Goal: Task Accomplishment & Management: Use online tool/utility

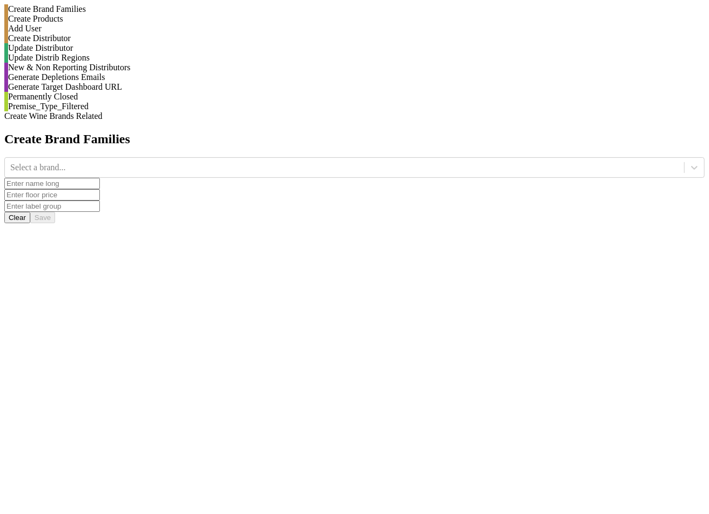
click at [112, 82] on div "Generate Depletions Emails" at bounding box center [356, 77] width 697 height 10
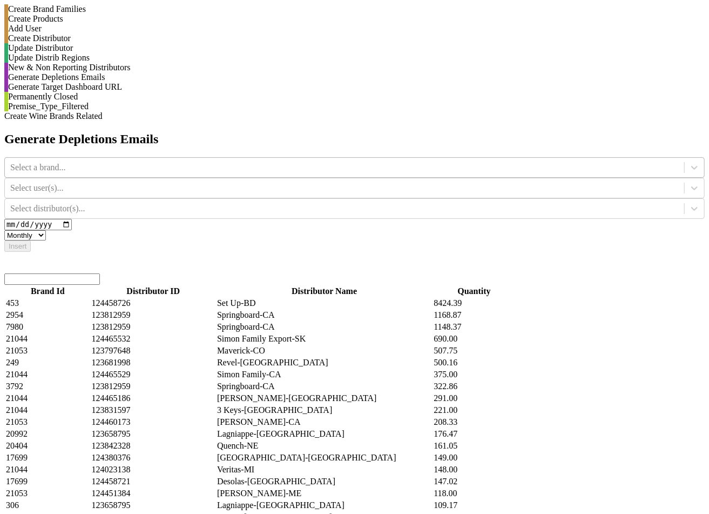
click at [320, 159] on div "Select a brand..." at bounding box center [345, 167] width 680 height 16
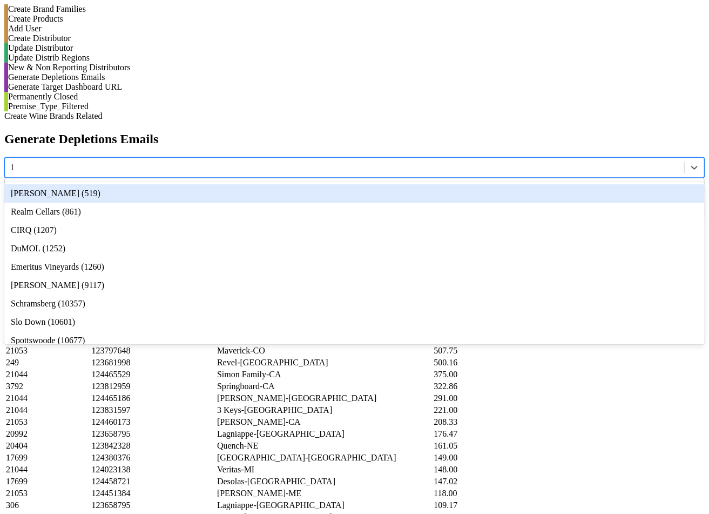
type input "12"
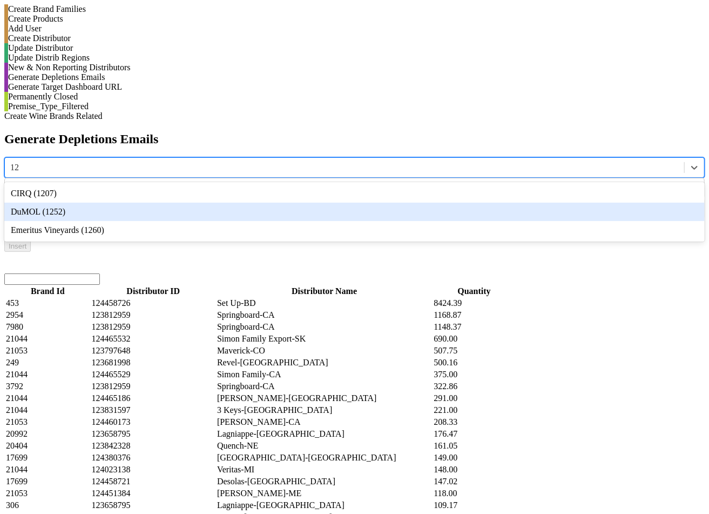
click at [314, 203] on div "DuMOL (1252)" at bounding box center [354, 212] width 701 height 18
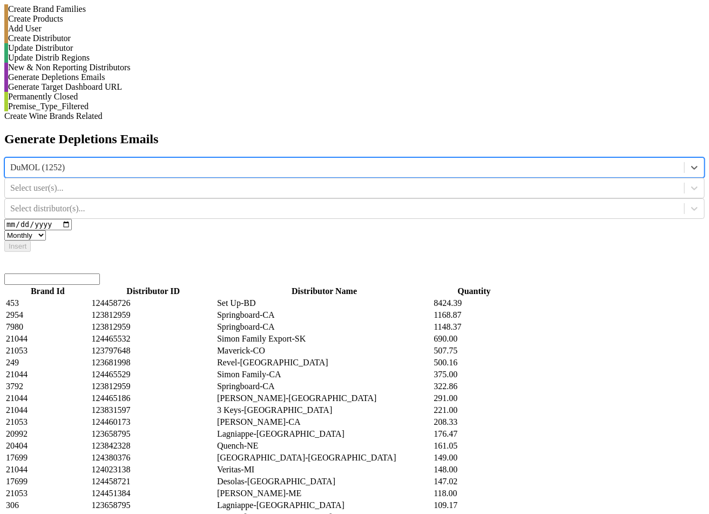
click at [446, 182] on div at bounding box center [344, 188] width 669 height 12
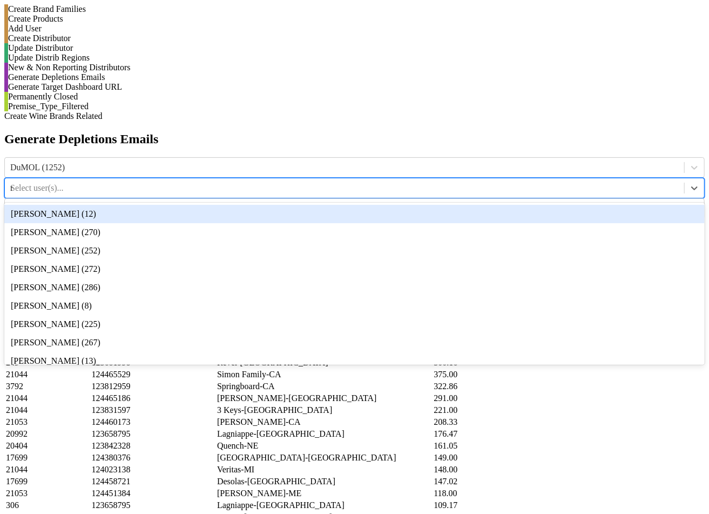
type input "ma"
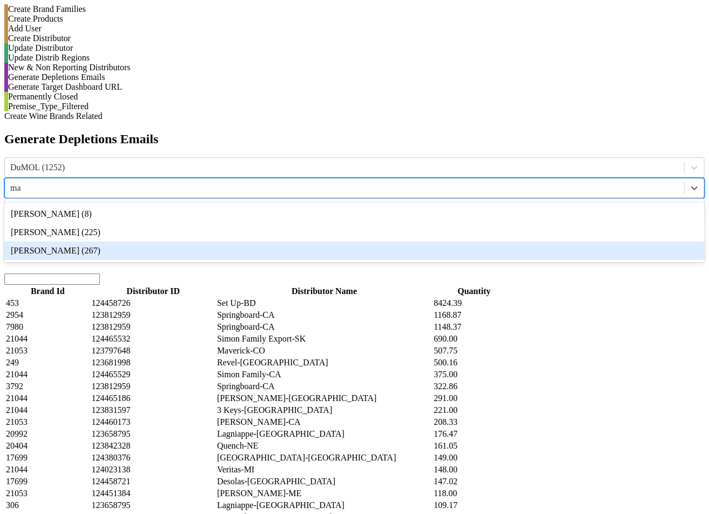
click at [451, 242] on div "[PERSON_NAME] (267)" at bounding box center [354, 251] width 701 height 18
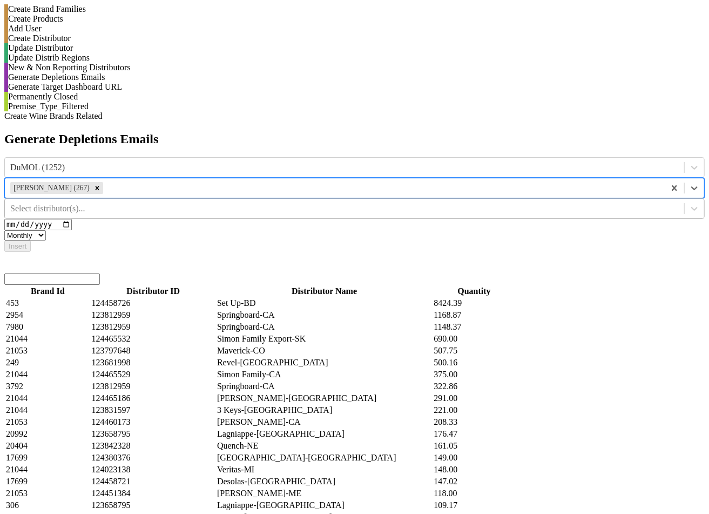
click at [600, 203] on div at bounding box center [344, 209] width 669 height 12
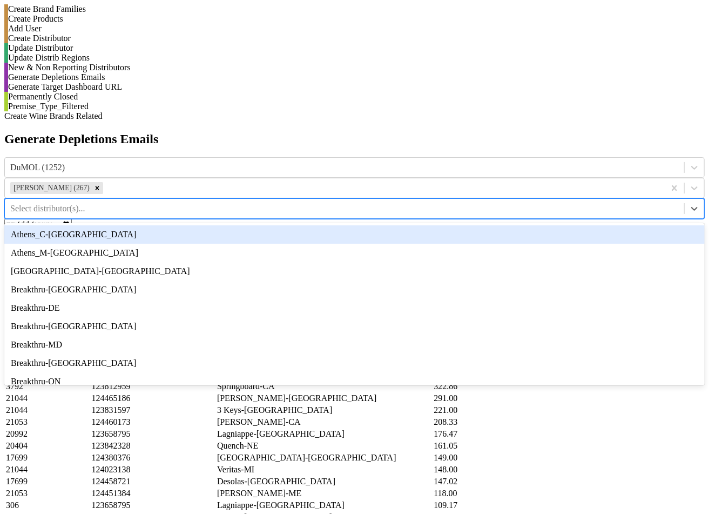
click at [598, 225] on div "Athens_C-[GEOGRAPHIC_DATA]" at bounding box center [354, 234] width 701 height 18
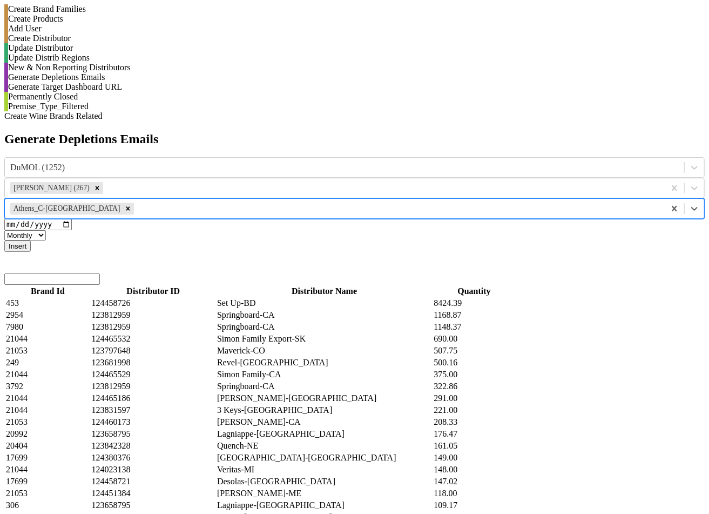
click at [31, 240] on button "Insert" at bounding box center [17, 245] width 26 height 11
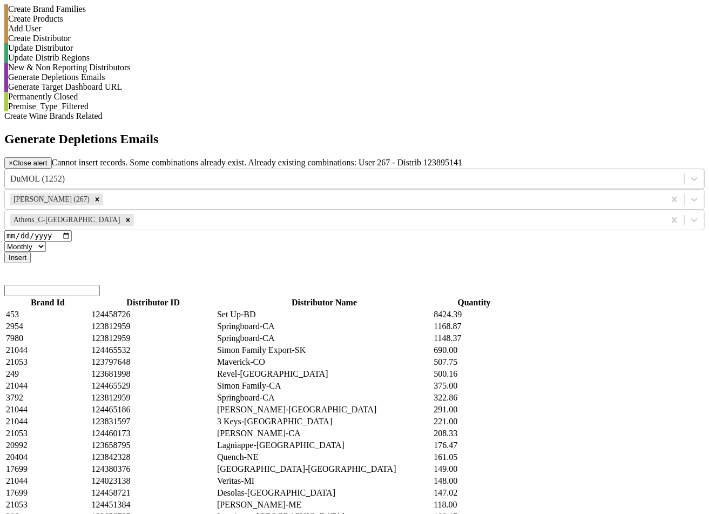
click at [287, 169] on div "DuMOL (1252)" at bounding box center [354, 179] width 701 height 21
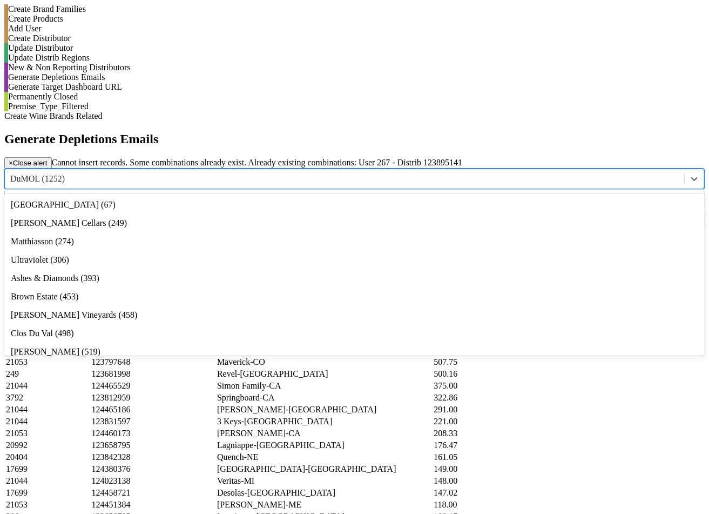
scroll to position [128, 0]
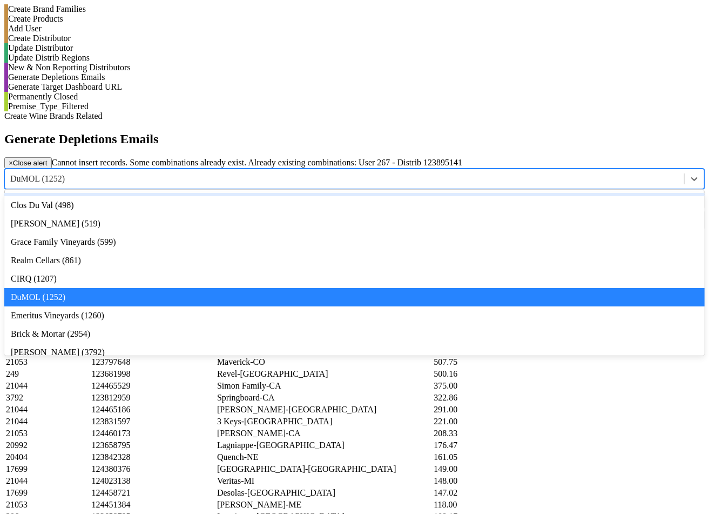
click at [294, 178] on div "[PERSON_NAME] Vineyards (458)" at bounding box center [354, 187] width 701 height 18
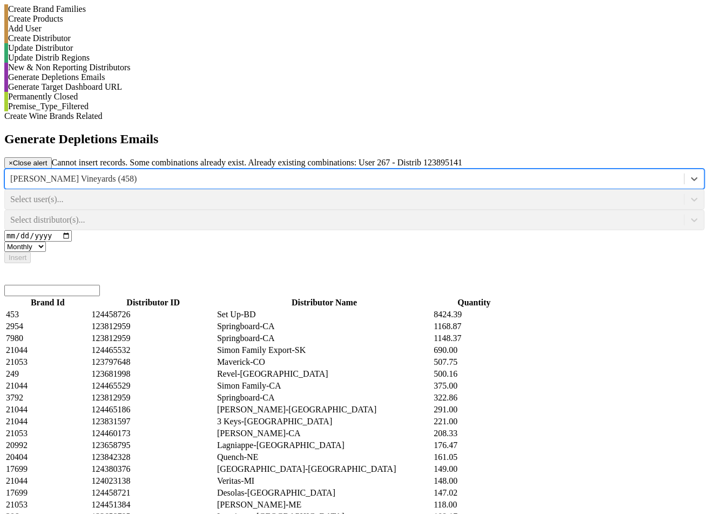
click at [455, 189] on div "Select user(s)..." at bounding box center [354, 199] width 701 height 21
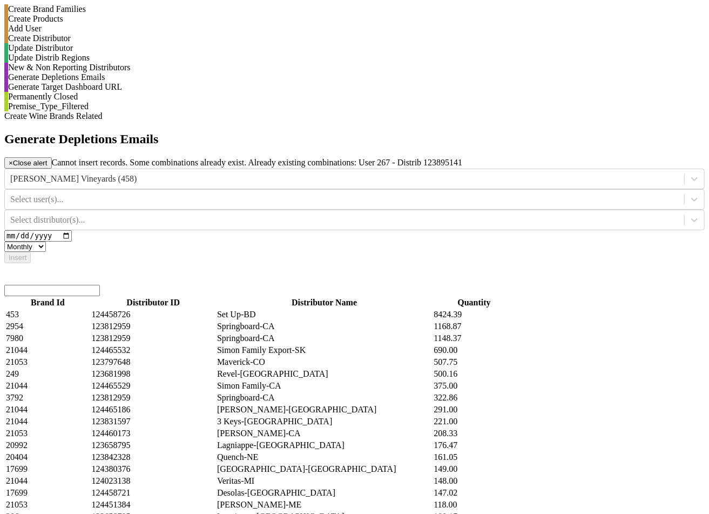
click at [455, 193] on div at bounding box center [344, 199] width 669 height 12
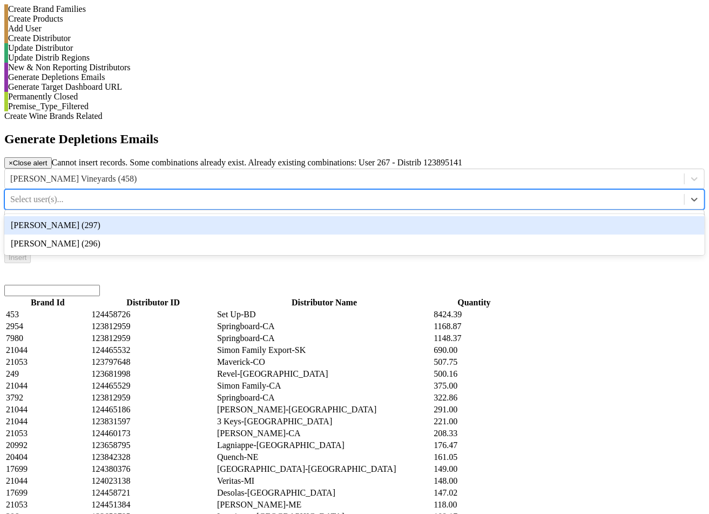
click at [455, 216] on div "John Buehler (297)" at bounding box center [354, 225] width 701 height 18
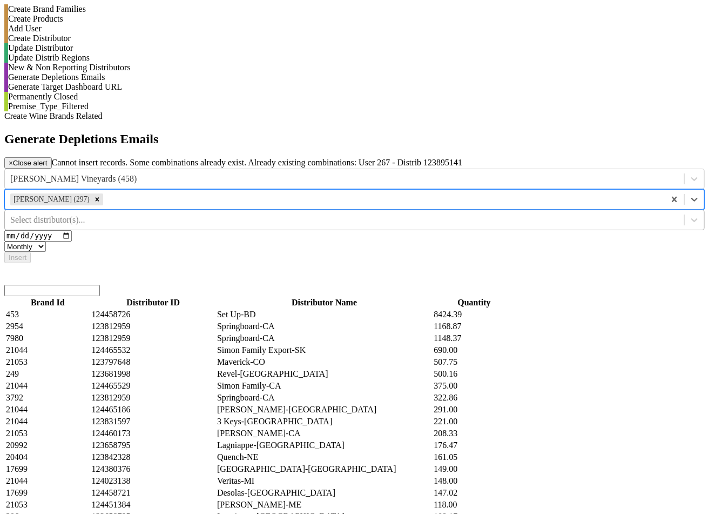
click at [606, 214] on div at bounding box center [344, 220] width 669 height 12
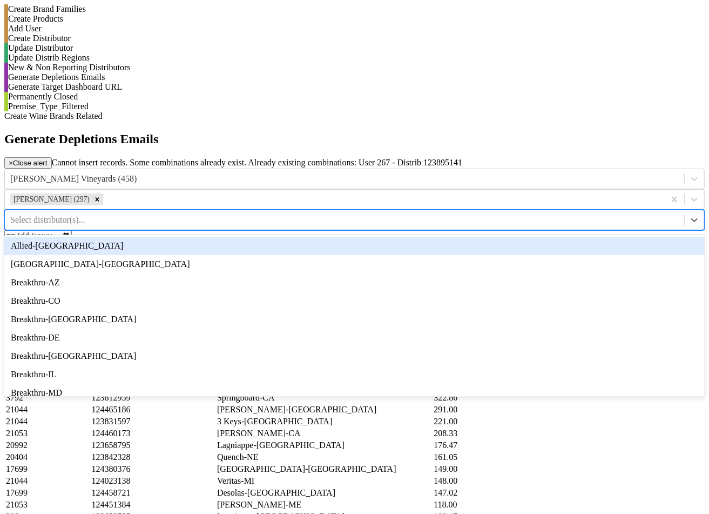
click at [601, 237] on div "Allied-[GEOGRAPHIC_DATA]" at bounding box center [354, 246] width 701 height 18
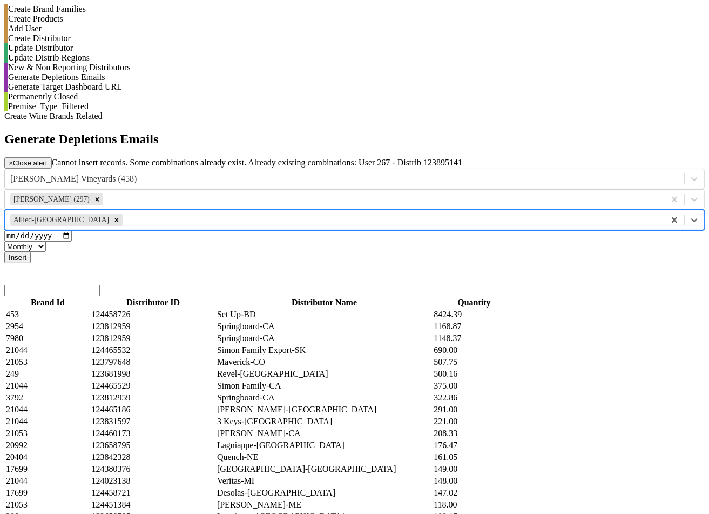
click at [31, 252] on button "Insert" at bounding box center [17, 257] width 26 height 11
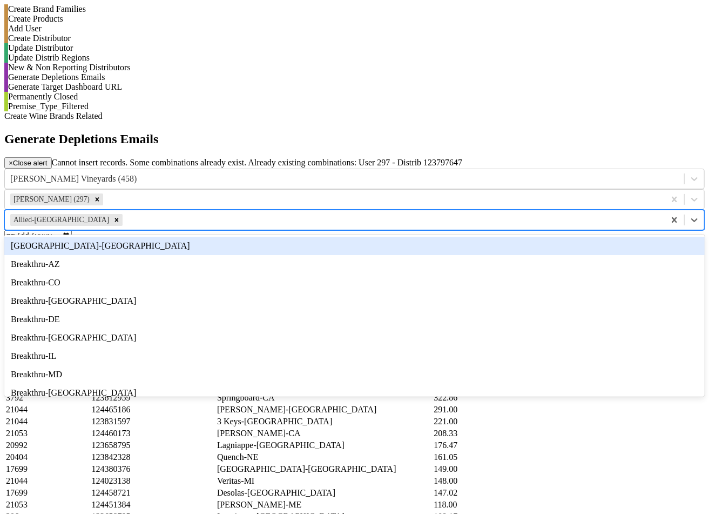
click at [611, 214] on div at bounding box center [392, 220] width 535 height 12
click at [120, 216] on icon "Remove Allied-NJ" at bounding box center [117, 220] width 8 height 8
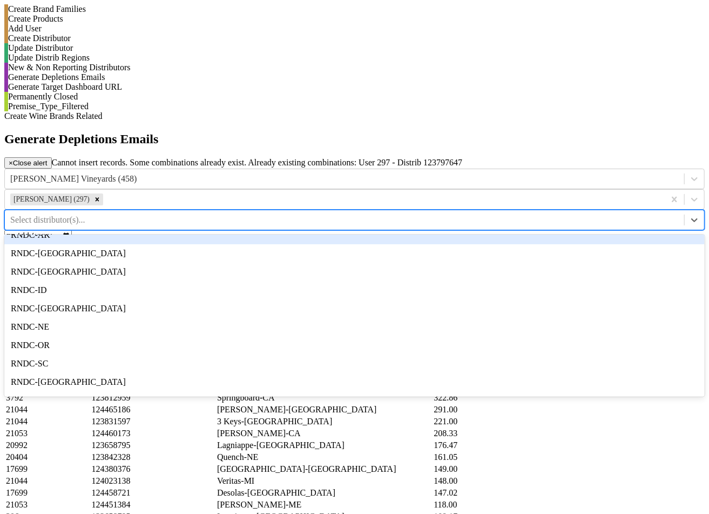
scroll to position [547, 0]
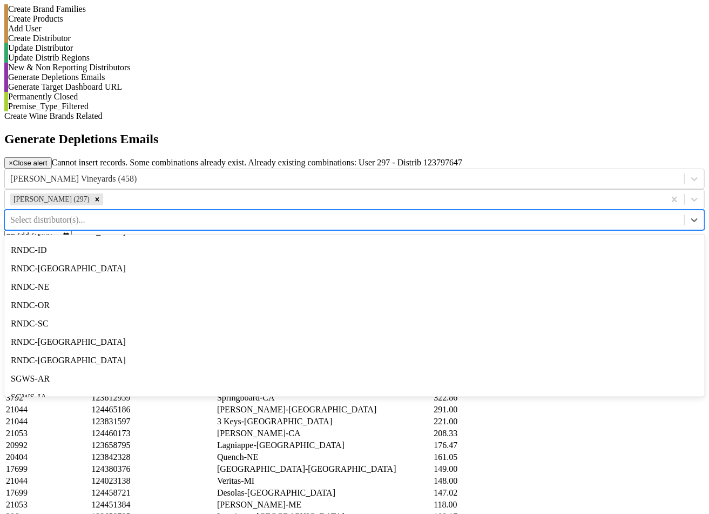
click at [604, 186] on div "RNDC-AK" at bounding box center [354, 195] width 701 height 18
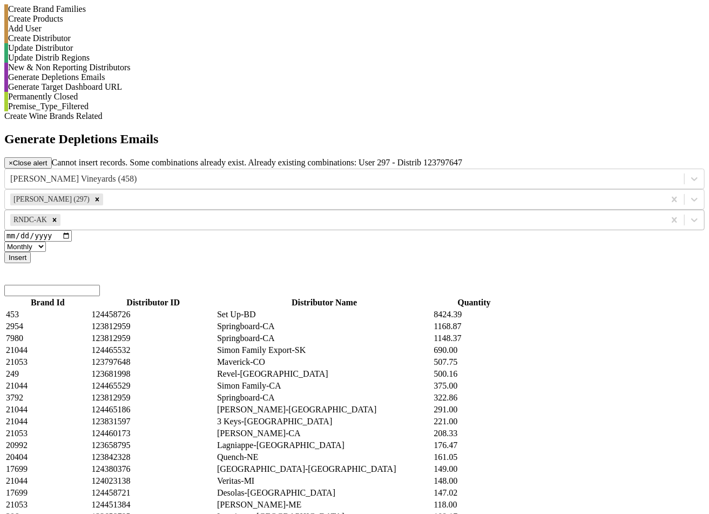
click at [31, 252] on button "Insert" at bounding box center [17, 257] width 26 height 11
click at [61, 214] on div "Remove RNDC-AK" at bounding box center [55, 220] width 12 height 12
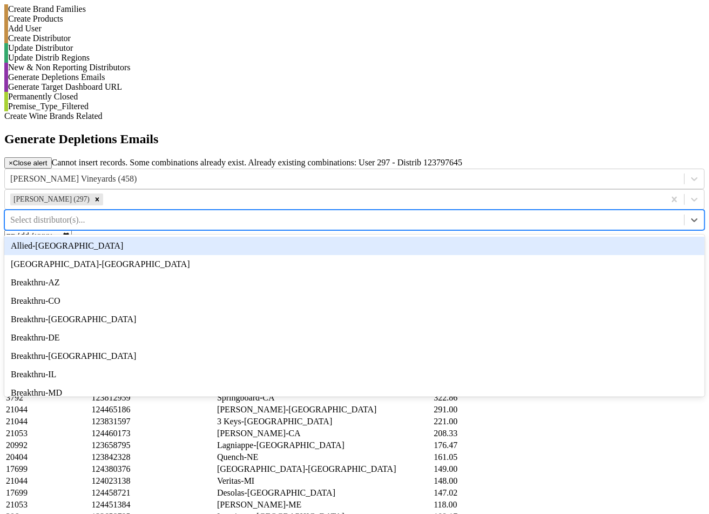
click at [591, 214] on div at bounding box center [344, 220] width 669 height 12
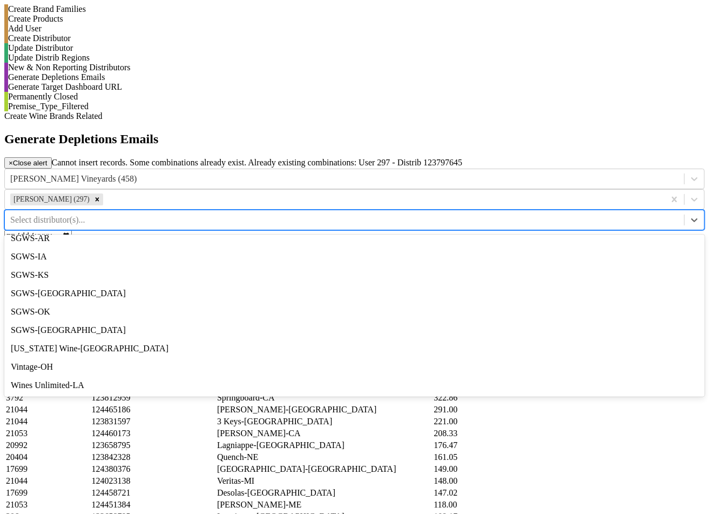
scroll to position [836, 0]
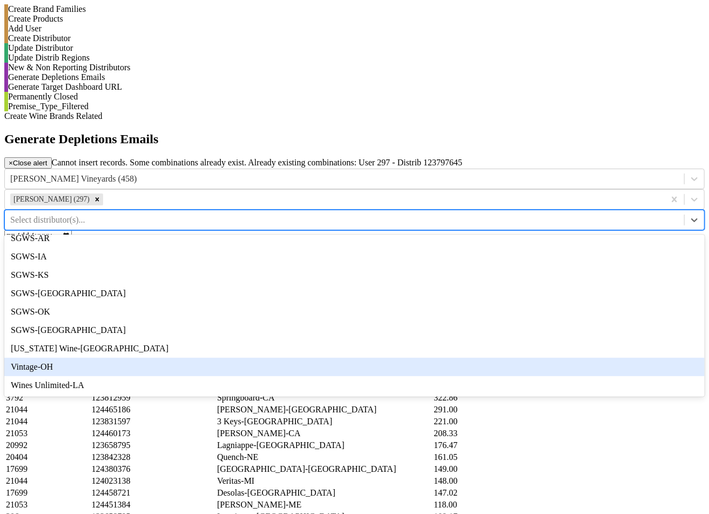
click at [592, 358] on div "Vintage-OH" at bounding box center [354, 367] width 701 height 18
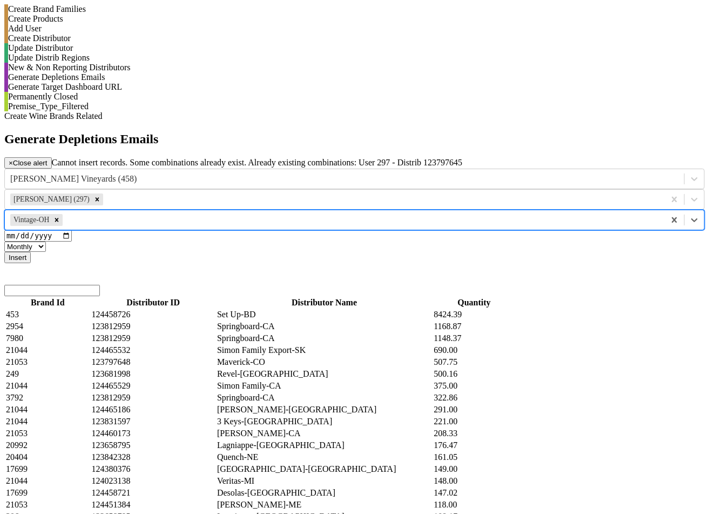
click at [31, 252] on button "Insert" at bounding box center [17, 257] width 26 height 11
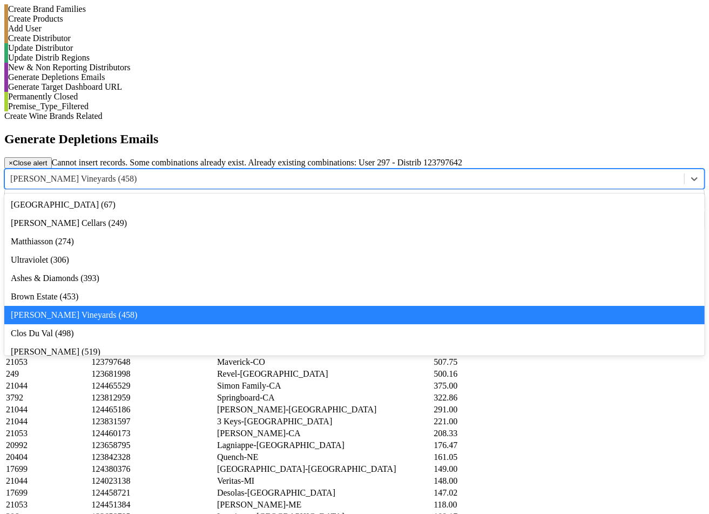
click at [320, 171] on div "[PERSON_NAME] Vineyards (458)" at bounding box center [345, 179] width 680 height 16
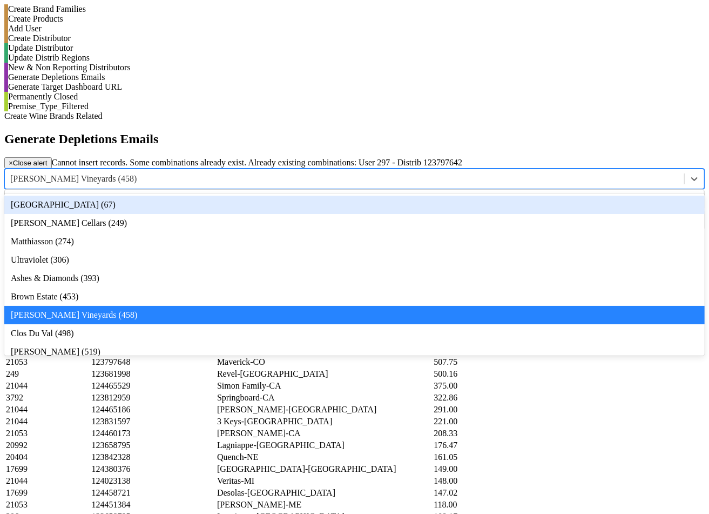
click at [316, 196] on div "[GEOGRAPHIC_DATA] (67)" at bounding box center [354, 205] width 701 height 18
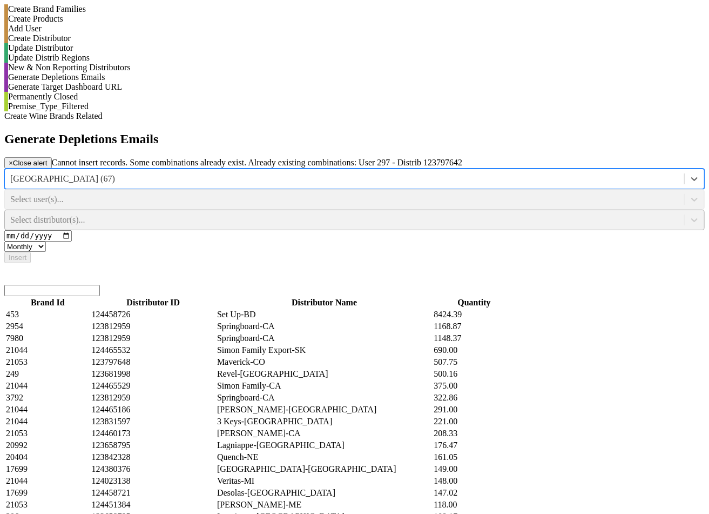
click at [449, 189] on div "Select user(s)..." at bounding box center [354, 199] width 701 height 21
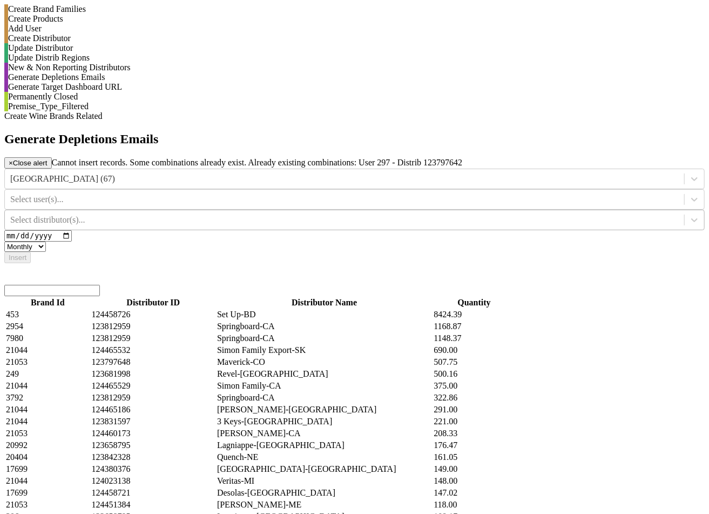
click at [449, 193] on div at bounding box center [344, 199] width 669 height 12
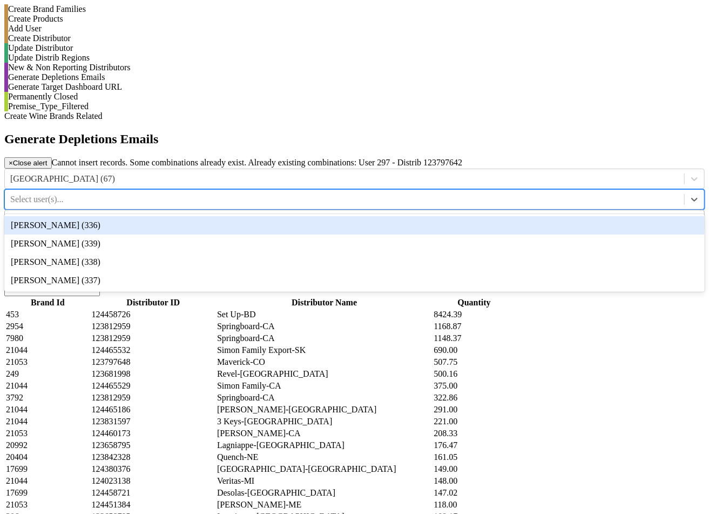
click at [450, 216] on div "Ellison Wofford (336)" at bounding box center [354, 225] width 701 height 18
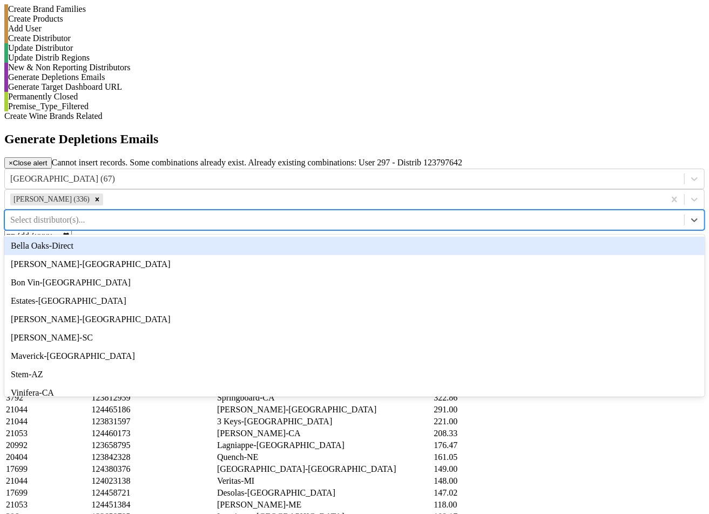
click at [578, 214] on div at bounding box center [344, 220] width 669 height 12
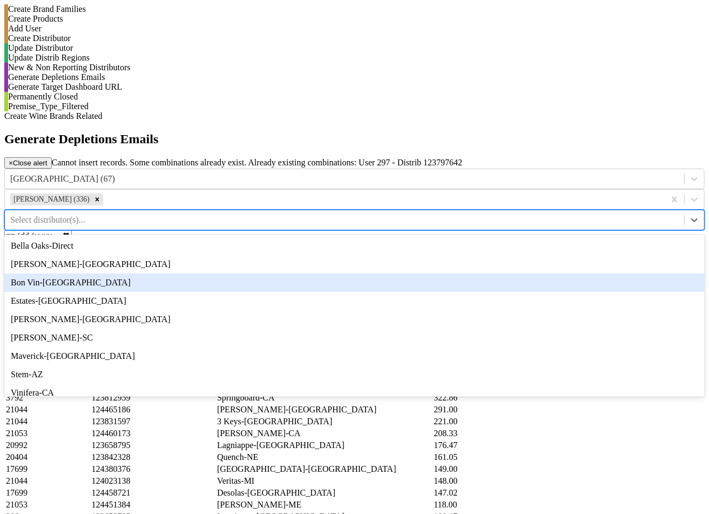
click at [581, 273] on div "Bon Vin-[GEOGRAPHIC_DATA]" at bounding box center [354, 282] width 701 height 18
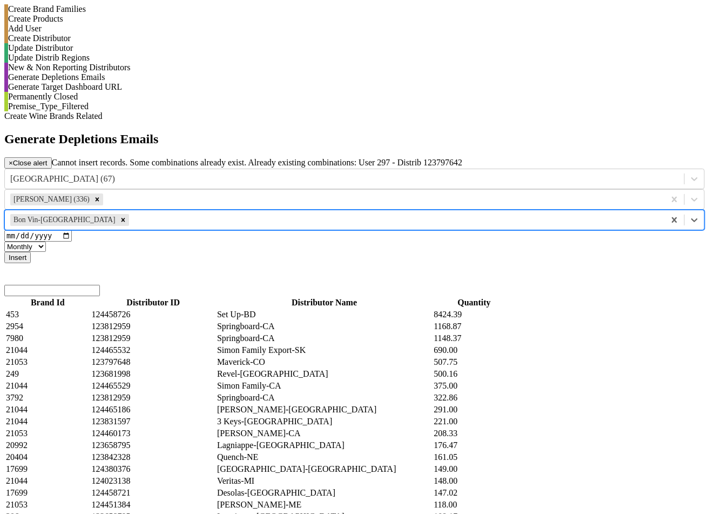
click at [31, 252] on button "Insert" at bounding box center [17, 257] width 26 height 11
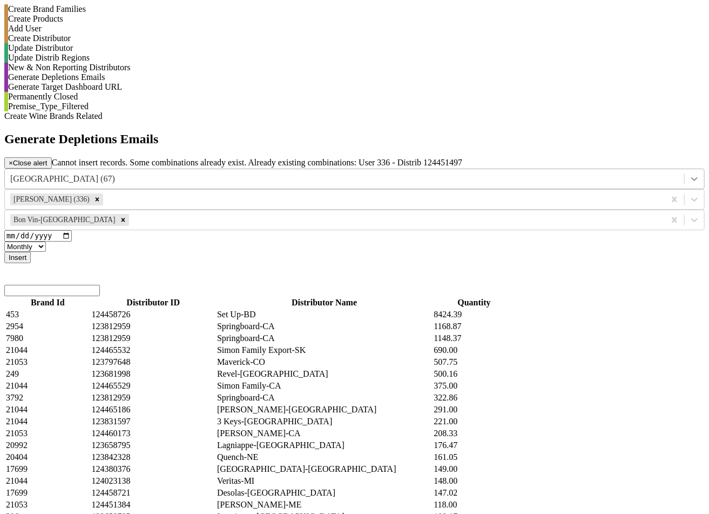
click at [689, 173] on icon at bounding box center [694, 178] width 11 height 11
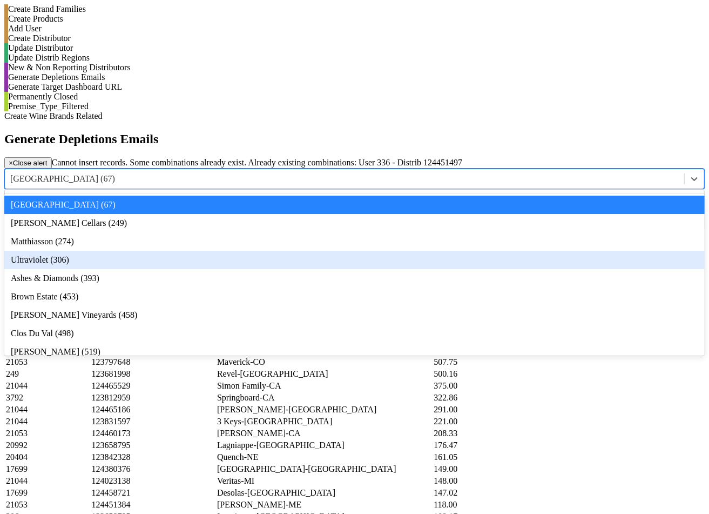
click at [317, 251] on div "Ultraviolet (306)" at bounding box center [354, 260] width 701 height 18
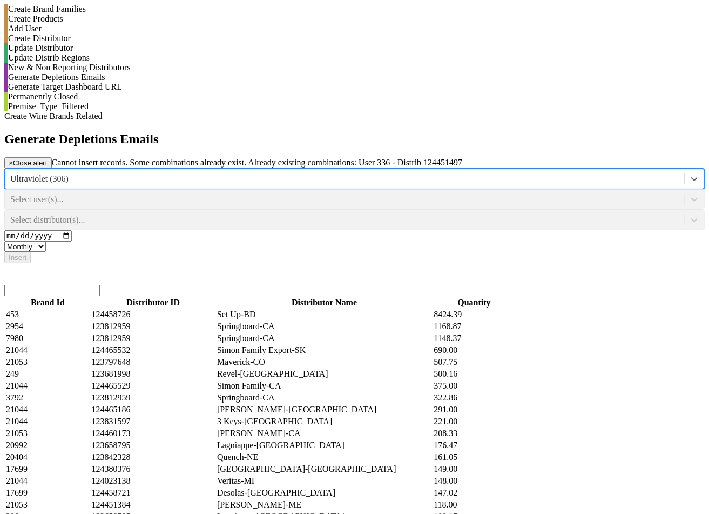
click at [456, 189] on div "Select user(s)..." at bounding box center [354, 199] width 701 height 21
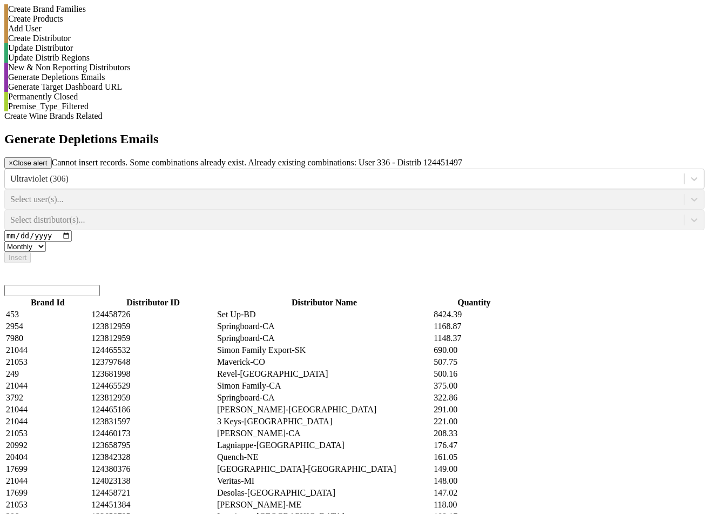
click at [456, 189] on div "Select user(s)..." at bounding box center [354, 199] width 701 height 21
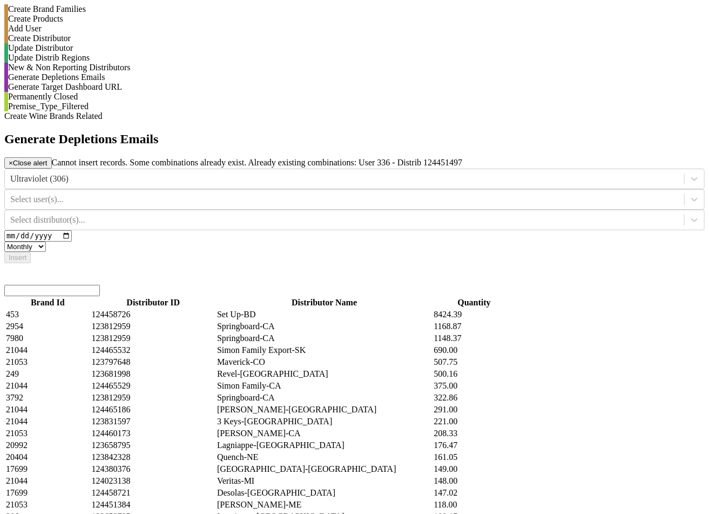
click at [456, 193] on div at bounding box center [344, 199] width 669 height 12
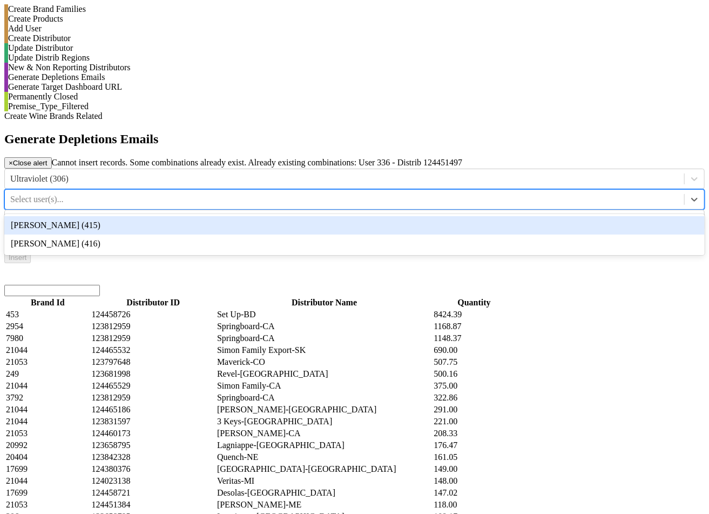
click at [457, 216] on div "Anne Cameron (415)" at bounding box center [354, 225] width 701 height 18
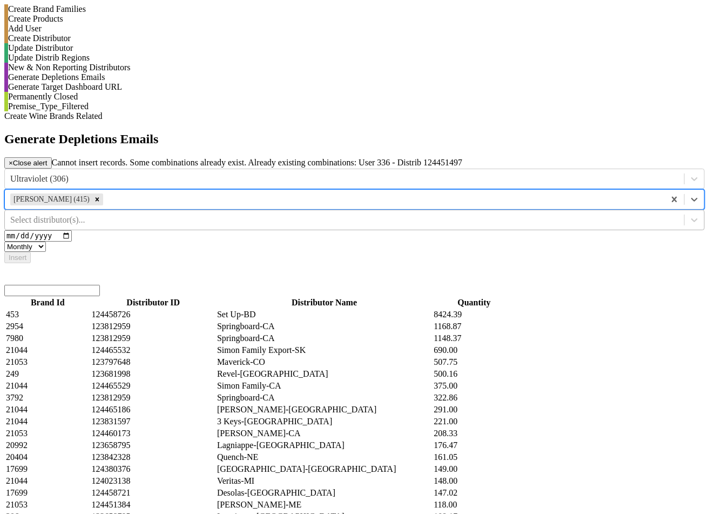
click at [580, 214] on div at bounding box center [344, 220] width 669 height 12
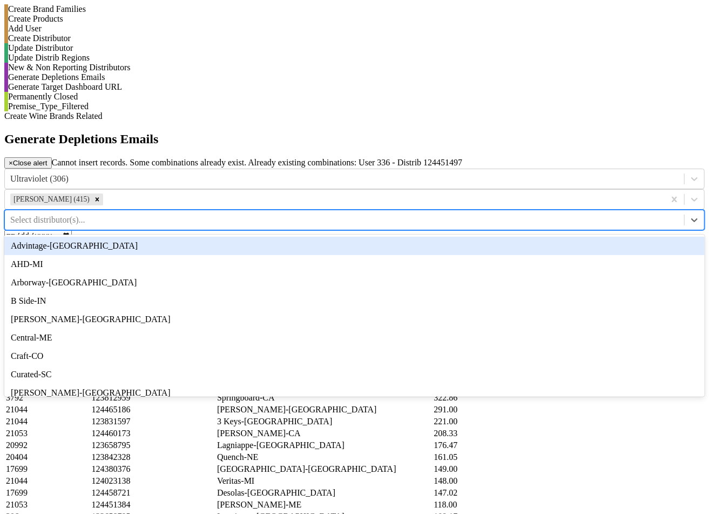
click at [580, 237] on div "Advintage-[GEOGRAPHIC_DATA]" at bounding box center [354, 246] width 701 height 18
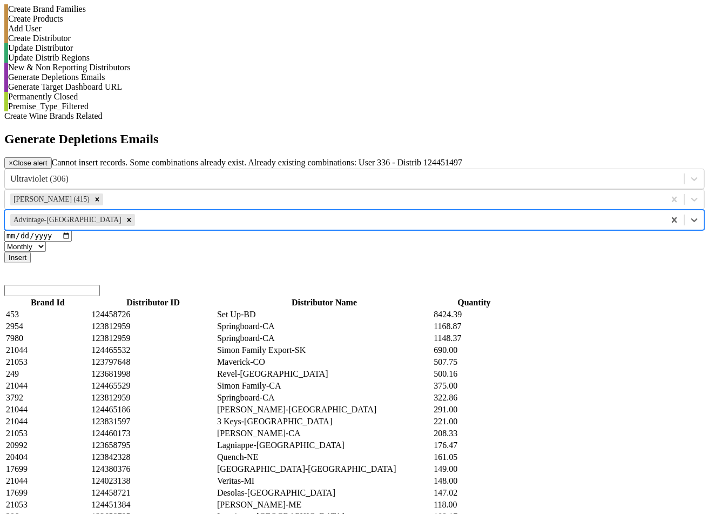
click at [31, 252] on button "Insert" at bounding box center [17, 257] width 26 height 11
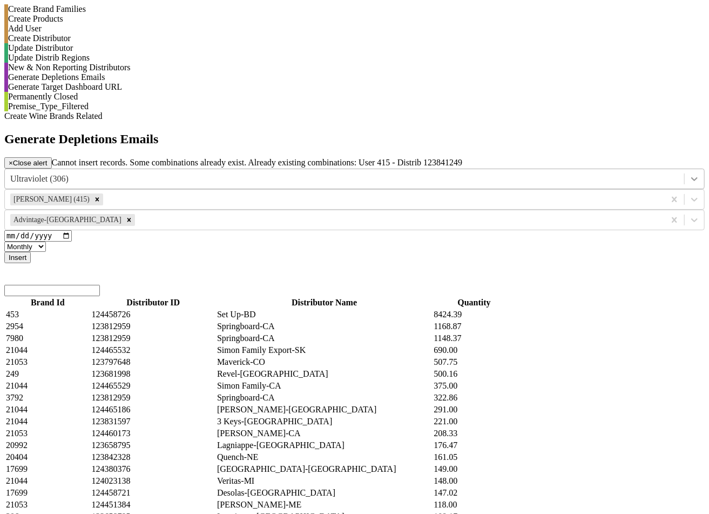
click at [685, 169] on div at bounding box center [694, 178] width 19 height 19
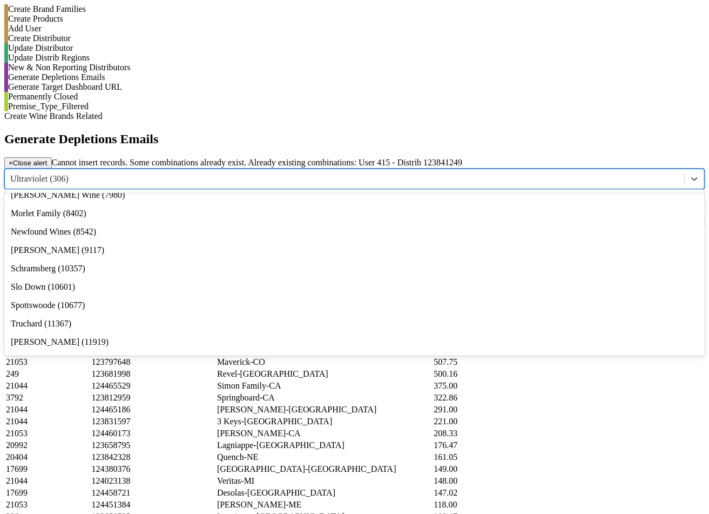
scroll to position [455, 0]
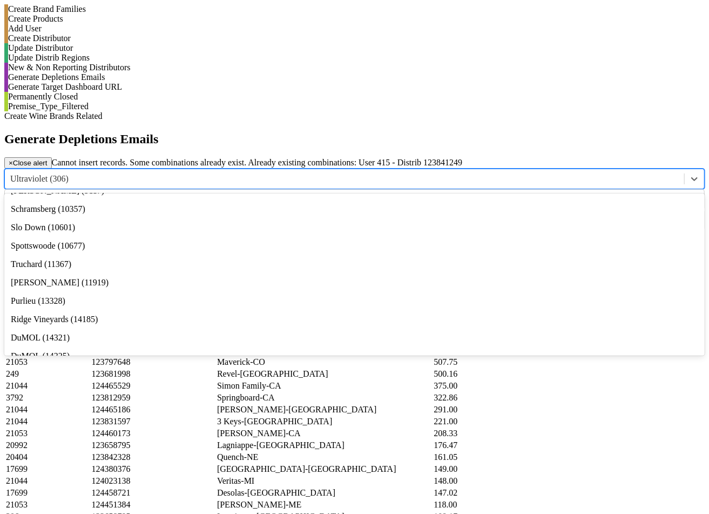
click at [311, 159] on div "Morlet Family (8402)" at bounding box center [354, 154] width 701 height 18
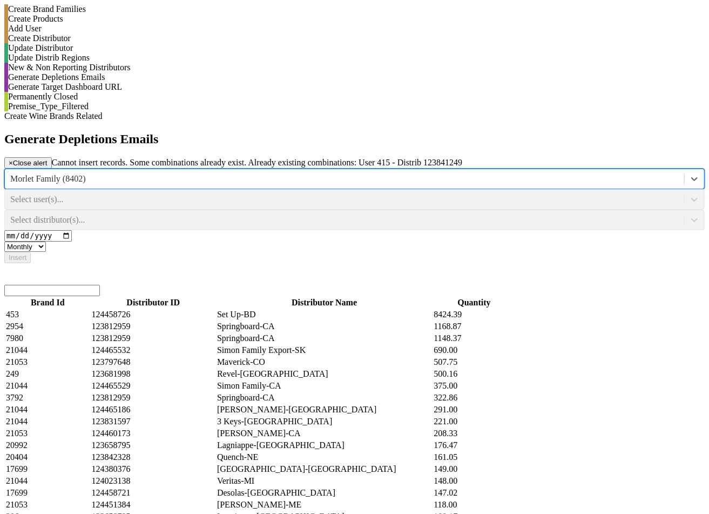
click at [424, 189] on div "Select user(s)..." at bounding box center [354, 199] width 701 height 21
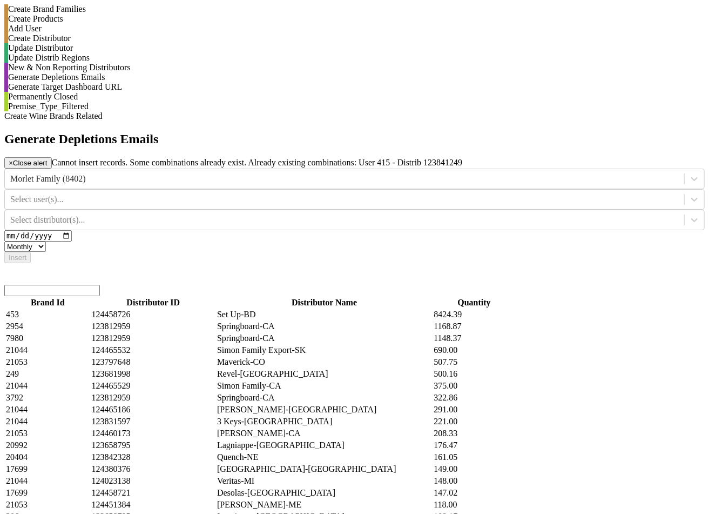
click at [424, 193] on div at bounding box center [344, 199] width 669 height 12
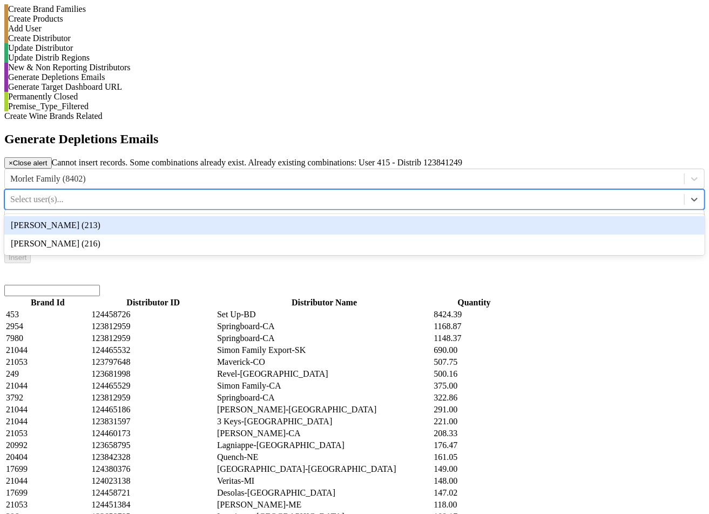
click at [433, 216] on div "Armen Khachaturian (213)" at bounding box center [354, 225] width 701 height 18
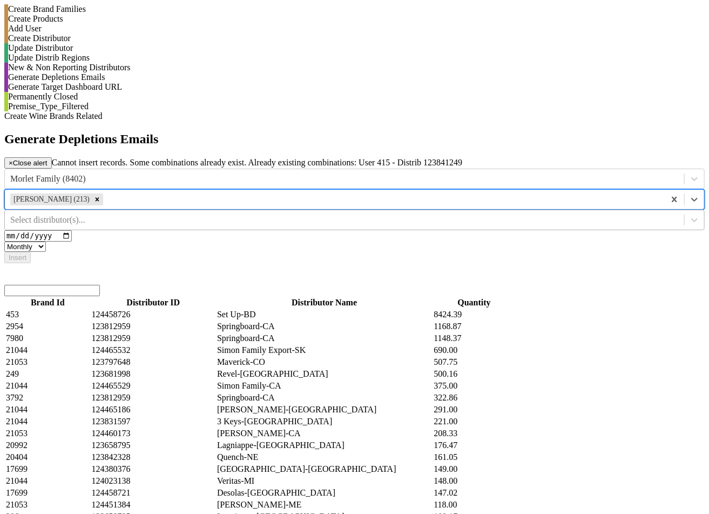
click at [611, 214] on div at bounding box center [344, 220] width 669 height 12
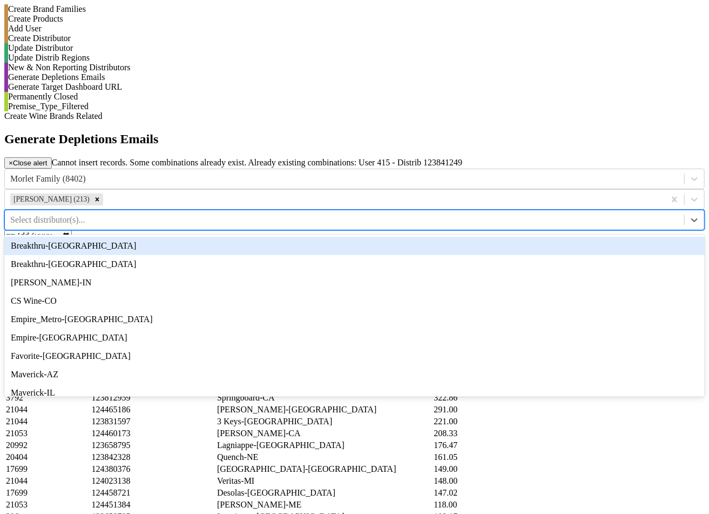
click at [602, 237] on div "Breakthru-[GEOGRAPHIC_DATA]" at bounding box center [354, 246] width 701 height 18
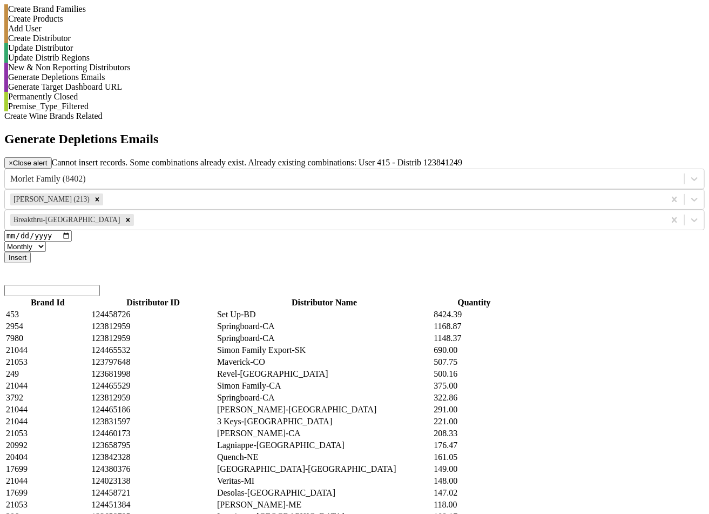
click at [31, 252] on button "Insert" at bounding box center [17, 257] width 26 height 11
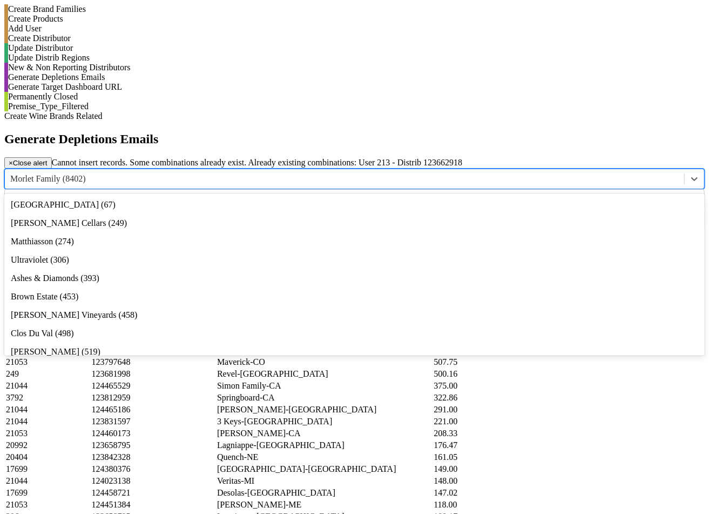
click at [293, 173] on div at bounding box center [344, 179] width 669 height 12
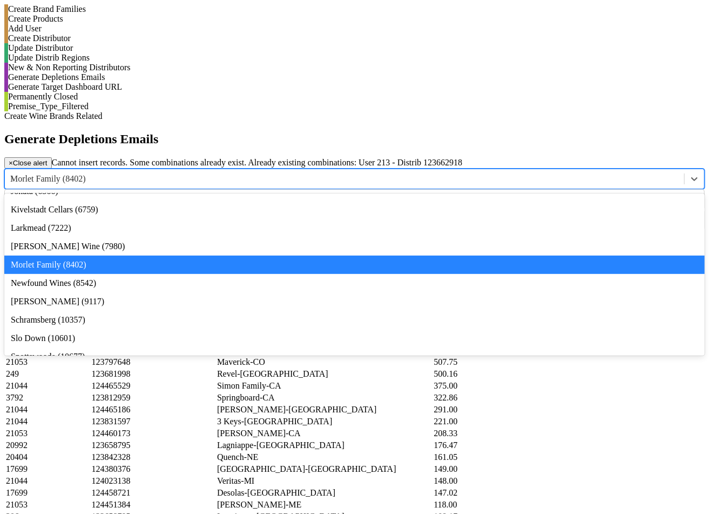
type input "12"
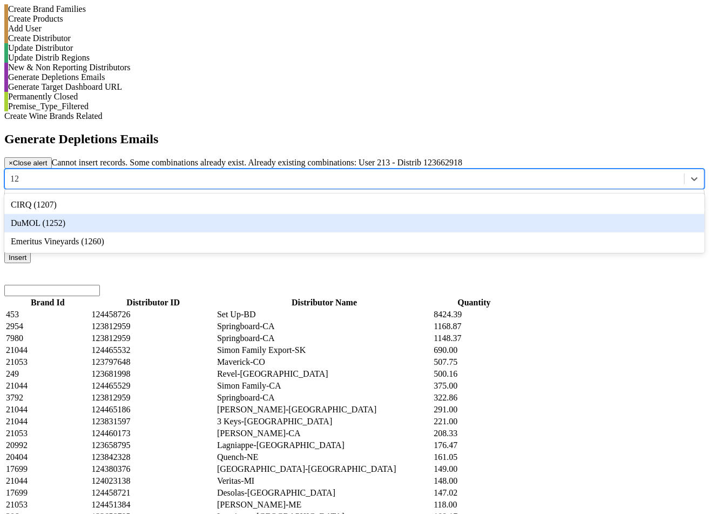
click at [286, 214] on div "DuMOL (1252)" at bounding box center [354, 223] width 701 height 18
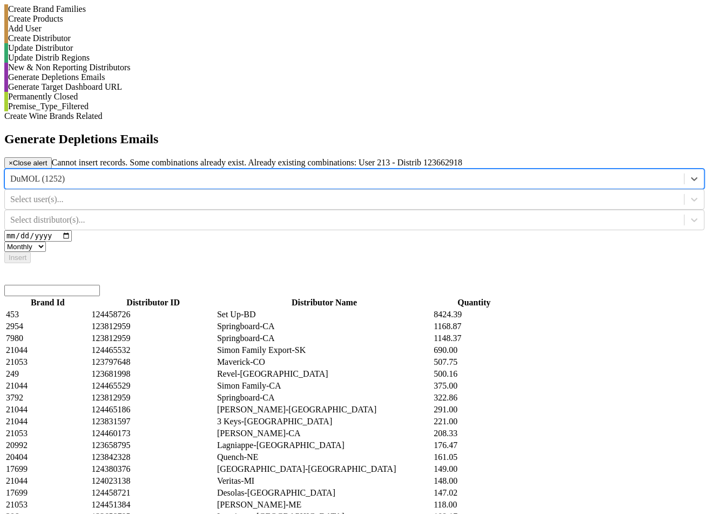
click at [436, 193] on div at bounding box center [344, 199] width 669 height 12
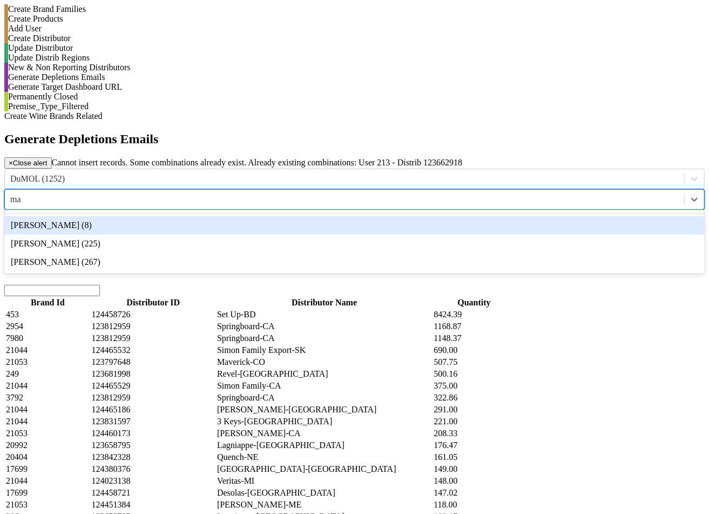
type input "mat"
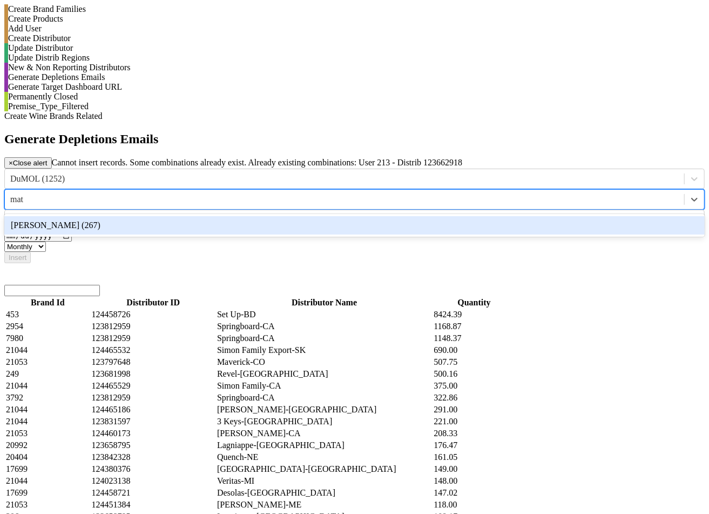
click at [434, 216] on div "Matthew Wells (267)" at bounding box center [354, 225] width 701 height 18
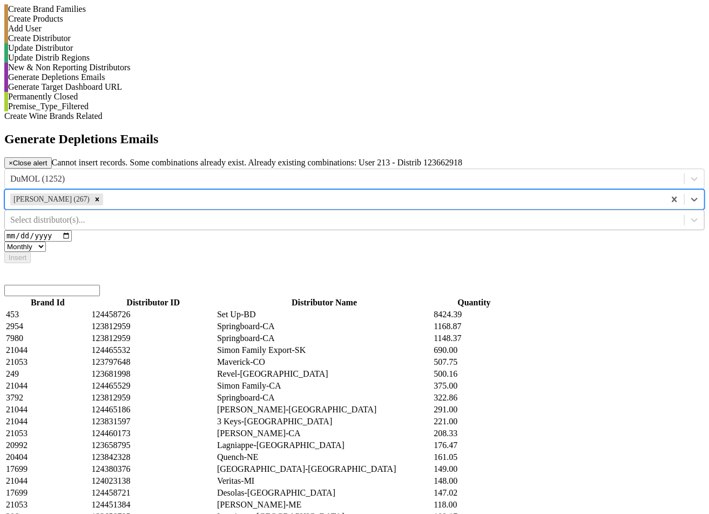
click at [584, 214] on div at bounding box center [344, 220] width 669 height 12
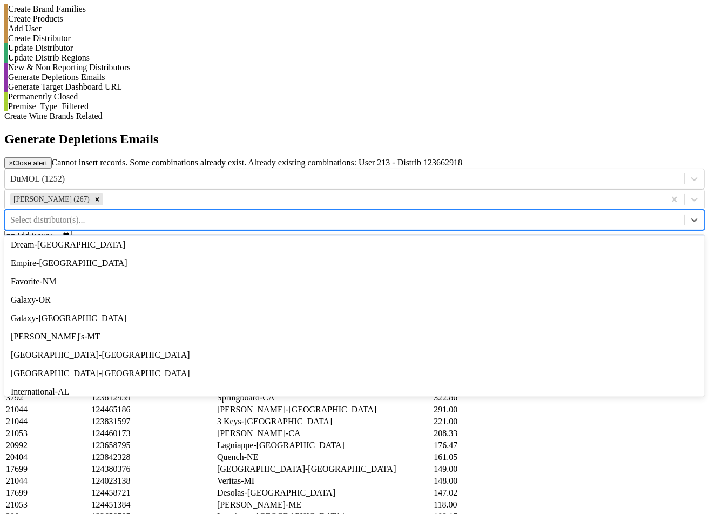
scroll to position [243, 0]
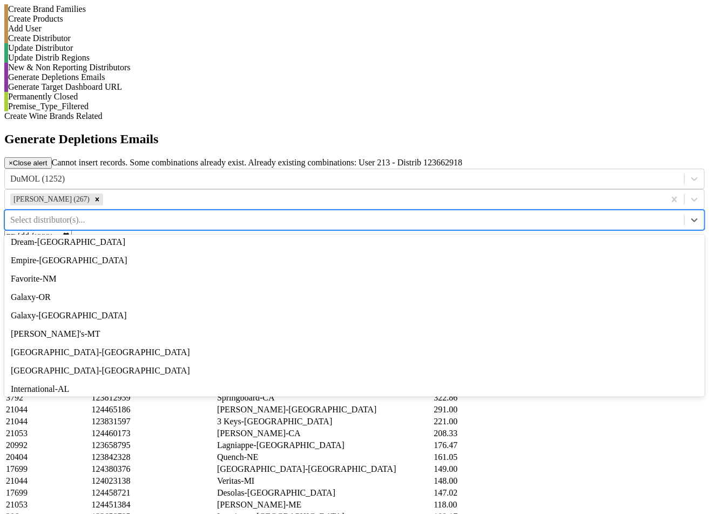
click at [600, 215] on div "Dream-AB" at bounding box center [354, 224] width 701 height 18
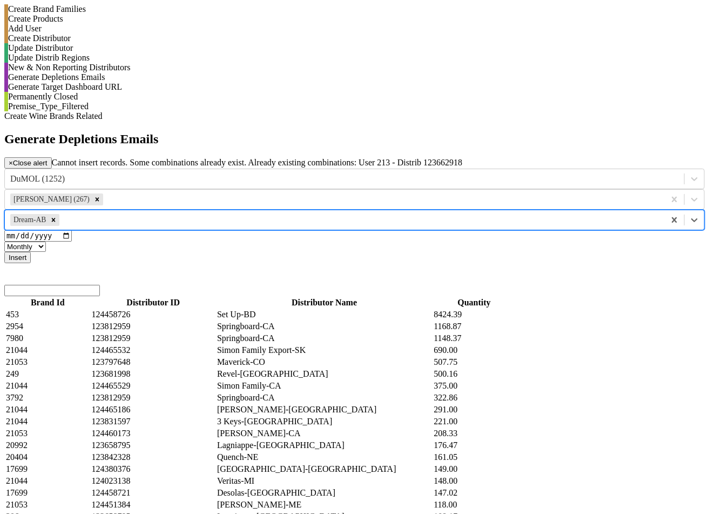
click at [31, 252] on button "Insert" at bounding box center [17, 257] width 26 height 11
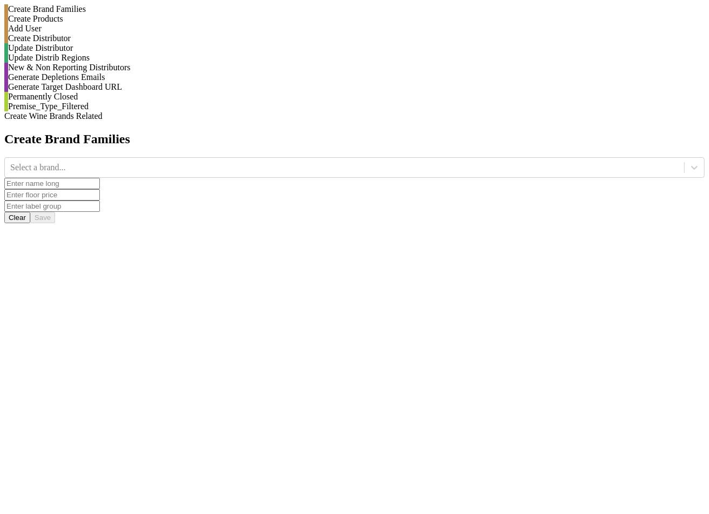
click at [150, 82] on div "Generate Depletions Emails" at bounding box center [356, 77] width 697 height 10
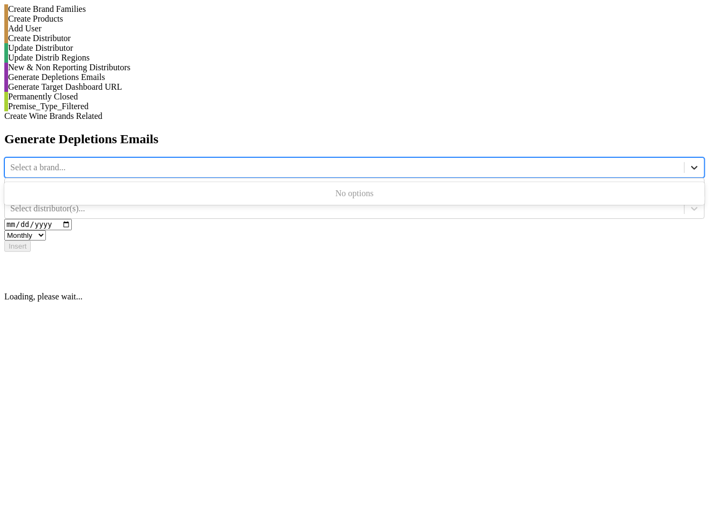
click at [689, 162] on icon at bounding box center [694, 167] width 11 height 11
type input "1252"
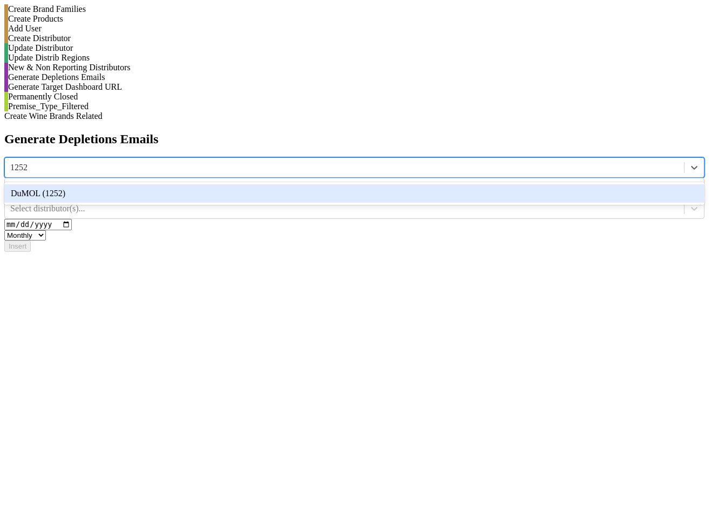
click at [302, 184] on div "DuMOL (1252)" at bounding box center [354, 193] width 701 height 18
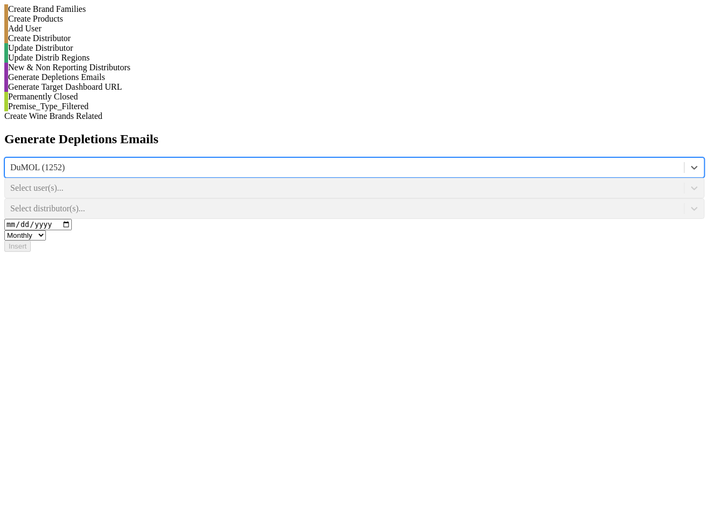
click at [414, 178] on div "Select user(s)..." at bounding box center [354, 188] width 701 height 21
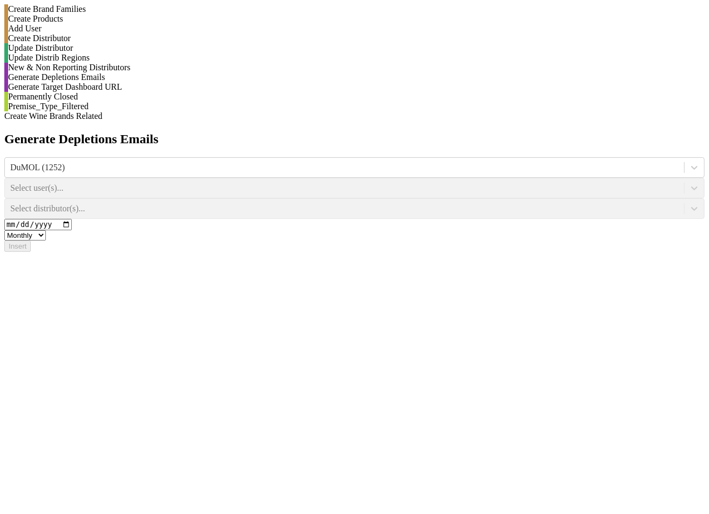
click at [414, 178] on div "Select user(s)..." at bounding box center [354, 188] width 701 height 21
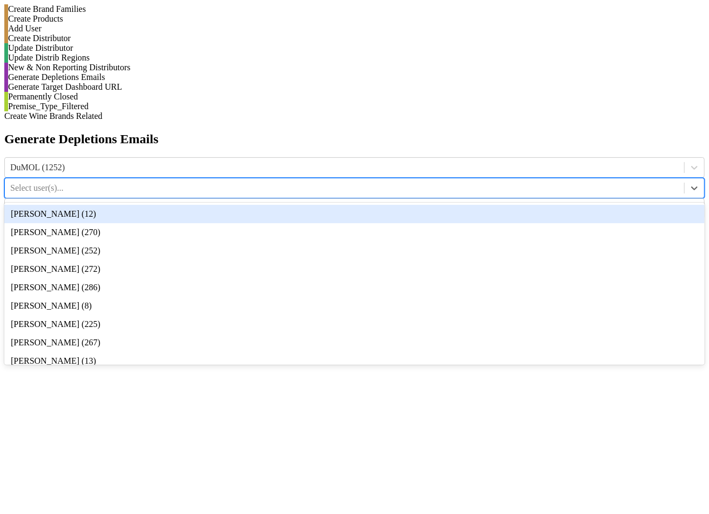
click at [414, 182] on div at bounding box center [344, 188] width 669 height 12
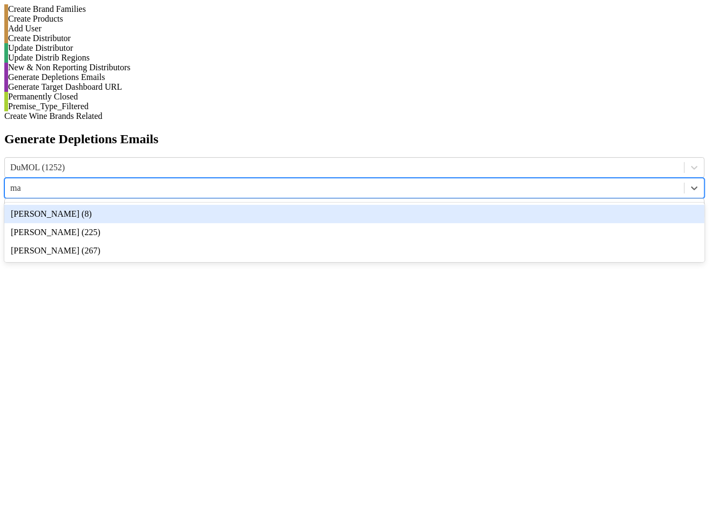
type input "mat"
click at [419, 205] on div "[PERSON_NAME] (267)" at bounding box center [354, 214] width 701 height 18
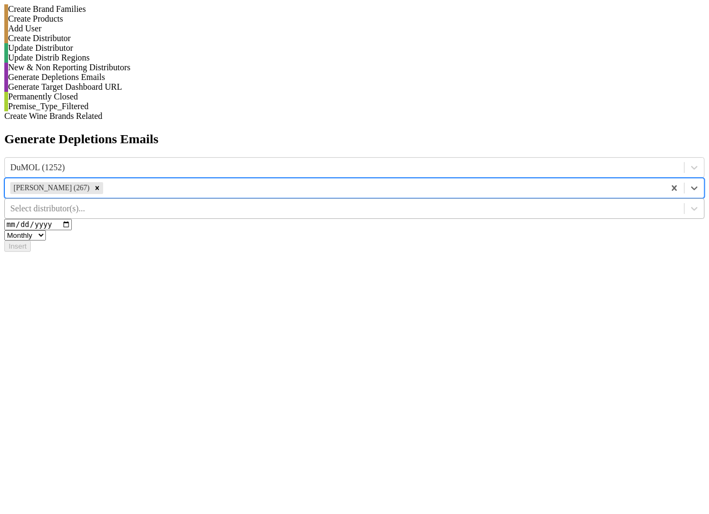
click at [575, 200] on div "Select distributor(s)..." at bounding box center [345, 208] width 680 height 16
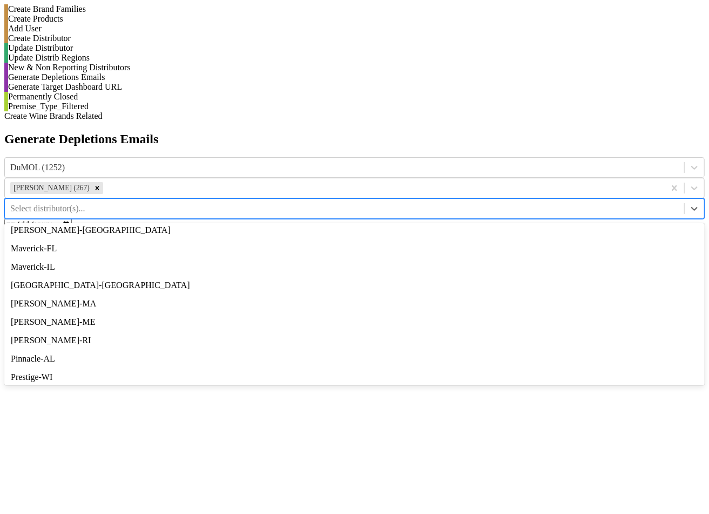
scroll to position [461, 0]
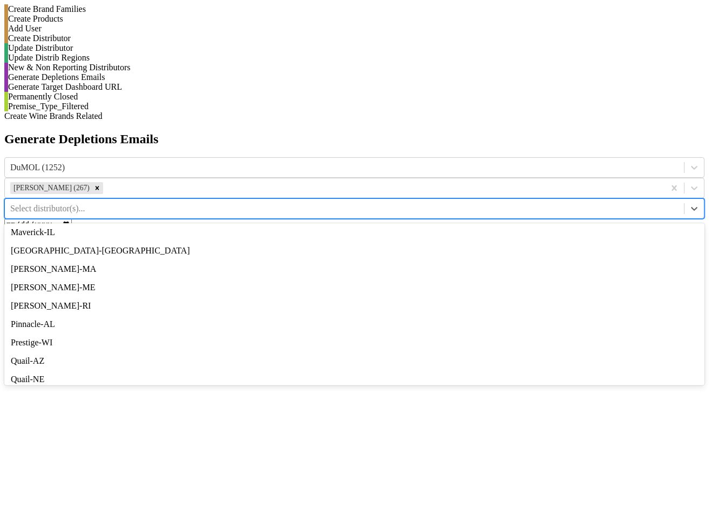
click at [587, 186] on div "[PERSON_NAME]-[GEOGRAPHIC_DATA]" at bounding box center [354, 195] width 701 height 18
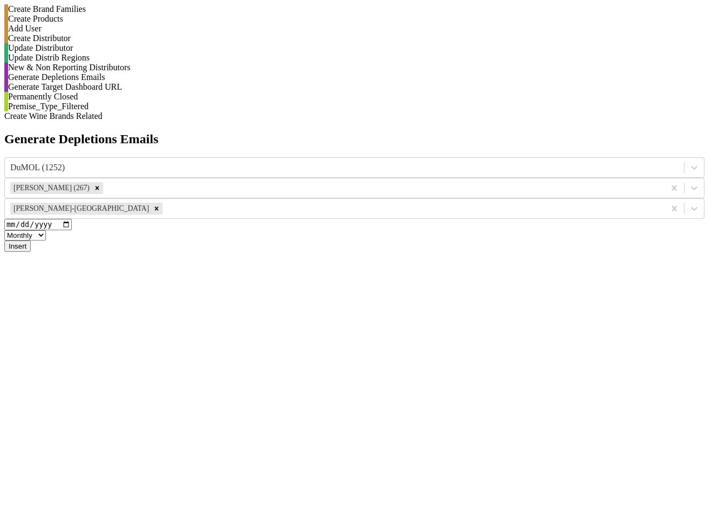
click at [31, 240] on button "Insert" at bounding box center [17, 245] width 26 height 11
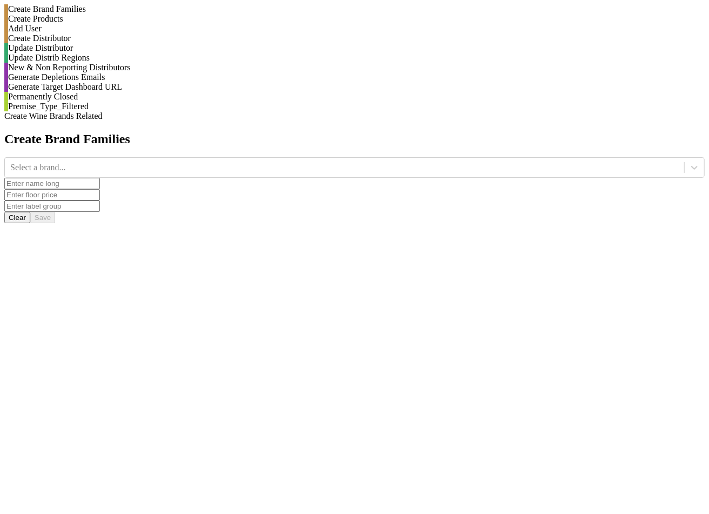
click at [89, 82] on div "Generate Depletions Emails" at bounding box center [354, 77] width 701 height 10
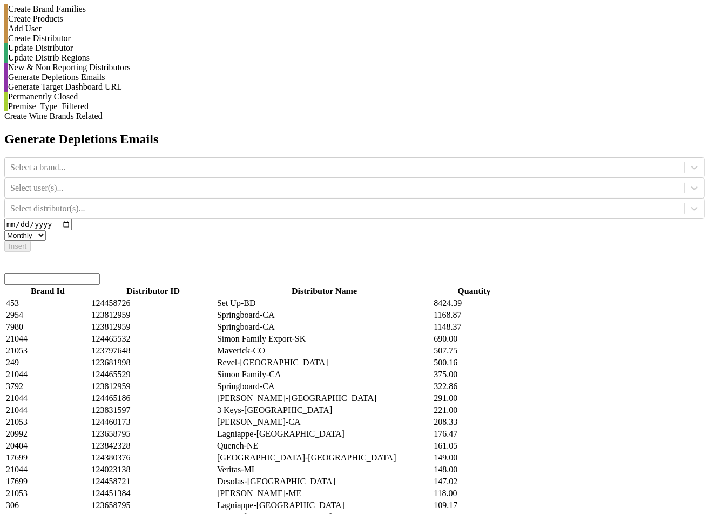
click at [280, 273] on div at bounding box center [354, 278] width 701 height 11
click at [100, 273] on input "search" at bounding box center [52, 278] width 96 height 11
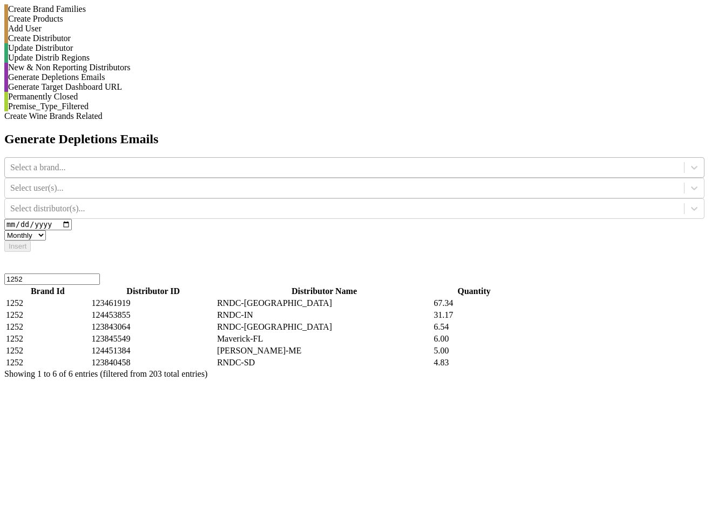
type input "1252"
click at [284, 162] on div at bounding box center [344, 168] width 669 height 12
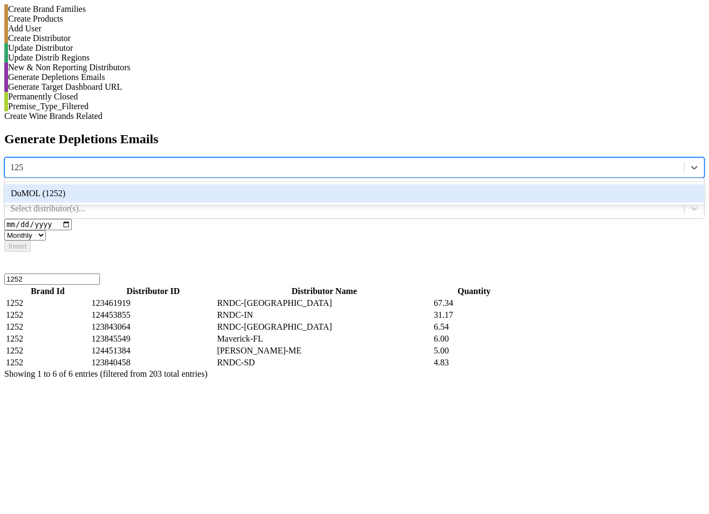
type input "1252"
click at [285, 184] on div "DuMOL (1252)" at bounding box center [354, 193] width 701 height 18
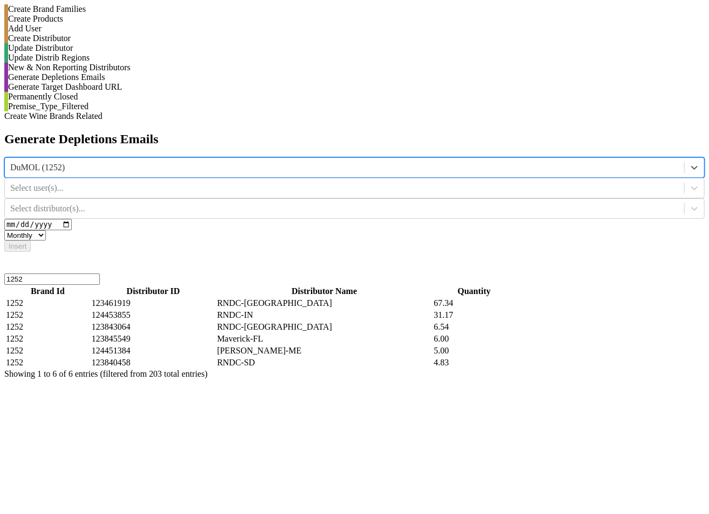
click at [499, 180] on div "Select user(s)..." at bounding box center [345, 188] width 680 height 16
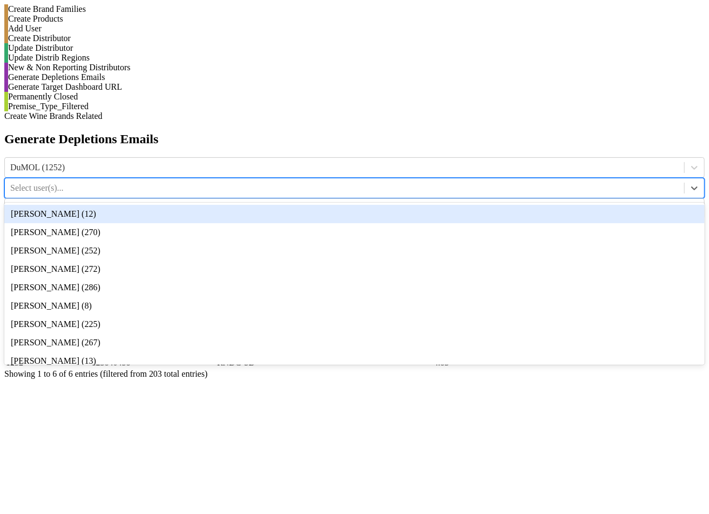
click at [499, 180] on div "Select user(s)..." at bounding box center [345, 188] width 680 height 16
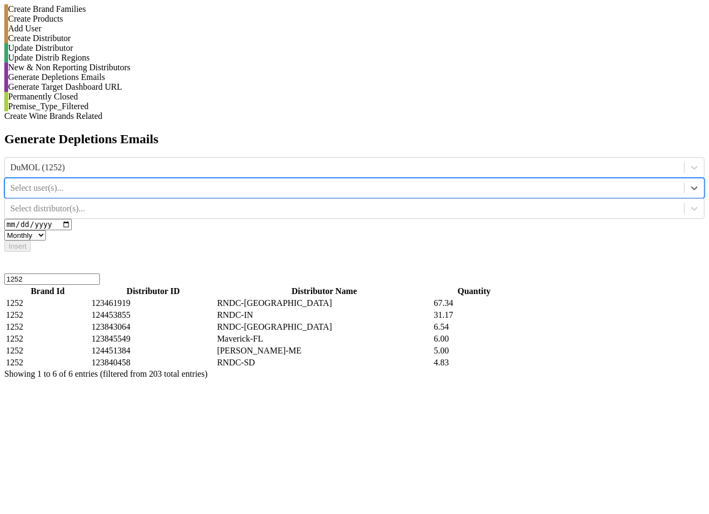
click at [497, 180] on div "Select user(s)..." at bounding box center [345, 188] width 680 height 16
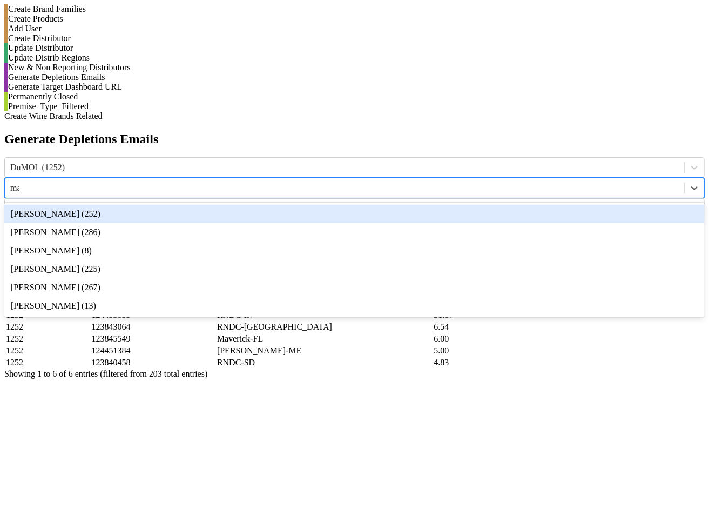
type input "mat"
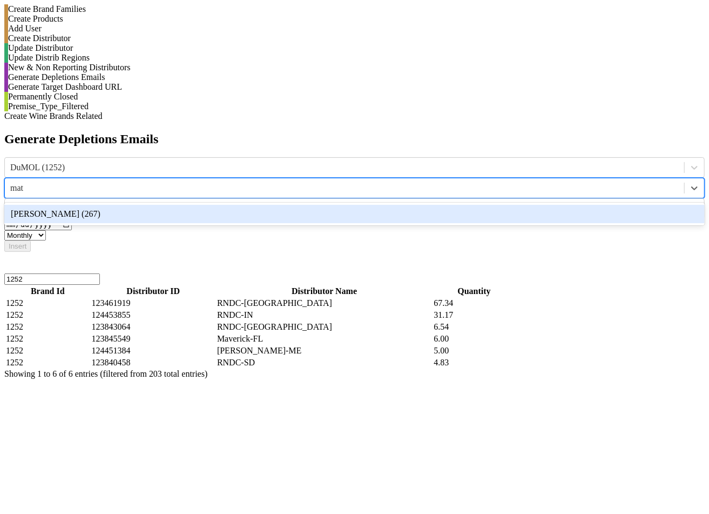
click at [498, 205] on div "Matthew Wells (267)" at bounding box center [354, 214] width 701 height 18
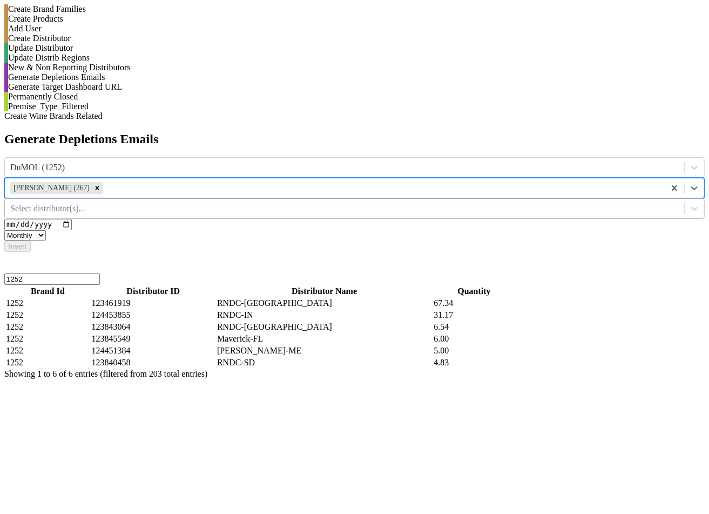
click at [634, 203] on div at bounding box center [344, 209] width 669 height 12
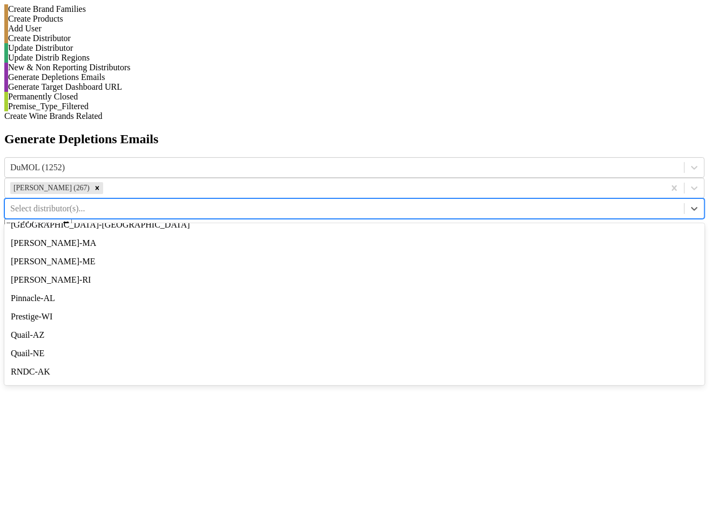
scroll to position [501, 0]
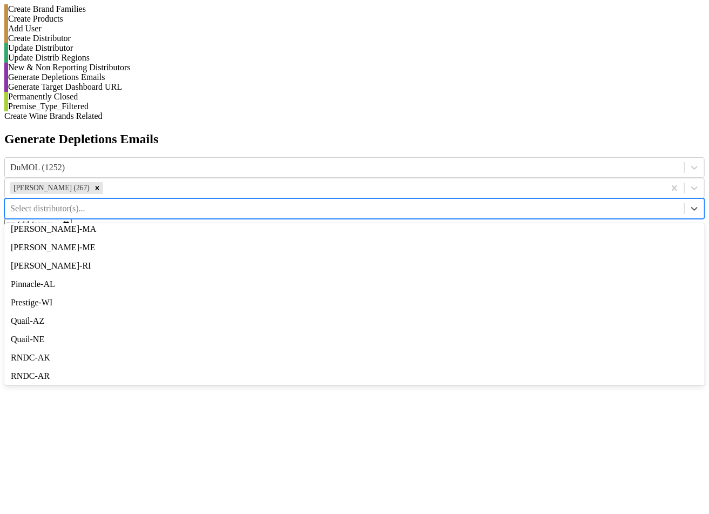
click at [627, 202] on div "[GEOGRAPHIC_DATA]-[GEOGRAPHIC_DATA]" at bounding box center [354, 211] width 701 height 18
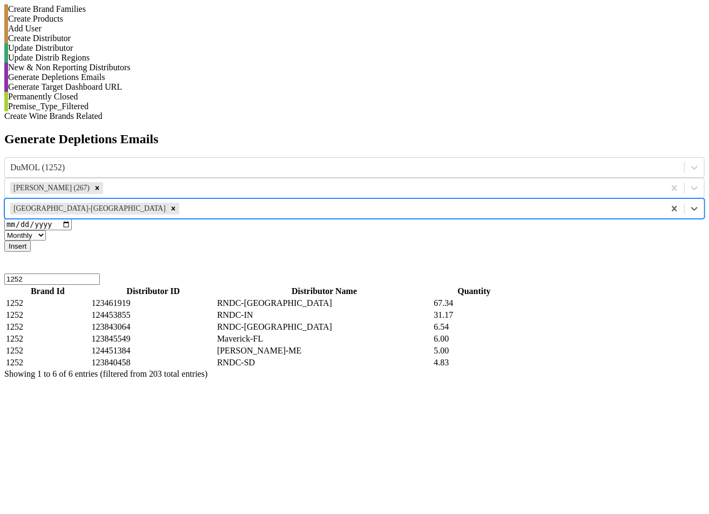
click at [31, 240] on button "Insert" at bounding box center [17, 245] width 26 height 11
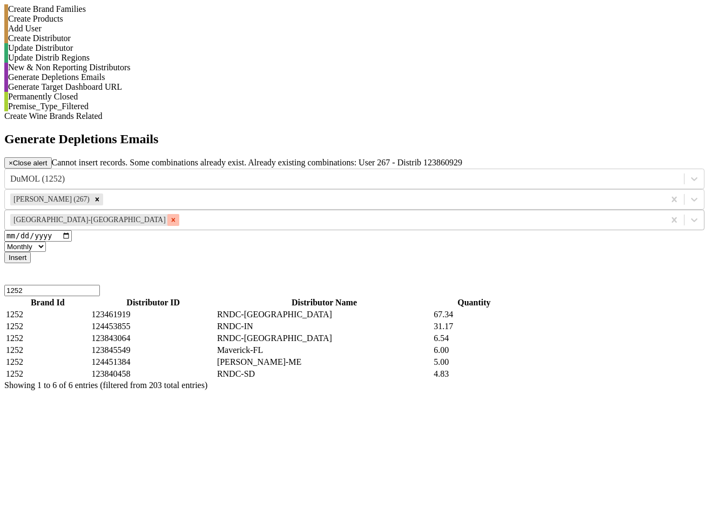
click at [177, 216] on icon "Remove Monterey-CA" at bounding box center [174, 220] width 8 height 8
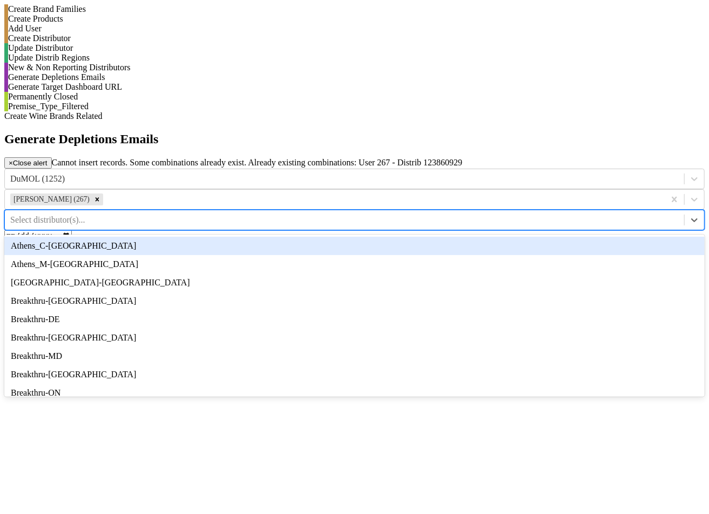
click at [600, 214] on div at bounding box center [344, 220] width 669 height 12
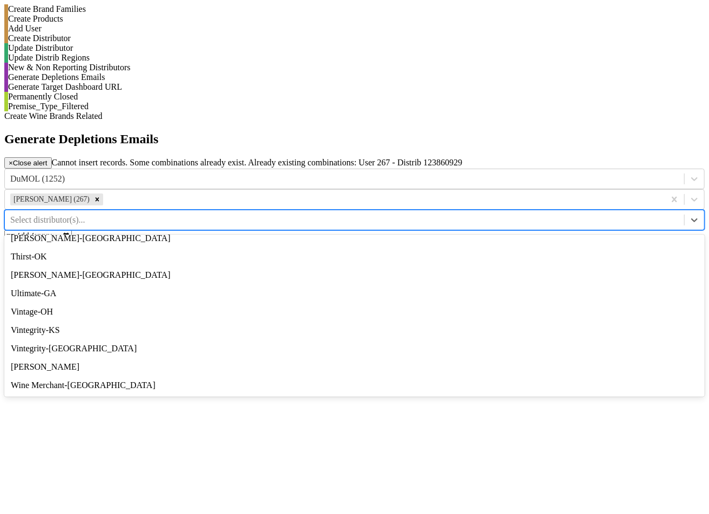
scroll to position [1074, 0]
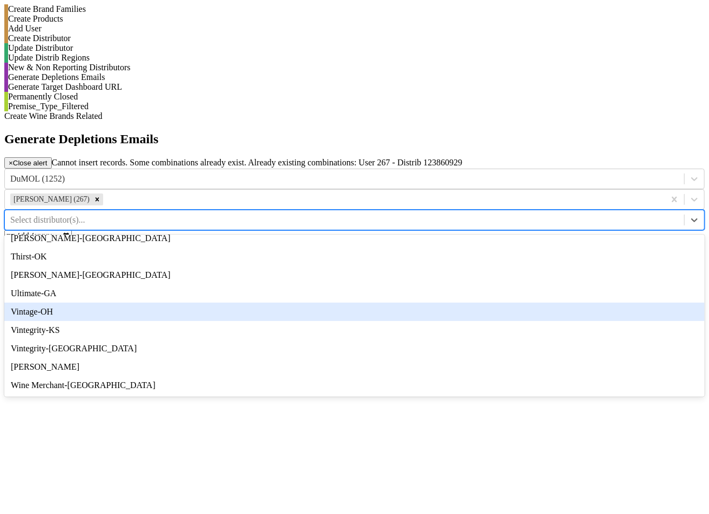
click at [599, 303] on div "Vintage-OH" at bounding box center [354, 312] width 701 height 18
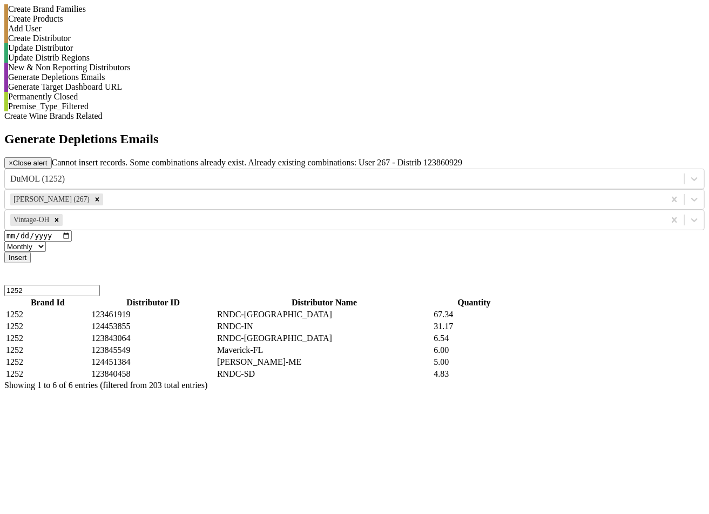
click at [31, 252] on button "Insert" at bounding box center [17, 257] width 26 height 11
click at [61, 216] on icon "Remove Vintage-OH" at bounding box center [57, 220] width 8 height 8
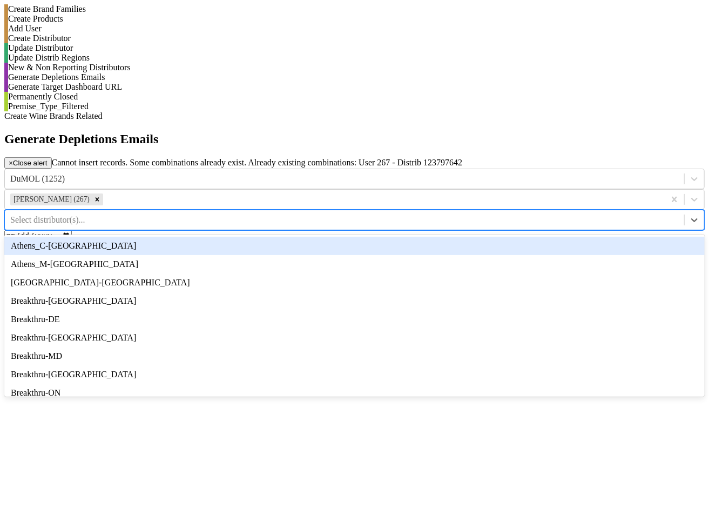
click at [594, 214] on div at bounding box center [344, 220] width 669 height 12
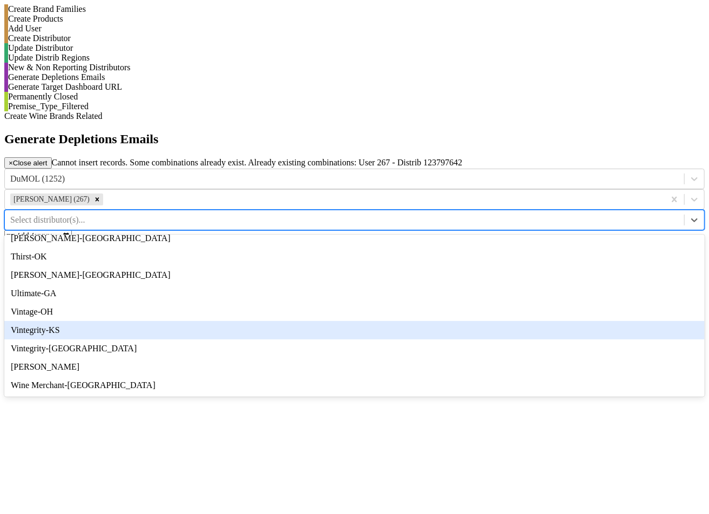
scroll to position [1060, 0]
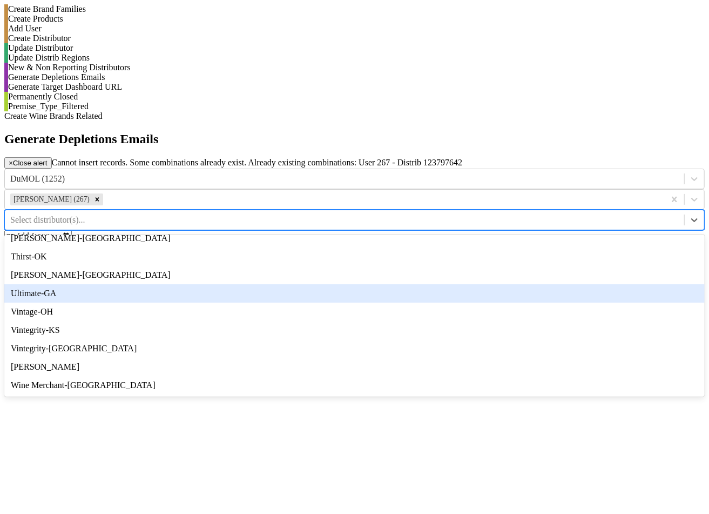
click at [594, 284] on div "Ultimate-GA" at bounding box center [354, 293] width 701 height 18
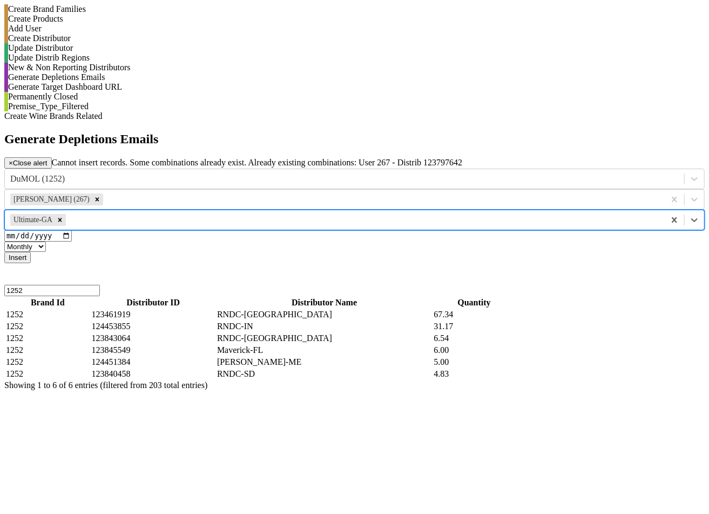
click at [31, 252] on button "Insert" at bounding box center [17, 257] width 26 height 11
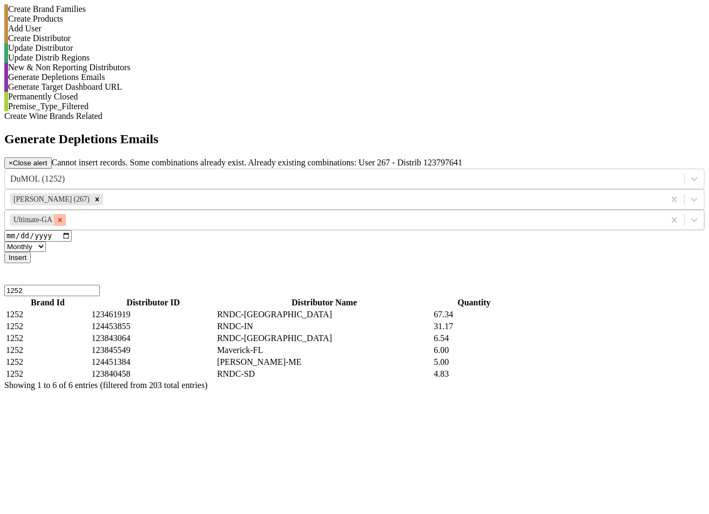
click at [66, 214] on div "Remove Ultimate-GA" at bounding box center [60, 220] width 12 height 12
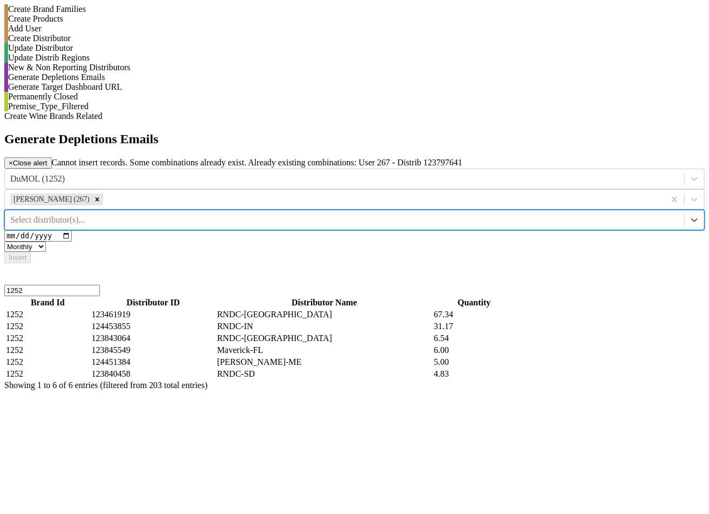
click at [598, 214] on div at bounding box center [344, 220] width 669 height 12
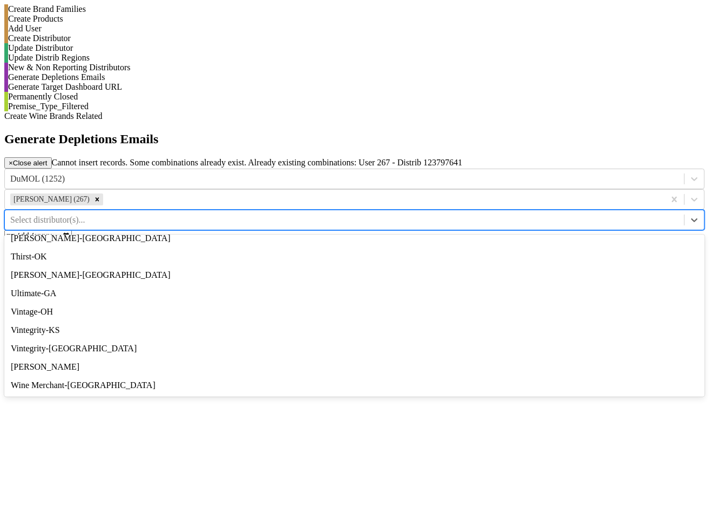
scroll to position [965, 0]
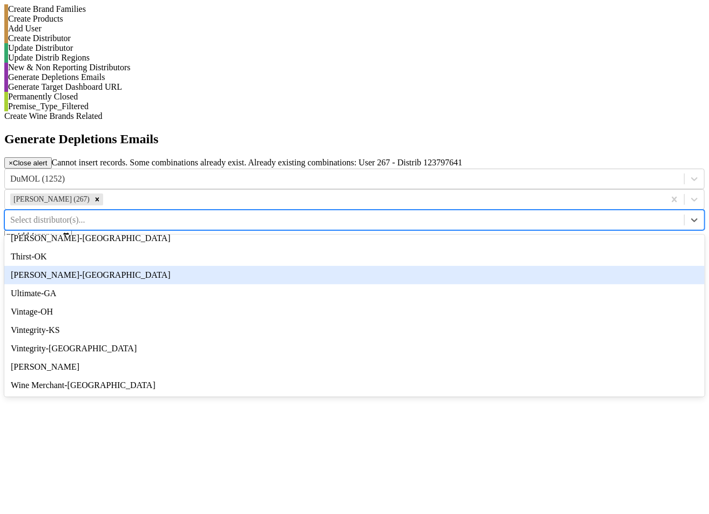
click at [583, 266] on div "[PERSON_NAME]-[GEOGRAPHIC_DATA]" at bounding box center [354, 275] width 701 height 18
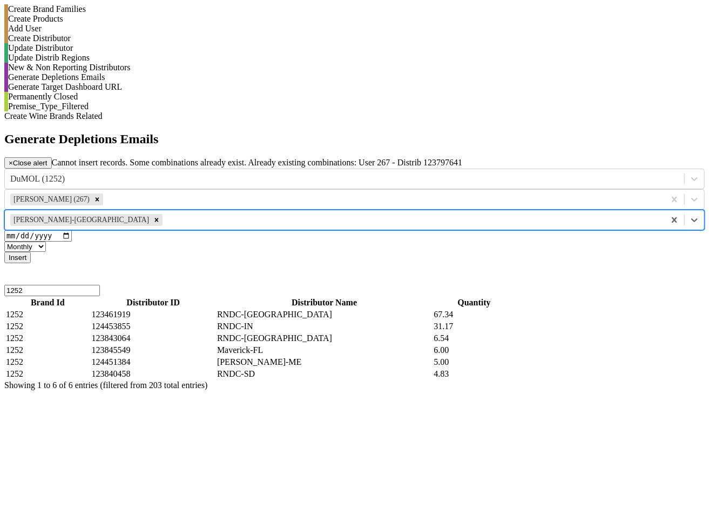
click at [202, 176] on div "Generate Depletions Emails × Close alert Cannot insert records. Some combinatio…" at bounding box center [354, 261] width 701 height 258
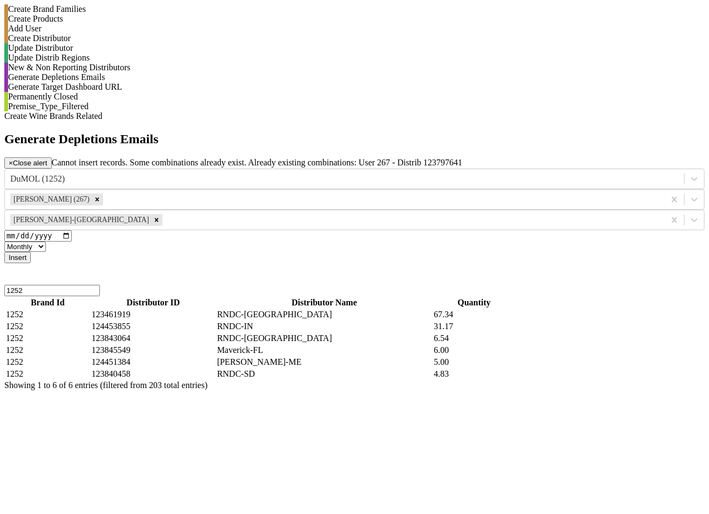
click at [31, 252] on button "Insert" at bounding box center [17, 257] width 26 height 11
click at [160, 216] on icon "Remove Tryon-NC" at bounding box center [157, 220] width 8 height 8
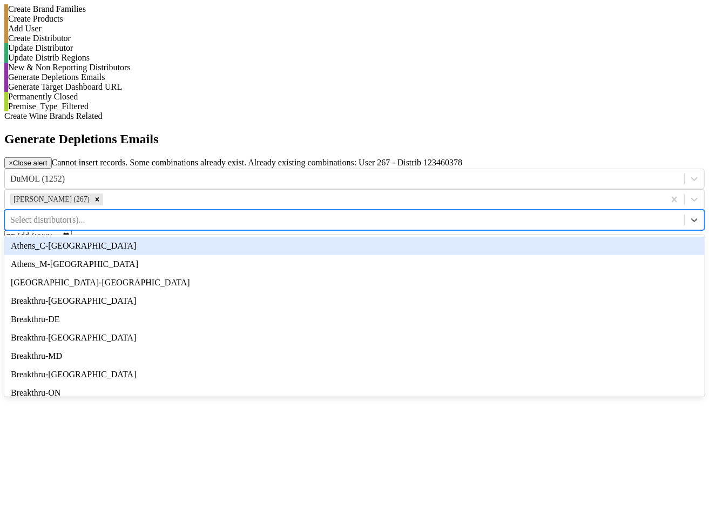
click at [588, 214] on div at bounding box center [344, 220] width 669 height 12
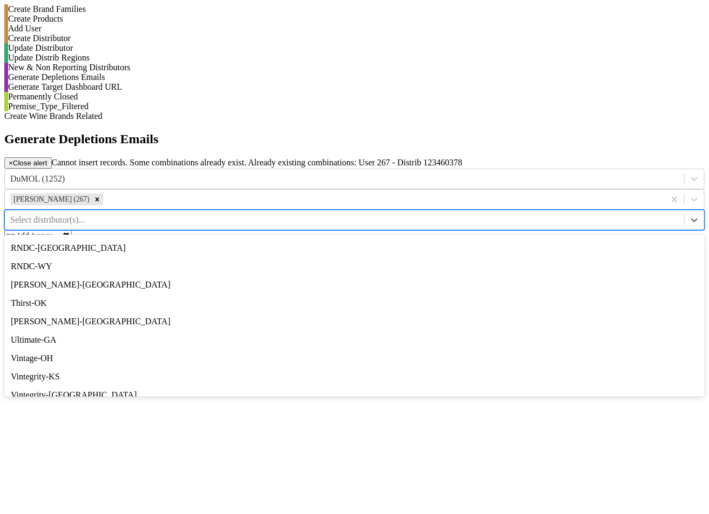
scroll to position [841, 0]
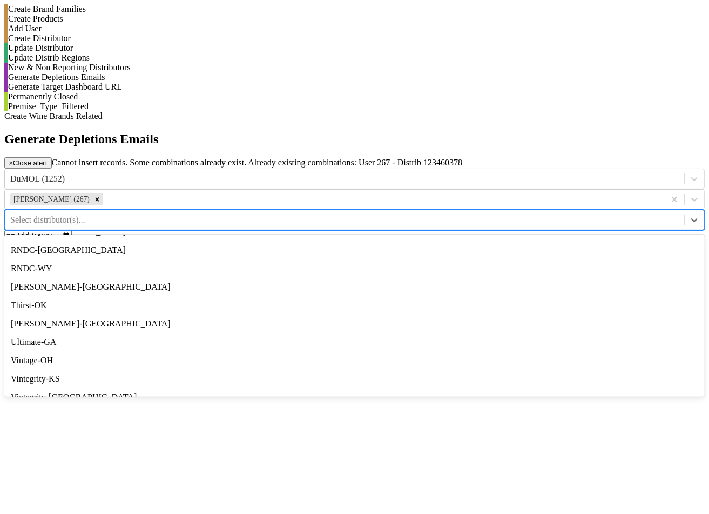
click at [588, 168] on div "RNDC-LA" at bounding box center [354, 158] width 701 height 18
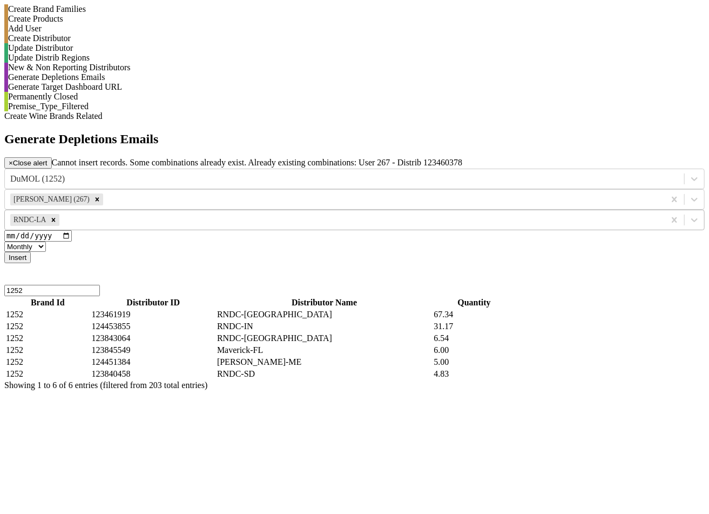
click at [31, 252] on button "Insert" at bounding box center [17, 257] width 26 height 11
click at [103, 193] on div "Remove Matthew Wells (267)" at bounding box center [97, 199] width 12 height 12
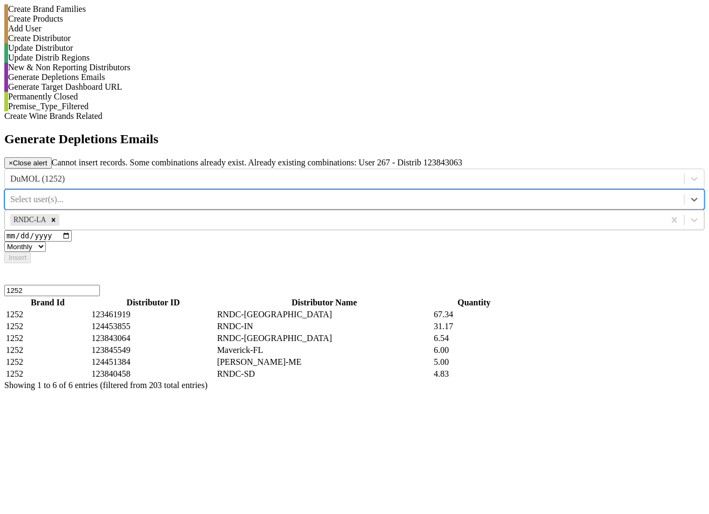
click at [440, 193] on div at bounding box center [344, 199] width 669 height 12
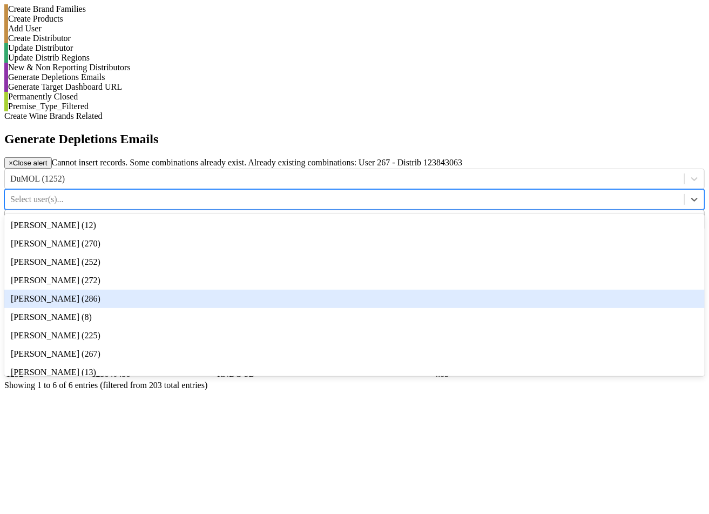
scroll to position [58, 0]
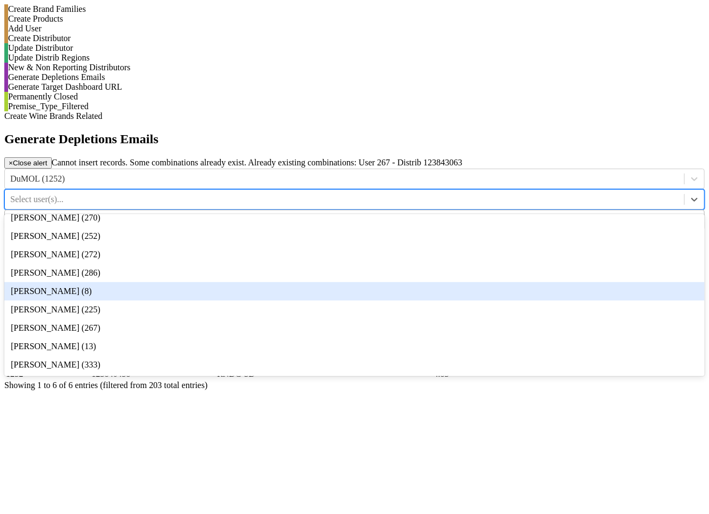
click at [439, 282] on div "Marc Guerguy (8)" at bounding box center [354, 291] width 701 height 18
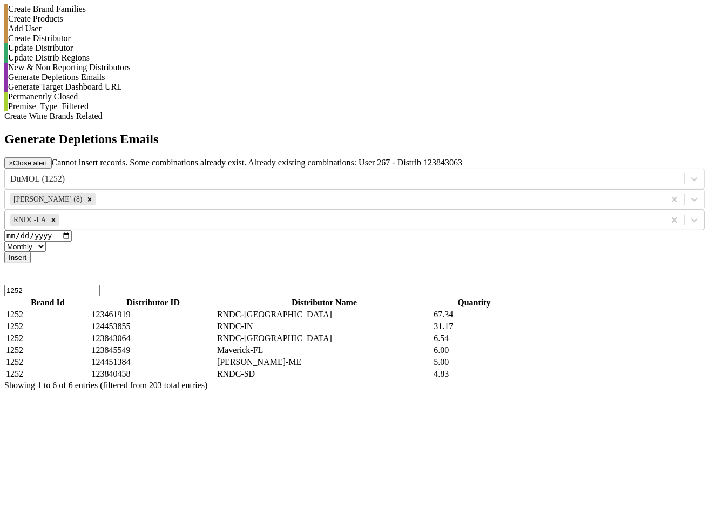
click at [31, 252] on button "Insert" at bounding box center [17, 257] width 26 height 11
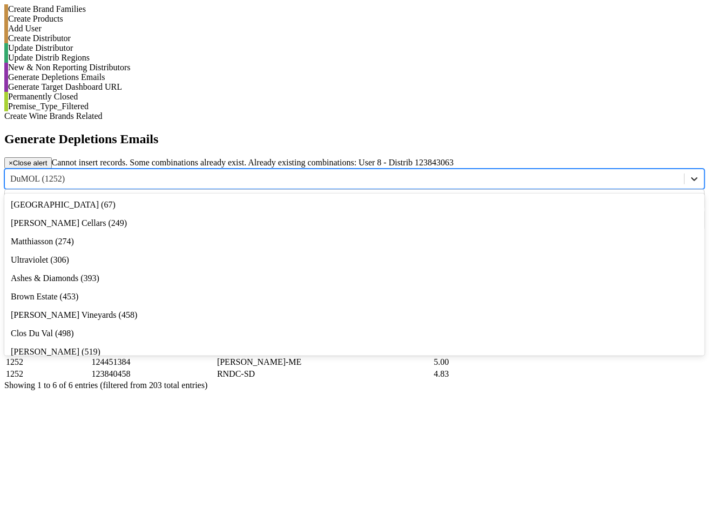
click at [689, 173] on icon at bounding box center [694, 178] width 11 height 11
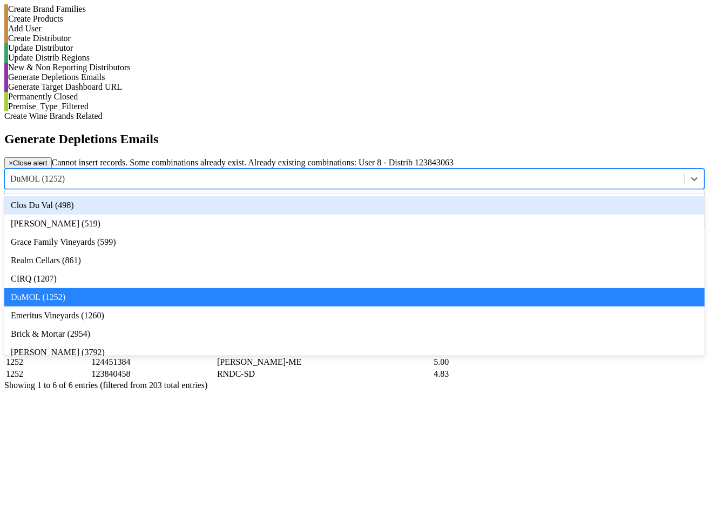
click at [307, 196] on div "Clos Du Val (498)" at bounding box center [354, 205] width 701 height 18
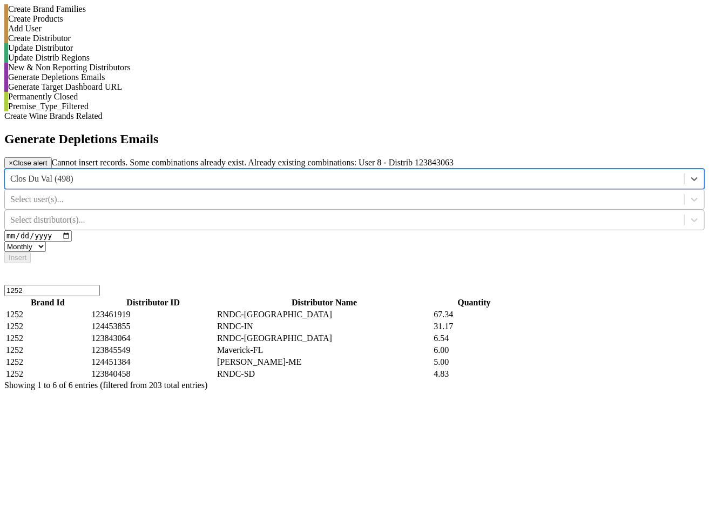
click at [464, 191] on div "Select user(s)..." at bounding box center [345, 199] width 680 height 16
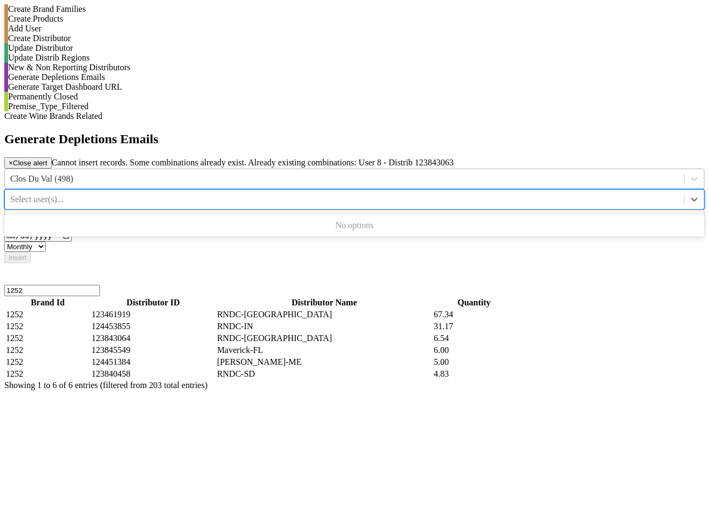
click at [302, 173] on div at bounding box center [344, 179] width 669 height 12
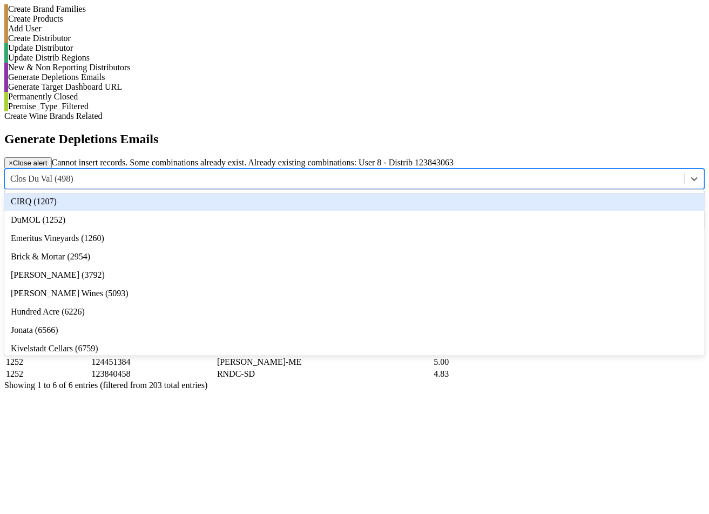
scroll to position [209, 0]
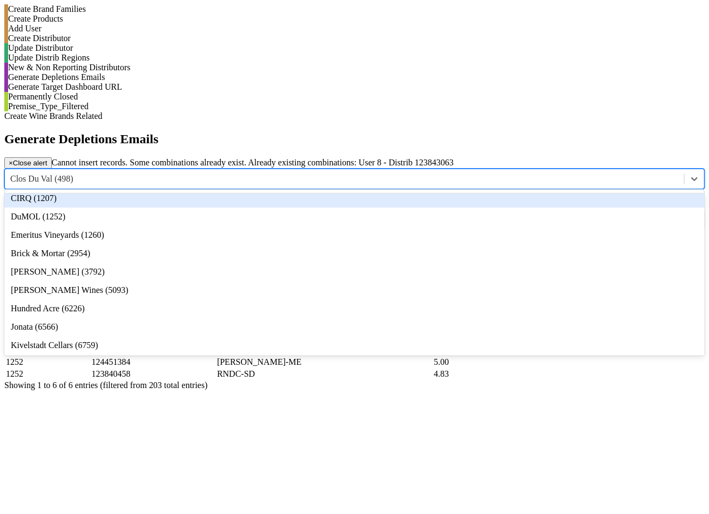
click at [297, 189] on div "CIRQ (1207)" at bounding box center [354, 198] width 701 height 18
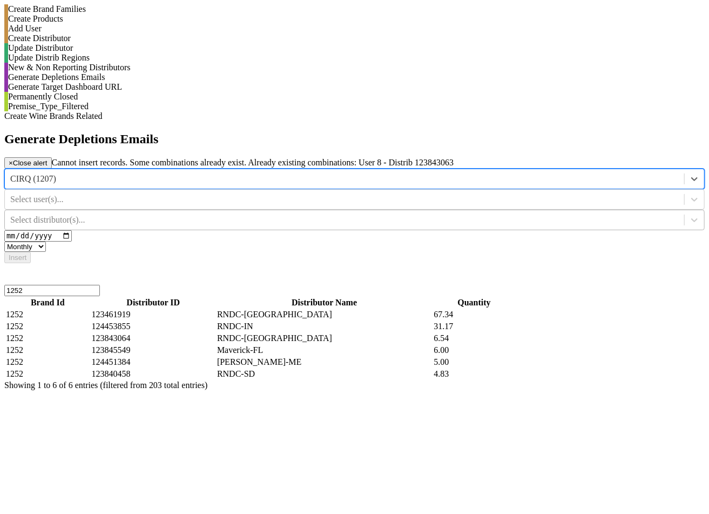
click at [411, 193] on div at bounding box center [344, 199] width 669 height 12
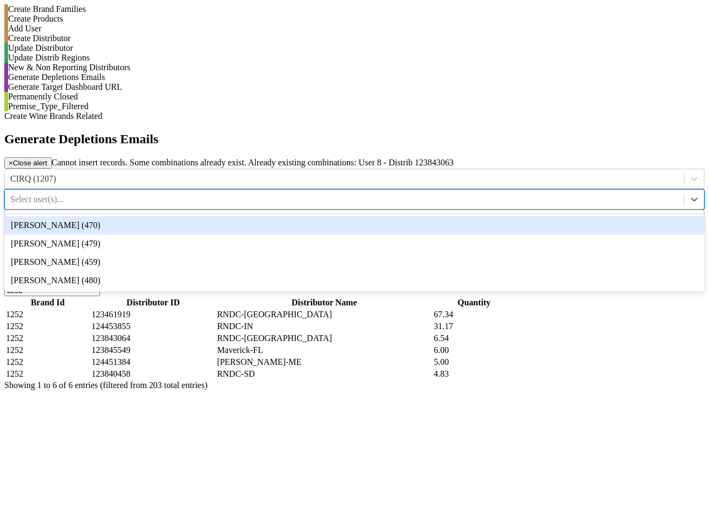
click at [417, 216] on div "[PERSON_NAME] (470)" at bounding box center [354, 225] width 701 height 18
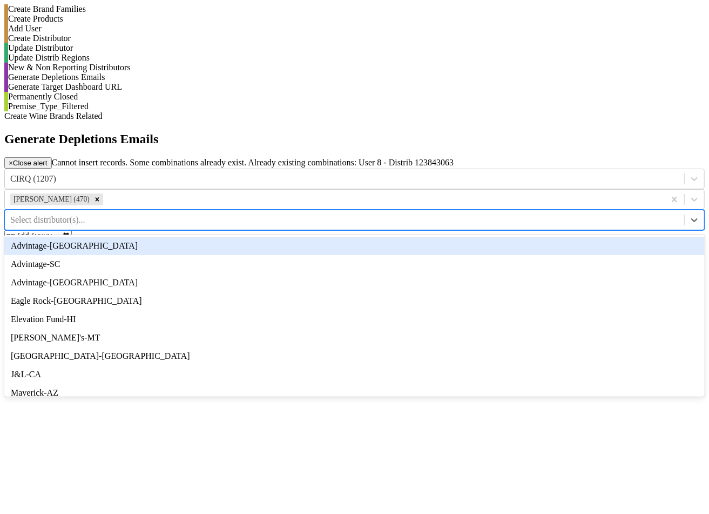
click at [564, 214] on div at bounding box center [344, 220] width 669 height 12
click at [100, 285] on input "1252" at bounding box center [52, 290] width 96 height 11
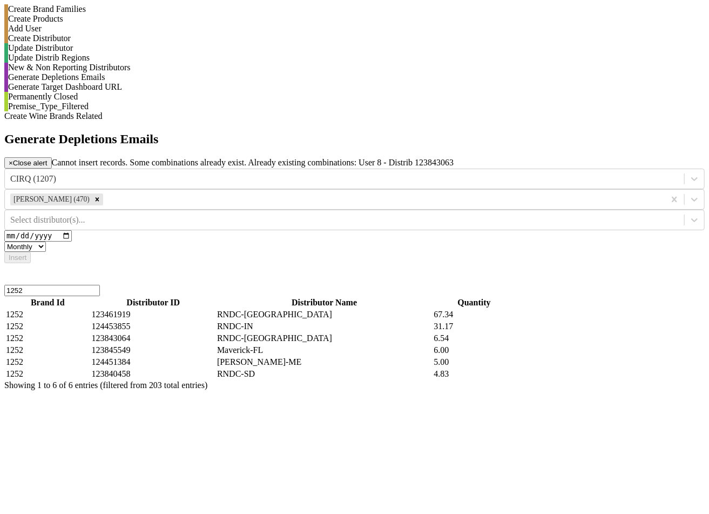
click at [100, 285] on input "1252" at bounding box center [52, 290] width 96 height 11
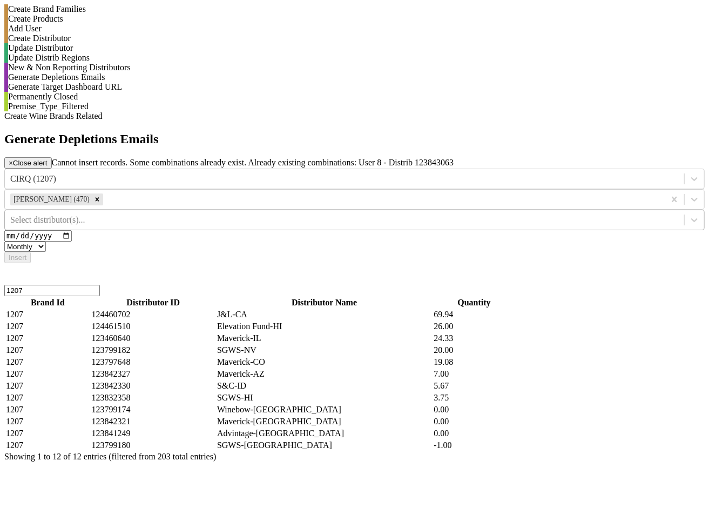
type input "1207"
click at [610, 214] on div at bounding box center [344, 220] width 669 height 12
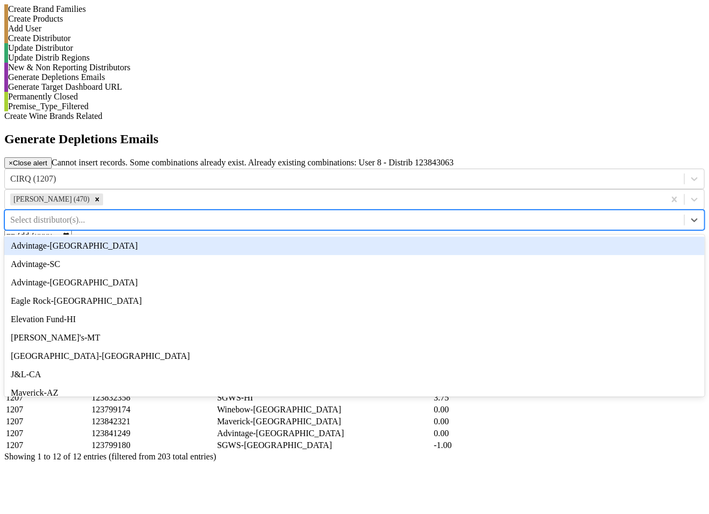
click at [612, 237] on div "Advintage-[GEOGRAPHIC_DATA]" at bounding box center [354, 246] width 701 height 18
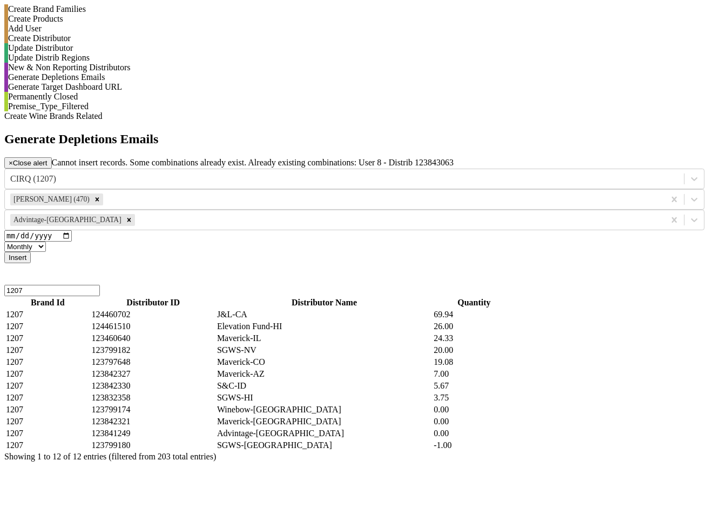
click at [31, 252] on button "Insert" at bounding box center [17, 257] width 26 height 11
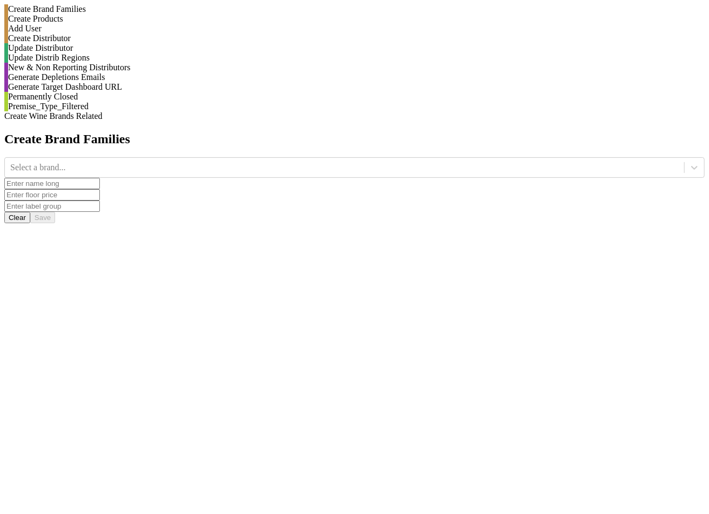
click at [108, 82] on div "Generate Depletions Emails" at bounding box center [354, 77] width 701 height 10
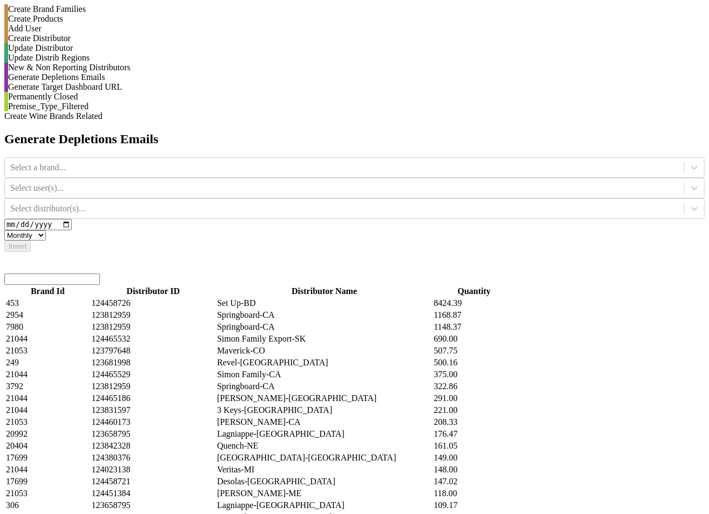
click at [100, 273] on input "search" at bounding box center [52, 278] width 96 height 11
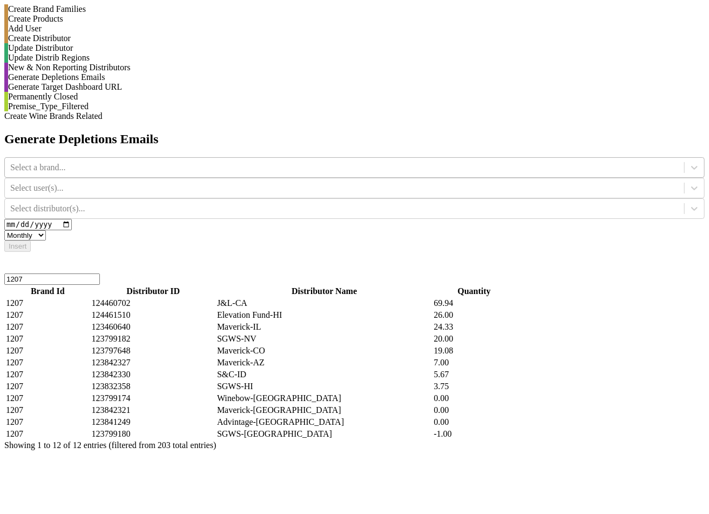
type input "1207"
click at [254, 162] on div at bounding box center [344, 168] width 669 height 12
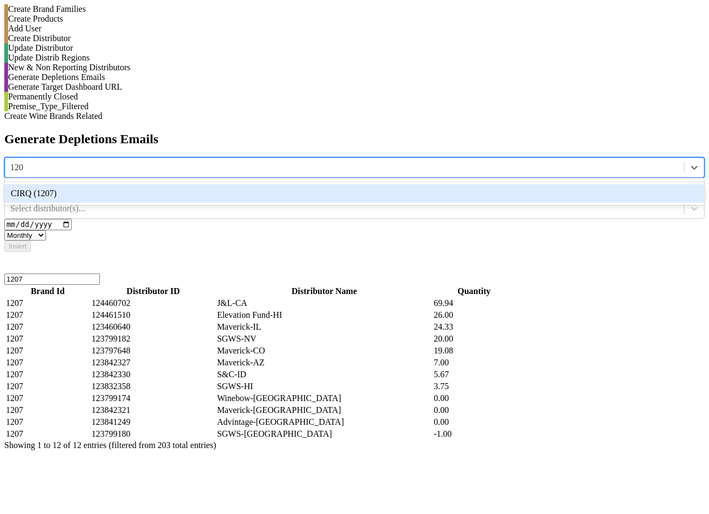
type input "1207"
click at [261, 184] on div "CIRQ (1207)" at bounding box center [354, 193] width 701 height 18
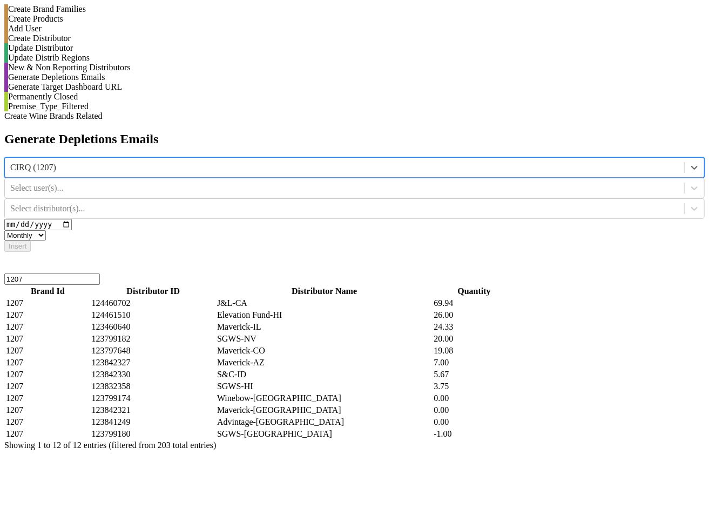
click at [428, 182] on div at bounding box center [344, 188] width 669 height 12
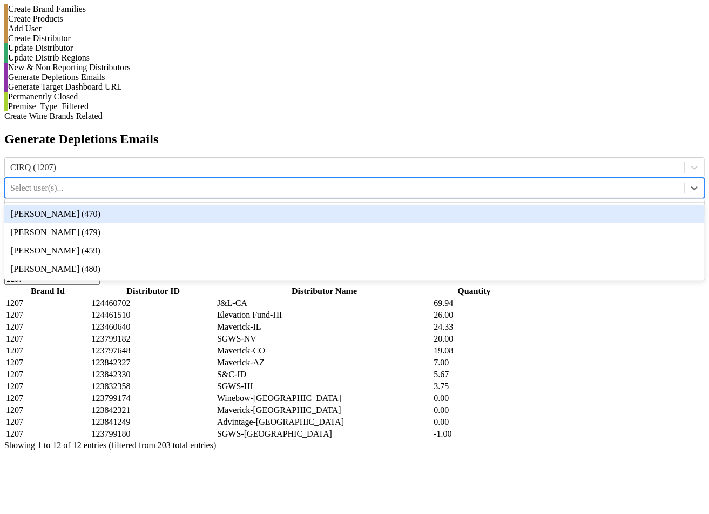
click at [437, 205] on div "[PERSON_NAME] (470)" at bounding box center [354, 214] width 701 height 18
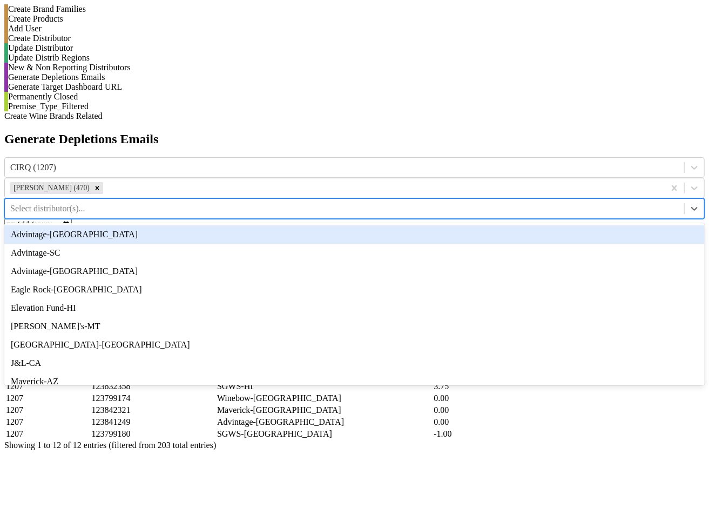
click at [572, 203] on div at bounding box center [344, 209] width 669 height 12
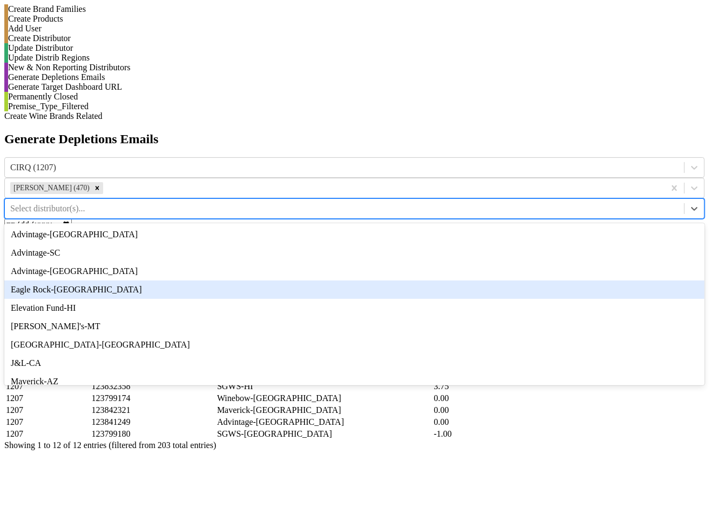
click at [577, 280] on div "Eagle Rock-[GEOGRAPHIC_DATA]" at bounding box center [354, 289] width 701 height 18
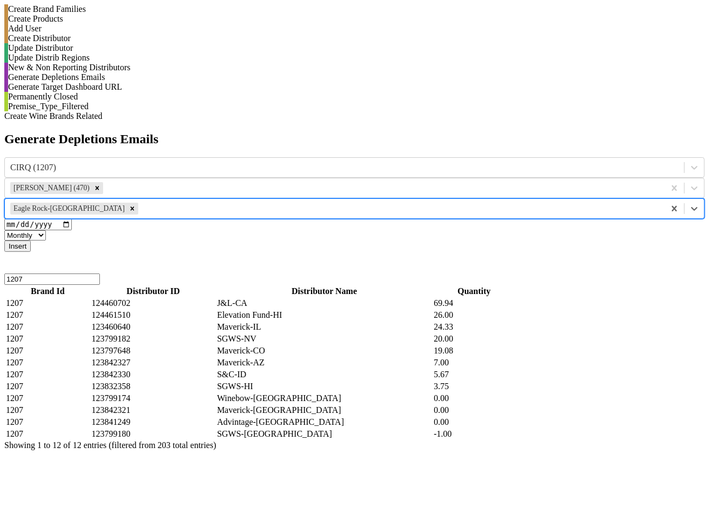
click at [31, 240] on button "Insert" at bounding box center [17, 245] width 26 height 11
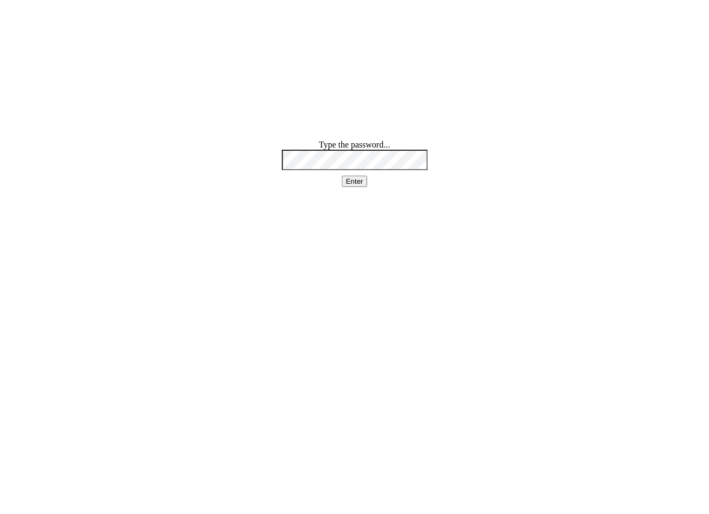
click at [353, 187] on button "Enter" at bounding box center [355, 181] width 26 height 11
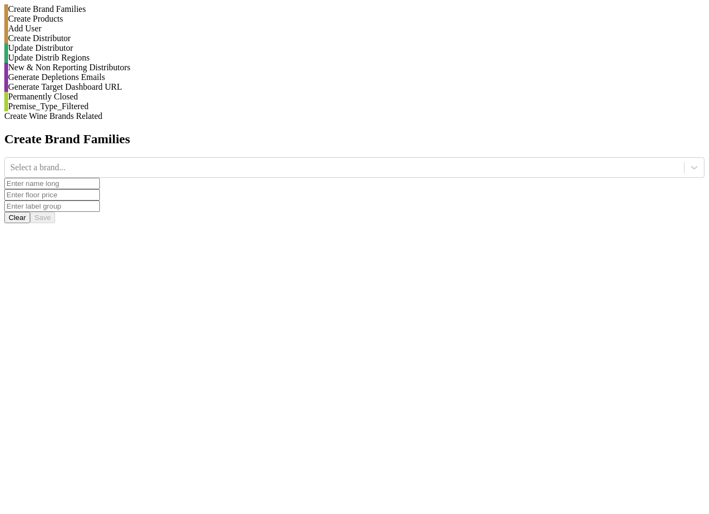
click at [109, 82] on div "Generate Depletions Emails" at bounding box center [356, 77] width 697 height 10
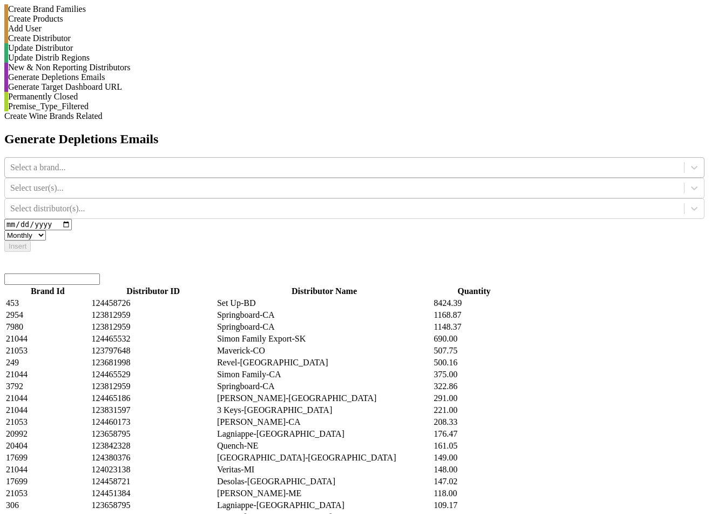
click at [312, 162] on div at bounding box center [344, 168] width 669 height 12
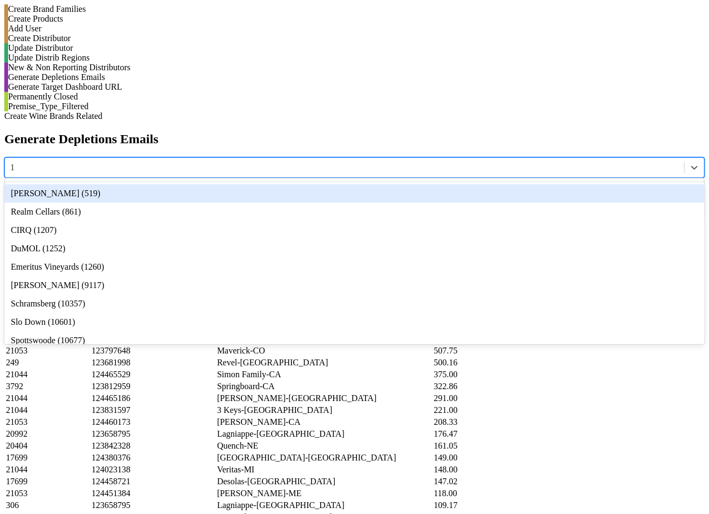
type input "12"
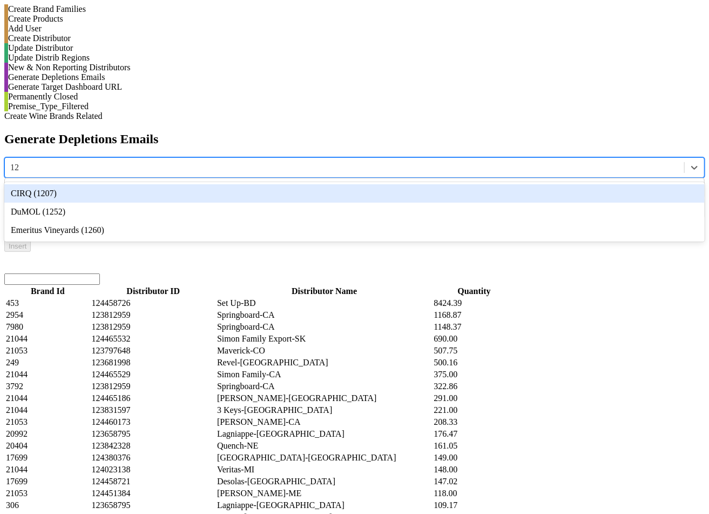
click at [313, 184] on div "CIRQ (1207)" at bounding box center [354, 193] width 701 height 18
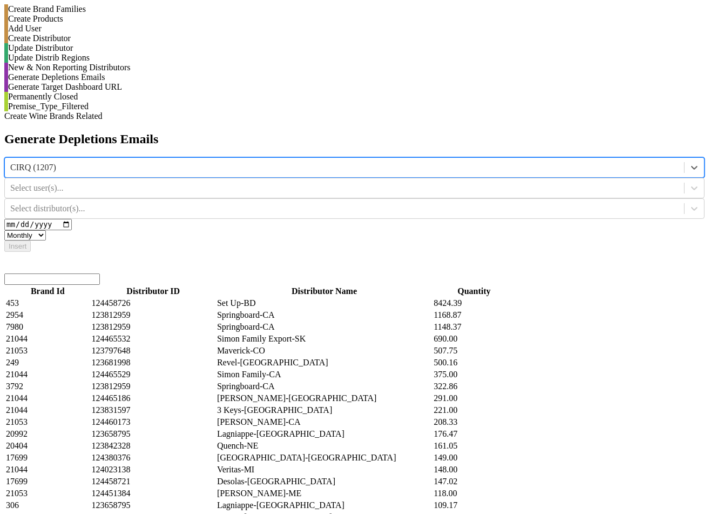
click at [421, 182] on div at bounding box center [344, 188] width 669 height 12
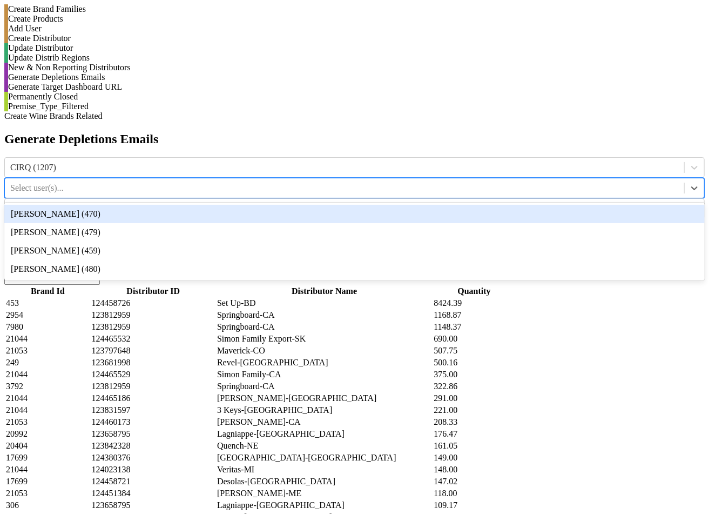
click at [421, 205] on div "[PERSON_NAME] (470)" at bounding box center [354, 214] width 701 height 18
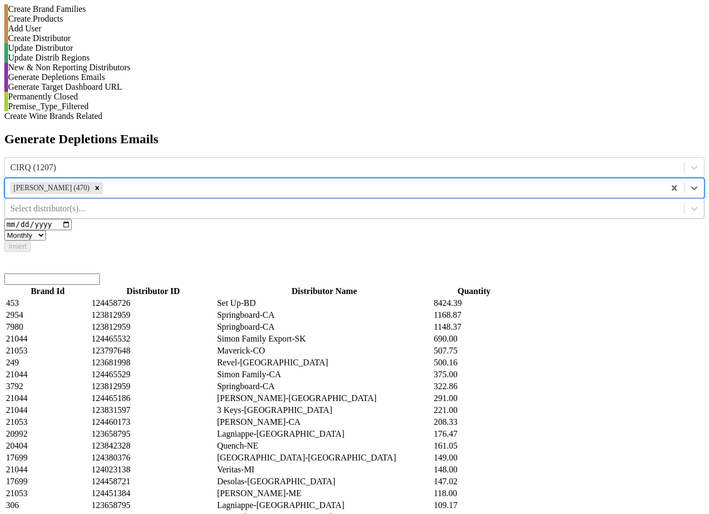
click at [553, 203] on div at bounding box center [344, 209] width 669 height 12
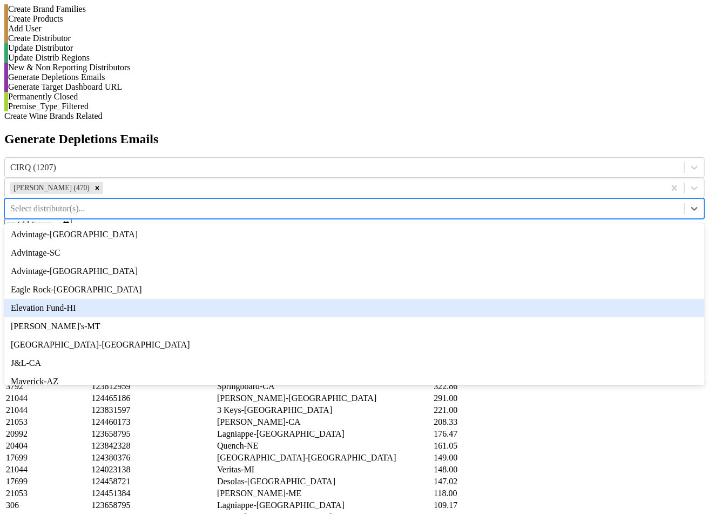
click at [575, 299] on div "Elevation Fund-HI" at bounding box center [354, 308] width 701 height 18
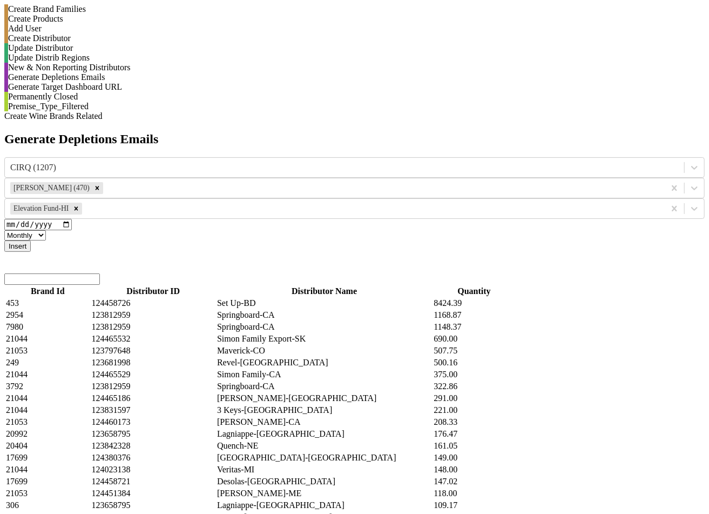
click at [31, 240] on button "Insert" at bounding box center [17, 245] width 26 height 11
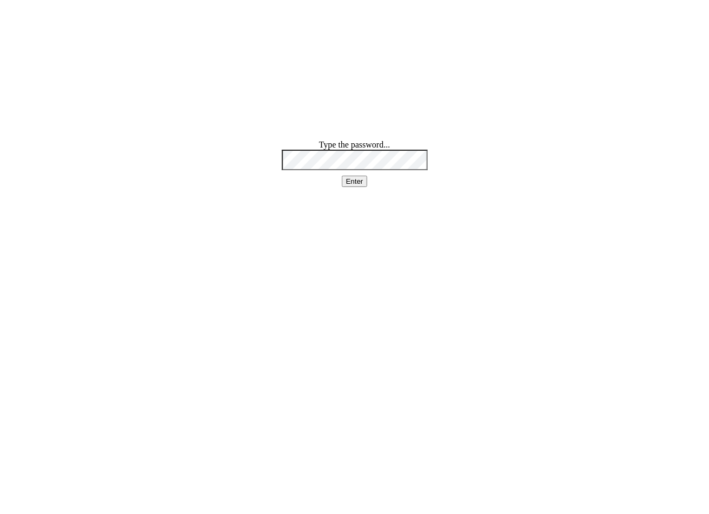
click at [367, 187] on button "Enter" at bounding box center [355, 181] width 26 height 11
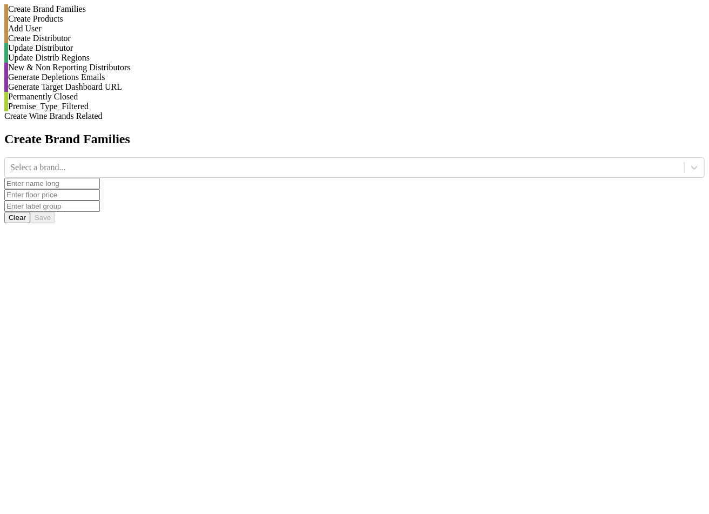
click at [143, 82] on div "Generate Depletions Emails" at bounding box center [356, 77] width 697 height 10
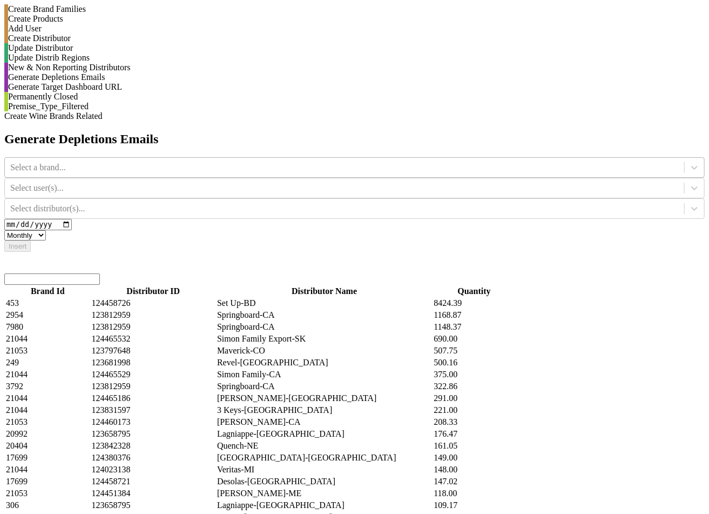
click at [317, 159] on div "Select a brand..." at bounding box center [345, 167] width 680 height 16
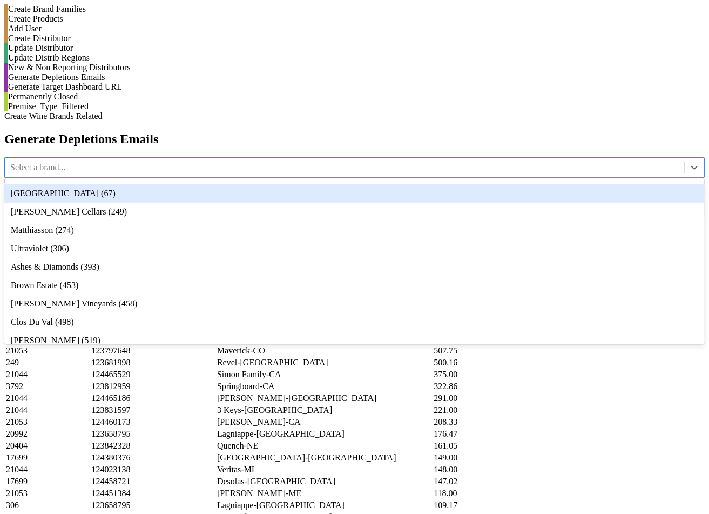
click at [372, 240] on div "Insert" at bounding box center [354, 245] width 701 height 11
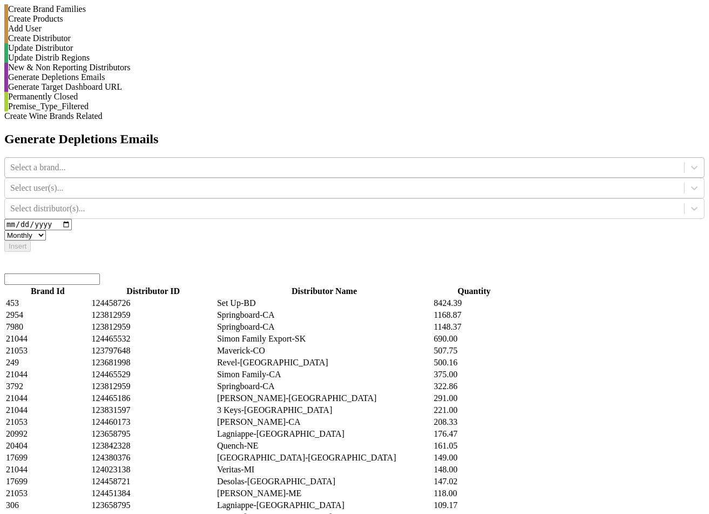
click at [316, 162] on div at bounding box center [344, 168] width 669 height 12
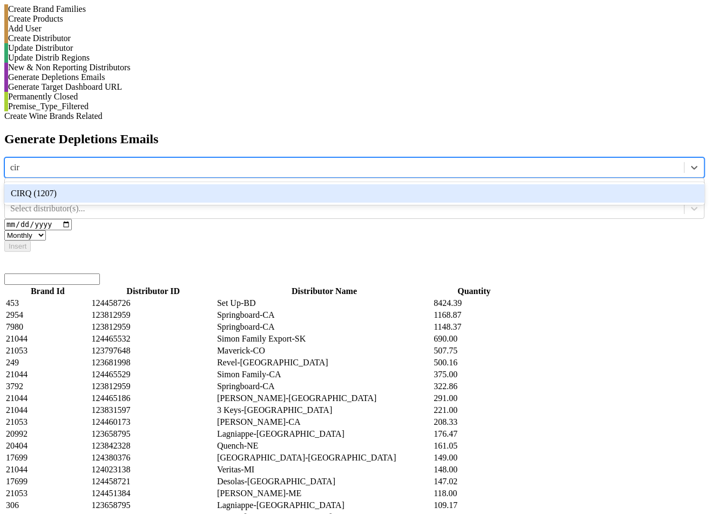
type input "cirq"
click at [306, 184] on div "CIRQ (1207)" at bounding box center [354, 193] width 701 height 18
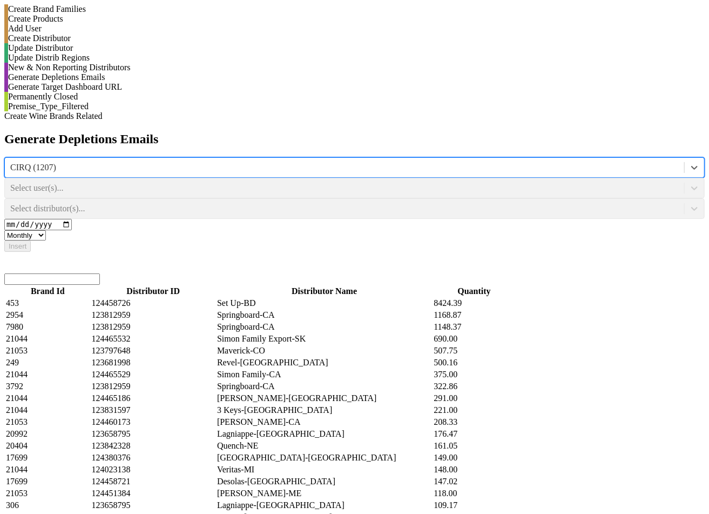
click at [412, 178] on div "Select user(s)..." at bounding box center [354, 188] width 701 height 21
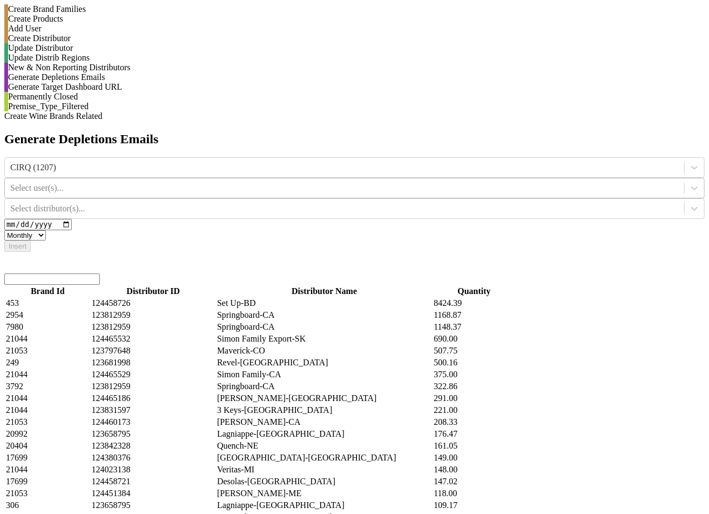
click at [428, 180] on div "Select user(s)..." at bounding box center [345, 188] width 680 height 16
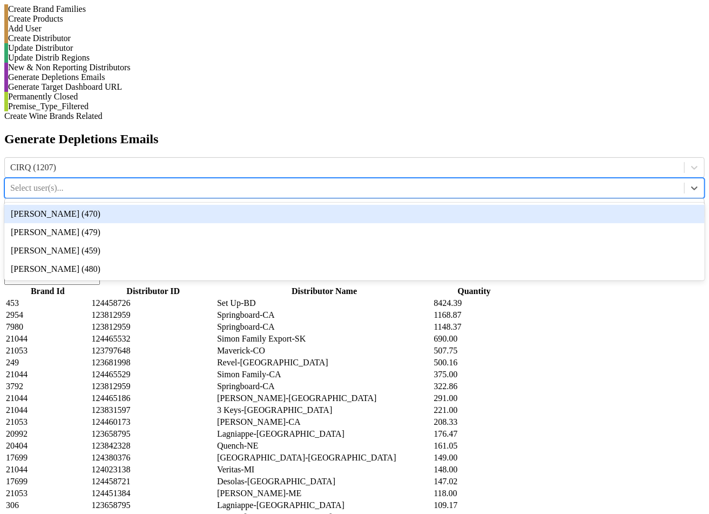
click at [431, 205] on div "[PERSON_NAME] (470)" at bounding box center [354, 214] width 701 height 18
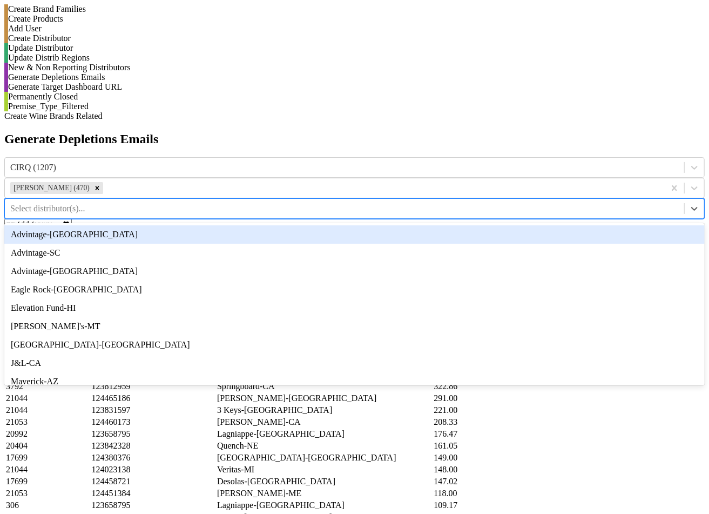
click at [561, 203] on div at bounding box center [344, 209] width 669 height 12
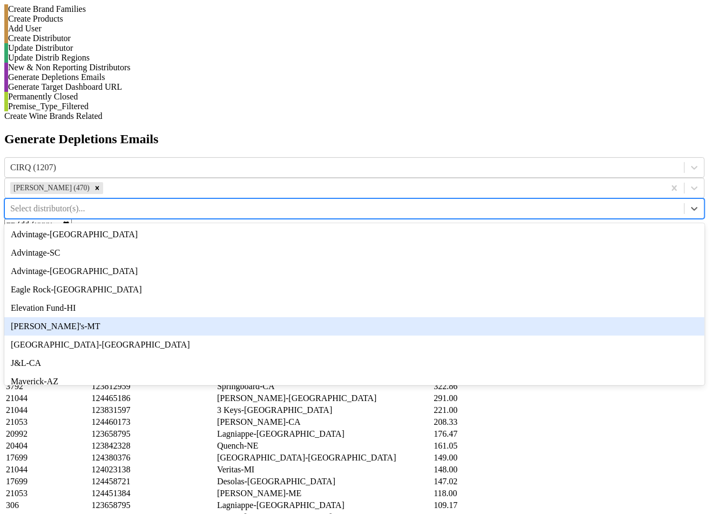
click at [575, 317] on div "[PERSON_NAME]'s-MT" at bounding box center [354, 326] width 701 height 18
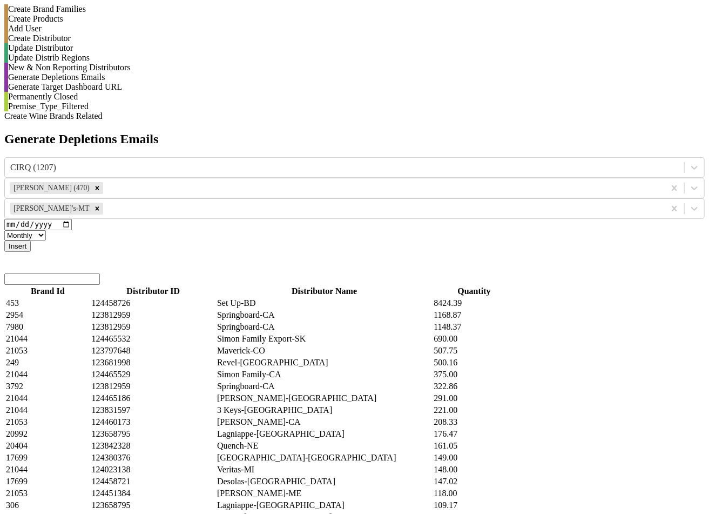
click at [192, 157] on div "CIRQ (1207) [PERSON_NAME] (470) [PERSON_NAME]'s-MT [DATE] Monthly Quarterly Ins…" at bounding box center [354, 204] width 701 height 95
click at [31, 240] on button "Insert" at bounding box center [17, 245] width 26 height 11
click at [100, 273] on input "search" at bounding box center [52, 278] width 96 height 11
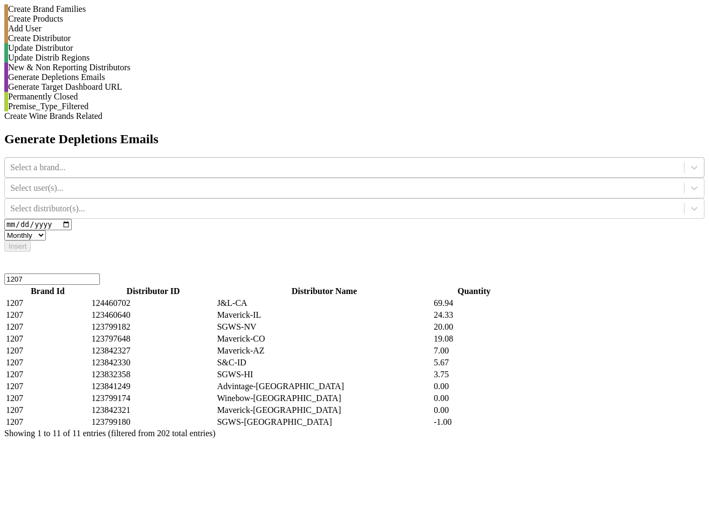
type input "1207"
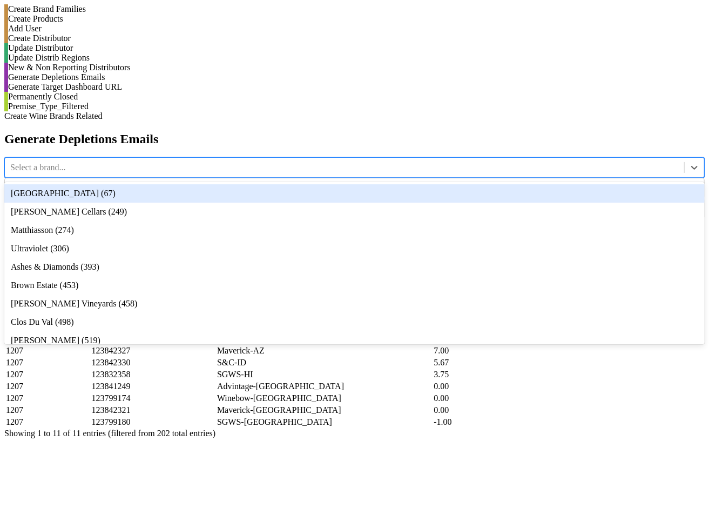
click at [283, 159] on div "Select a brand..." at bounding box center [345, 167] width 680 height 16
type input "12"
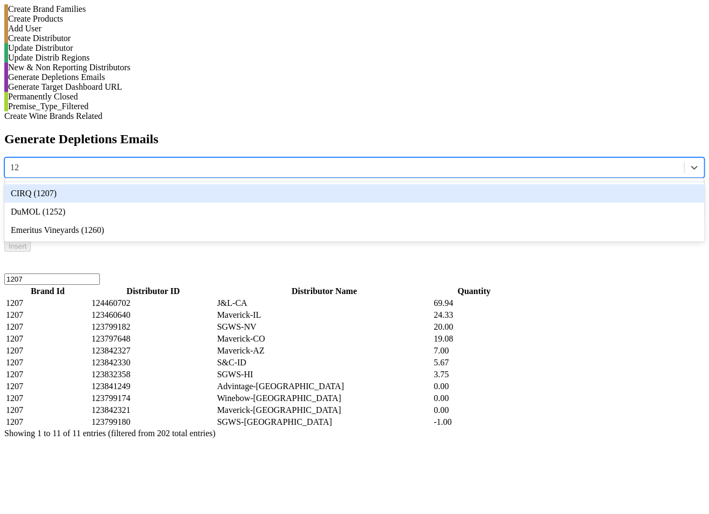
click at [285, 184] on div "CIRQ (1207)" at bounding box center [354, 193] width 701 height 18
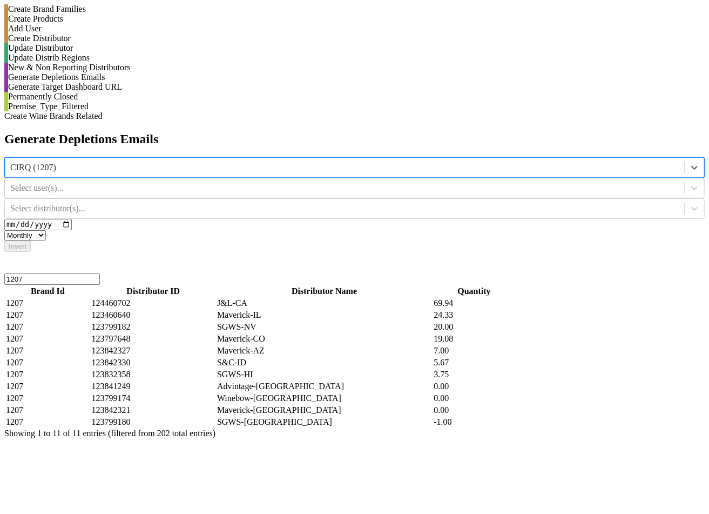
click at [384, 182] on div at bounding box center [344, 188] width 669 height 12
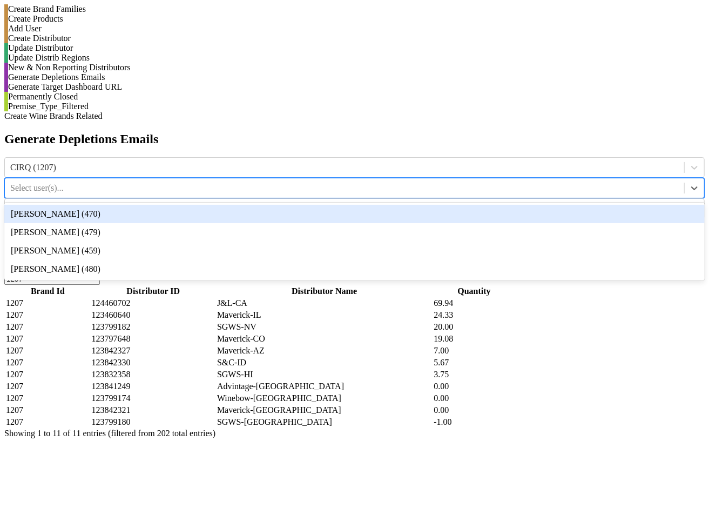
click at [393, 205] on div "[PERSON_NAME] (470)" at bounding box center [354, 214] width 701 height 18
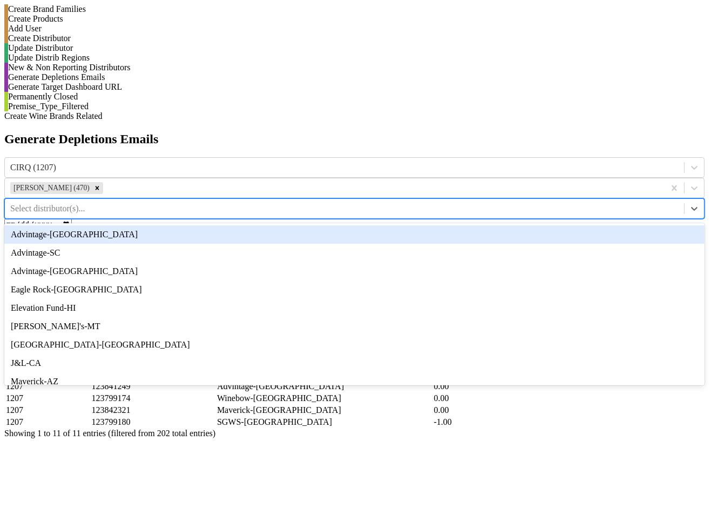
click at [584, 203] on div at bounding box center [344, 209] width 669 height 12
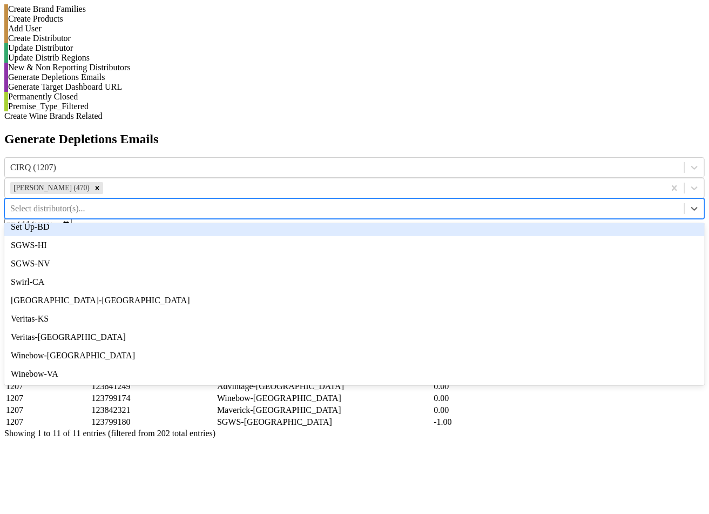
scroll to position [357, 0]
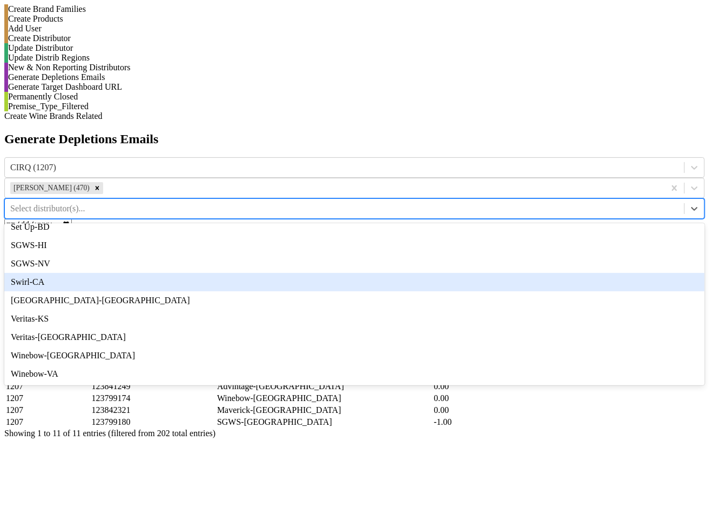
click at [613, 273] on div "Swirl-CA" at bounding box center [354, 282] width 701 height 18
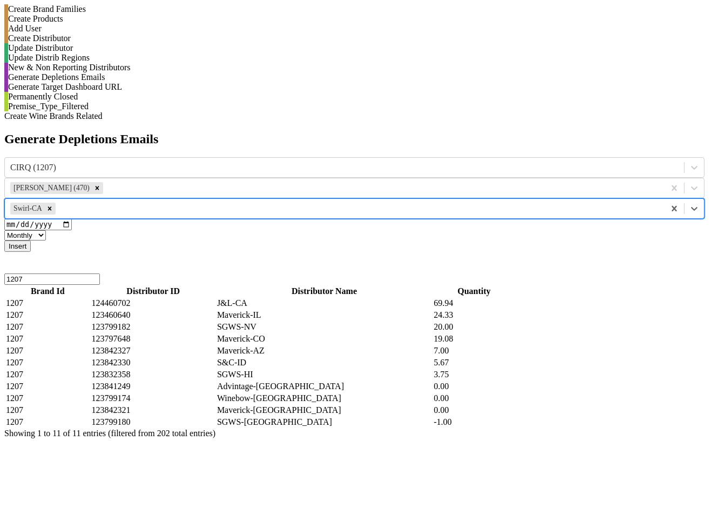
click at [31, 240] on button "Insert" at bounding box center [17, 245] width 26 height 11
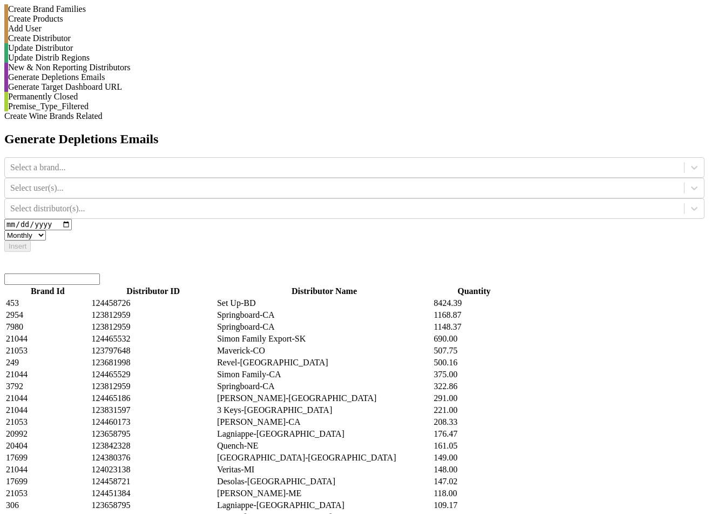
click at [100, 273] on input "search" at bounding box center [52, 278] width 96 height 11
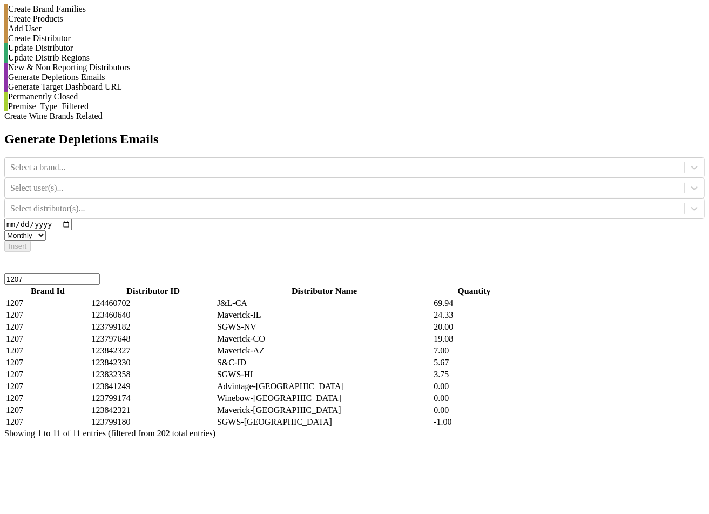
type input "1207"
click at [315, 132] on div "Generate Depletions Emails Select a brand... Select user(s)... Select distribut…" at bounding box center [354, 285] width 701 height 306
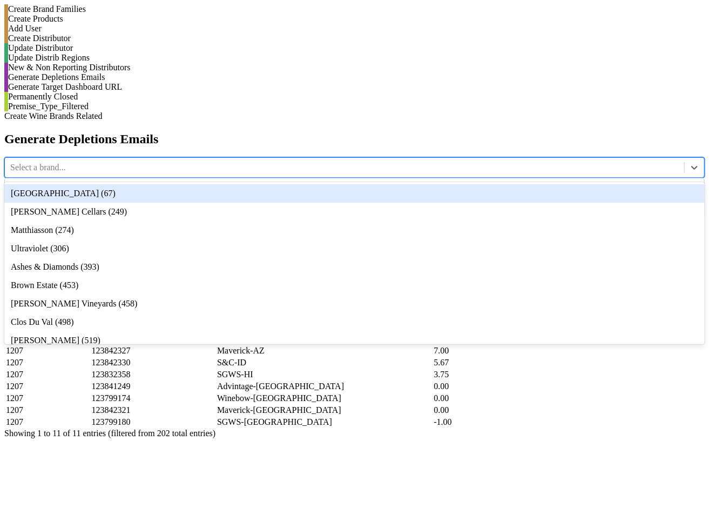
click at [319, 159] on div "Select a brand..." at bounding box center [345, 167] width 680 height 16
type input "12"
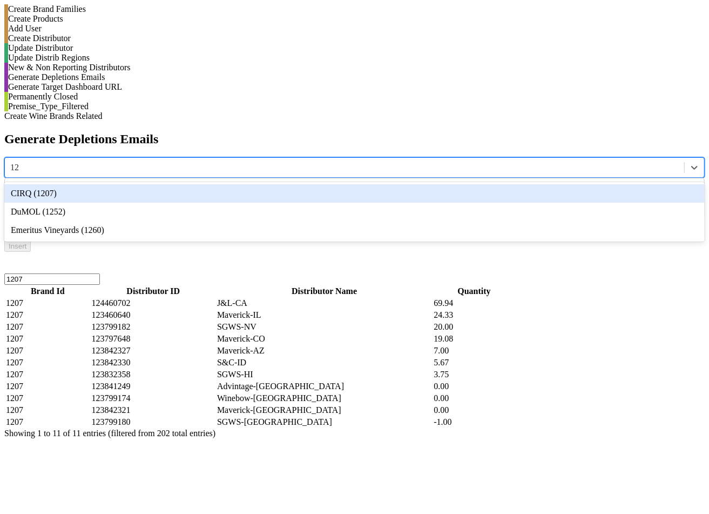
click at [324, 184] on div "CIRQ (1207)" at bounding box center [354, 193] width 701 height 18
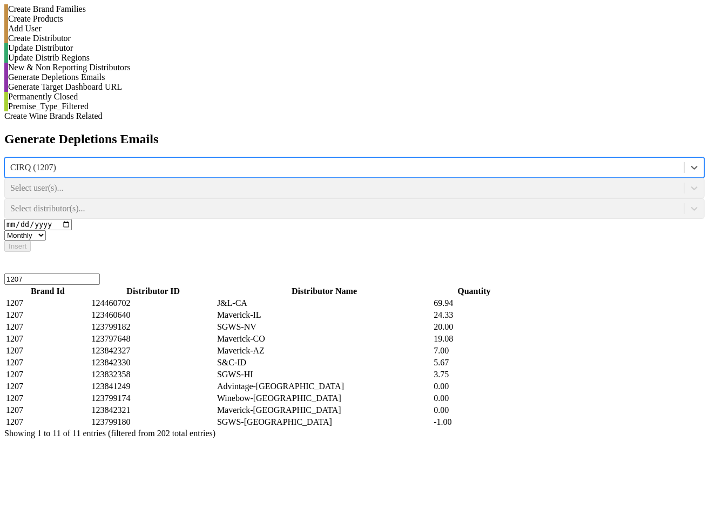
click at [412, 178] on div "Select user(s)..." at bounding box center [354, 188] width 701 height 21
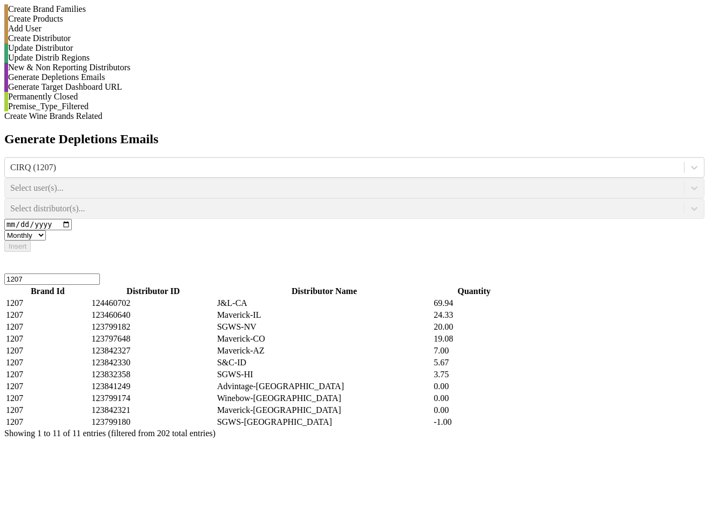
click at [412, 178] on div "Select user(s)..." at bounding box center [354, 188] width 701 height 21
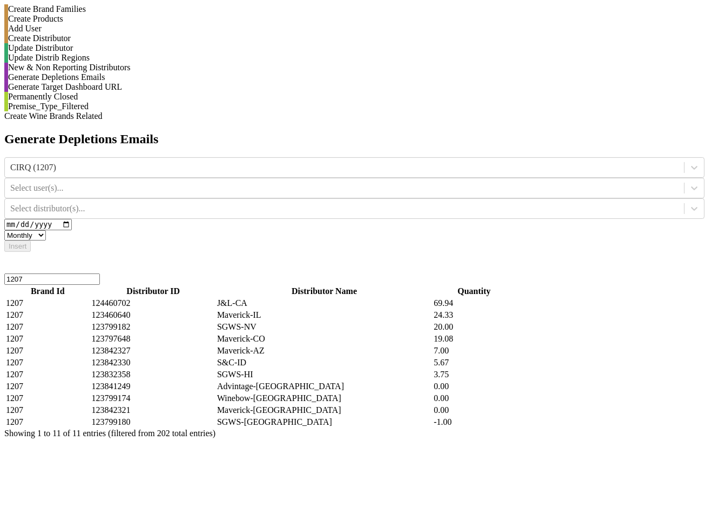
click at [412, 182] on div at bounding box center [344, 188] width 669 height 12
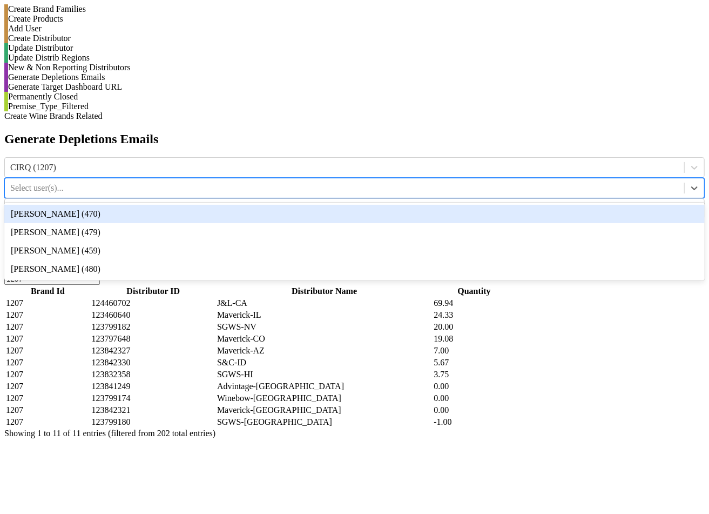
click at [419, 205] on div "[PERSON_NAME] (470)" at bounding box center [354, 214] width 701 height 18
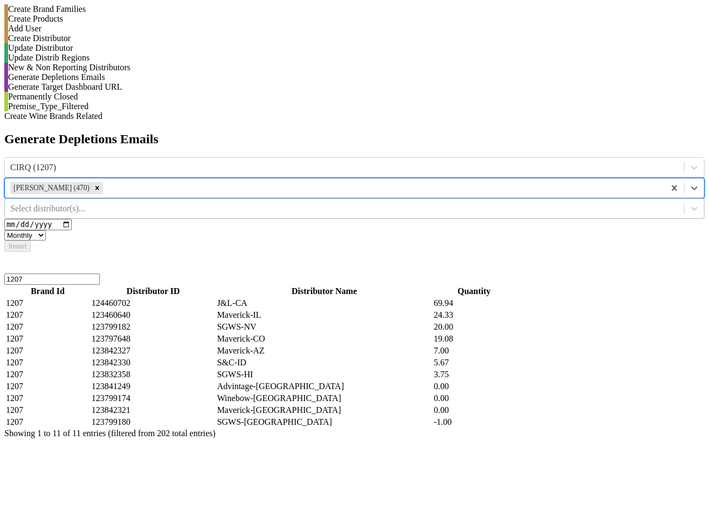
click at [620, 200] on div "Select distributor(s)..." at bounding box center [345, 208] width 680 height 16
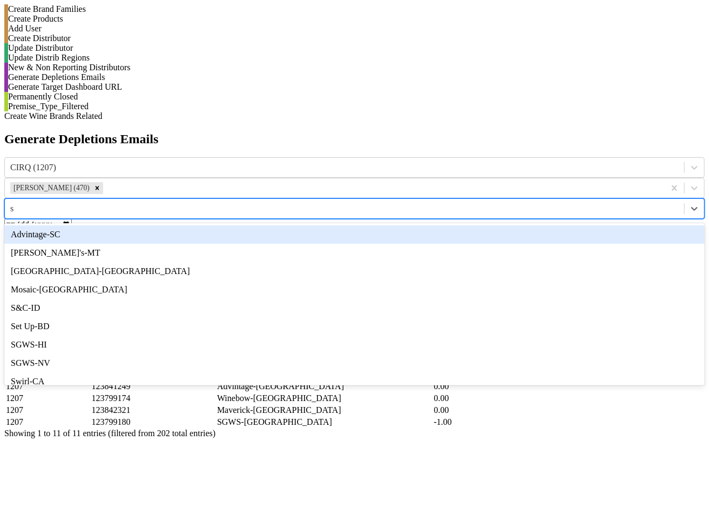
type input "sw"
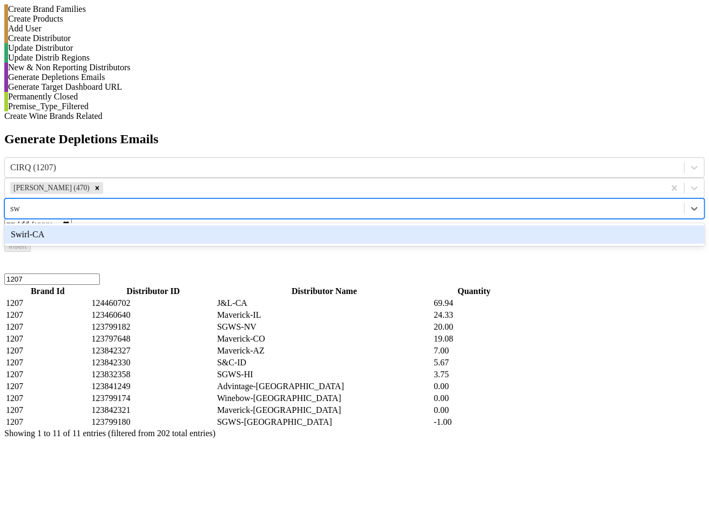
click at [622, 225] on div "Swirl-CA" at bounding box center [354, 234] width 701 height 18
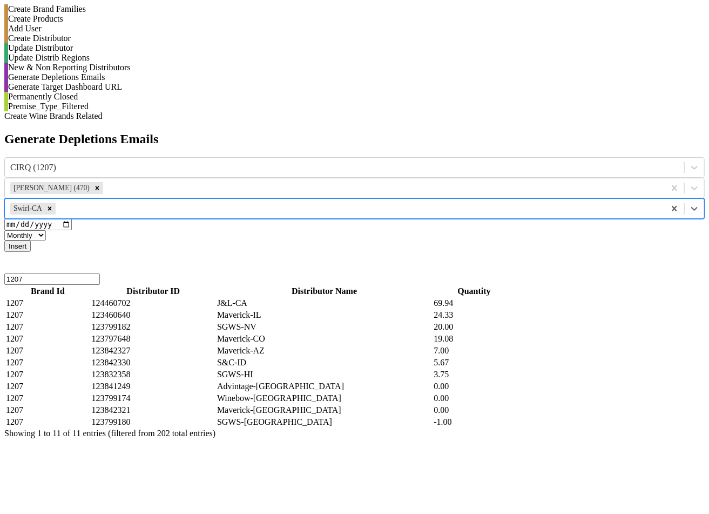
click at [31, 240] on button "Insert" at bounding box center [17, 245] width 26 height 11
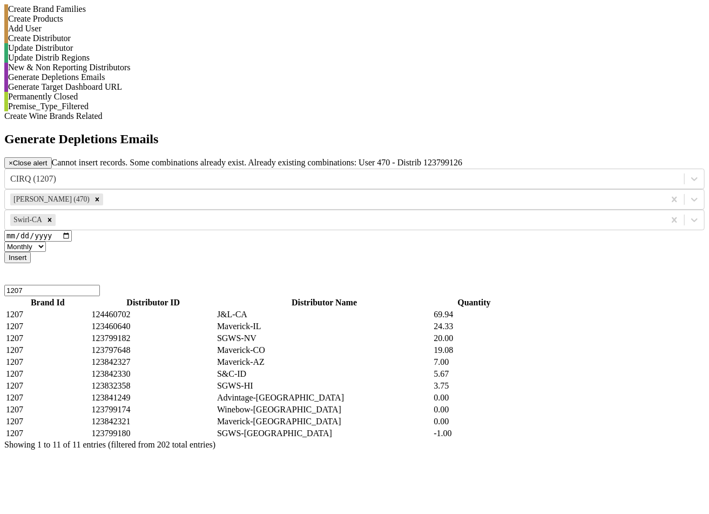
click at [46, 242] on select "Monthly Quarterly" at bounding box center [25, 247] width 42 height 10
select select "quarterly"
click at [46, 242] on select "Monthly Quarterly" at bounding box center [25, 247] width 42 height 10
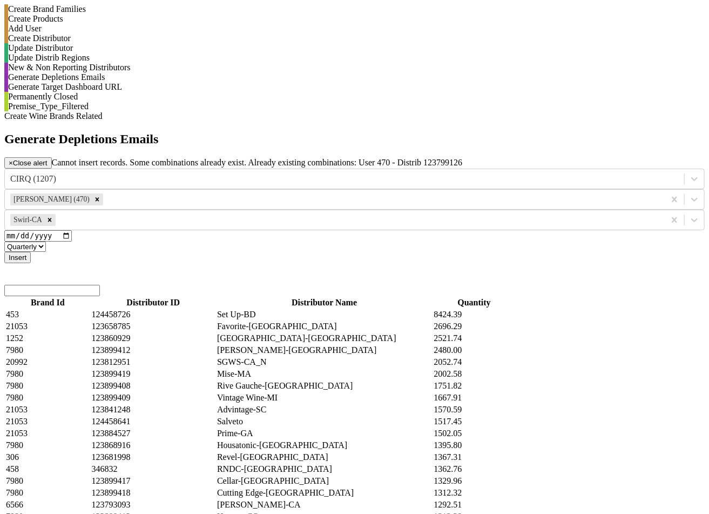
click at [31, 252] on button "Insert" at bounding box center [17, 257] width 26 height 11
